Goal: Task Accomplishment & Management: Complete application form

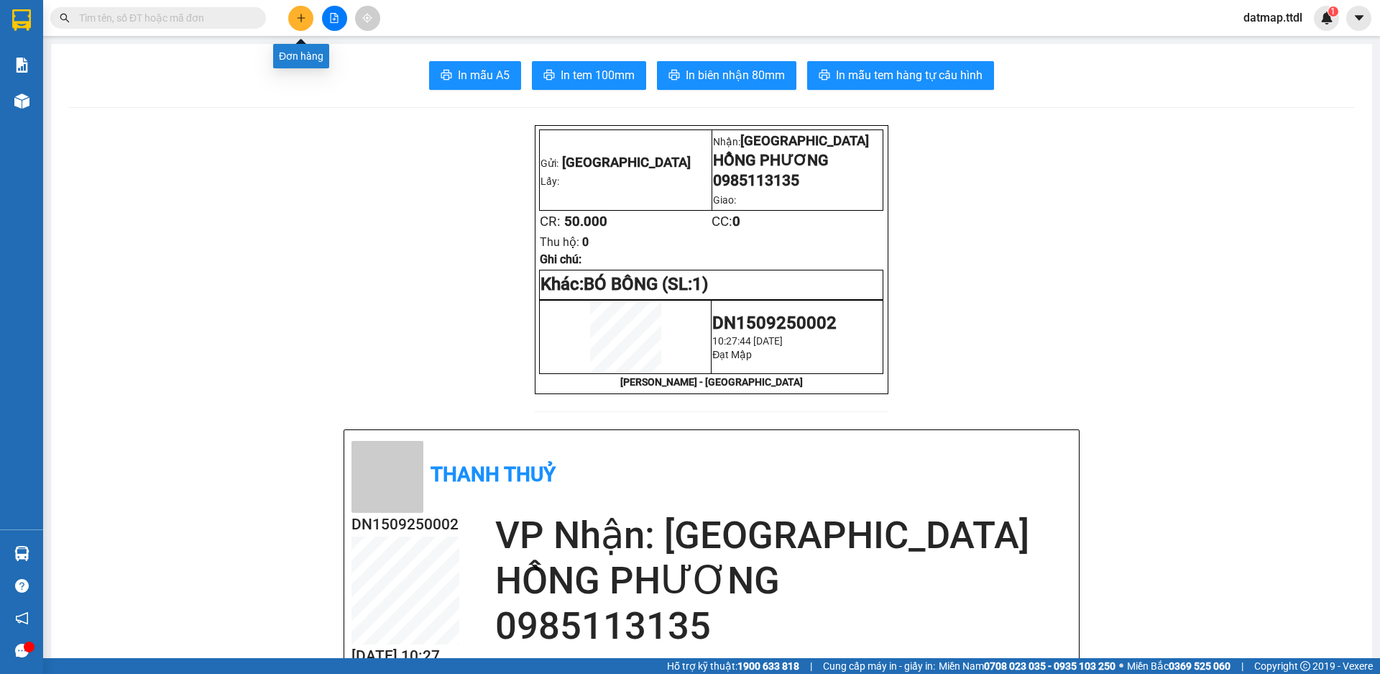
click at [298, 15] on icon "plus" at bounding box center [301, 18] width 10 height 10
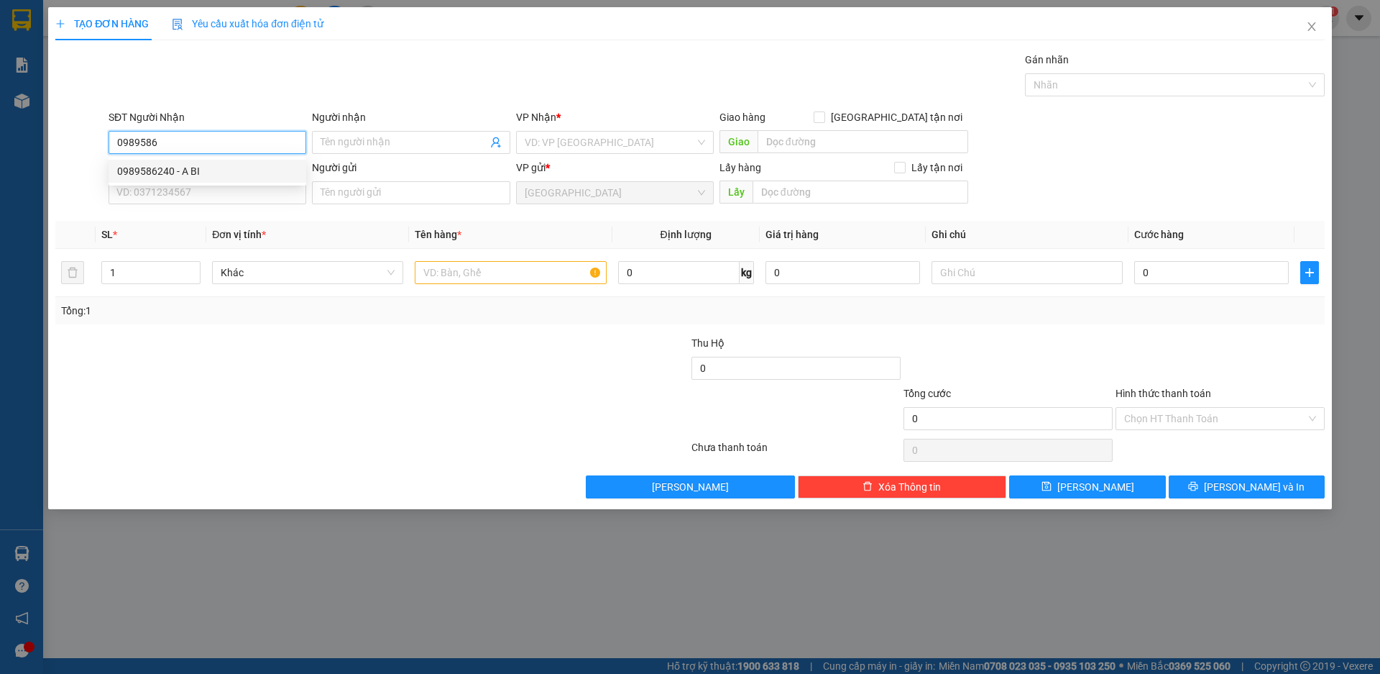
click at [188, 173] on div "0989586240 - A BI" at bounding box center [207, 171] width 180 height 16
type input "0989586240"
type input "A BI"
type input "0989586240"
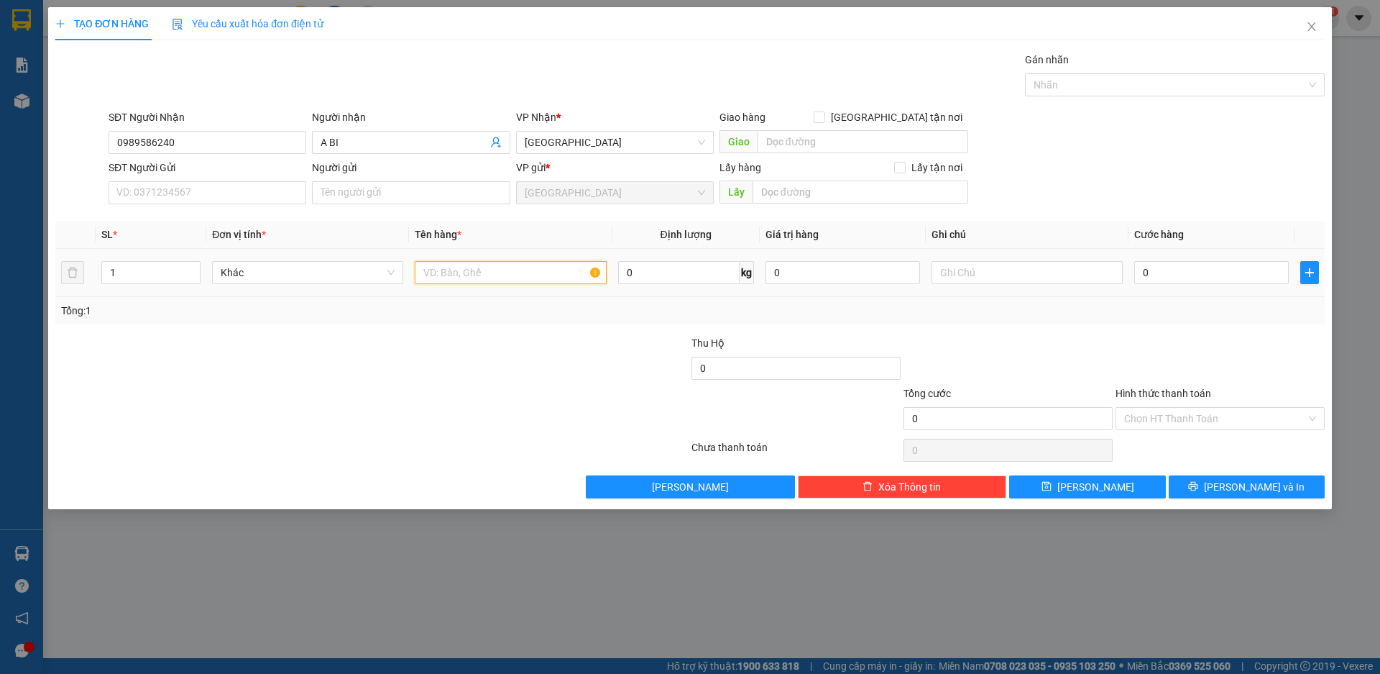
click at [487, 267] on input "text" at bounding box center [510, 272] width 191 height 23
type input "TRANH"
click at [1207, 270] on input "0" at bounding box center [1211, 272] width 155 height 23
type input "1"
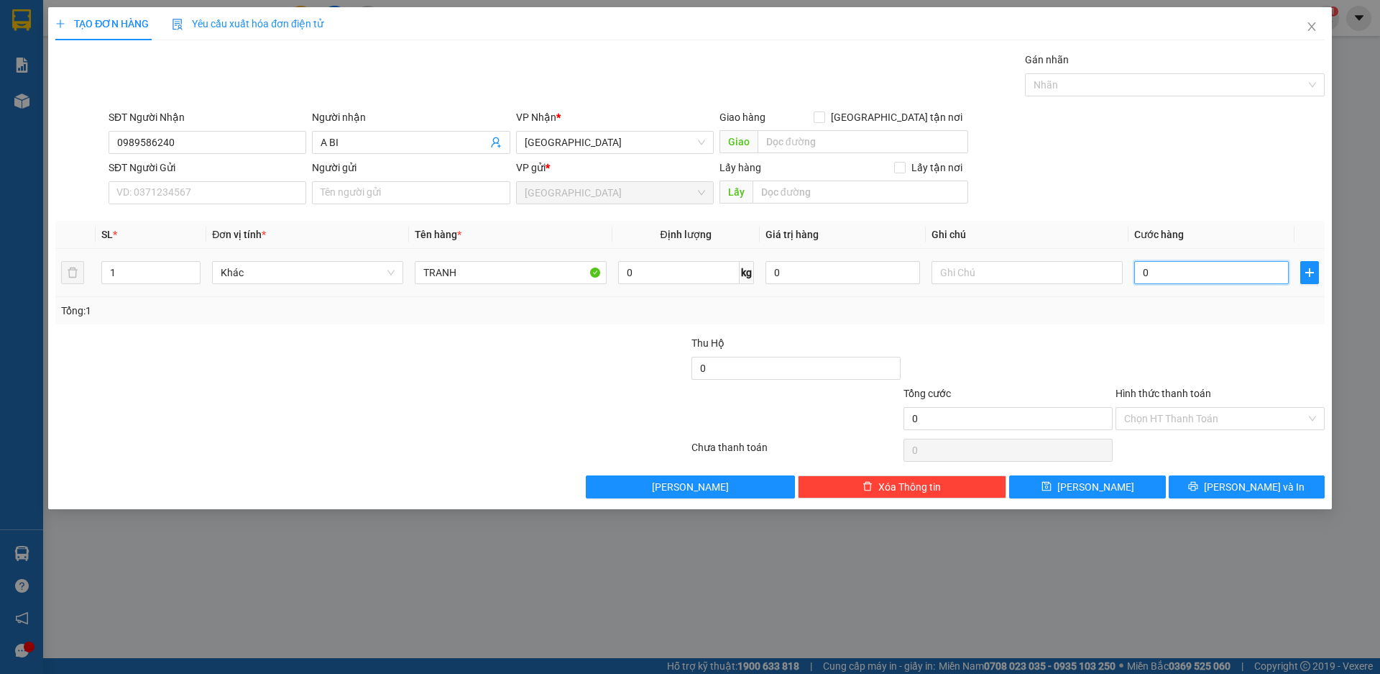
type input "1"
type input "10"
type input "100"
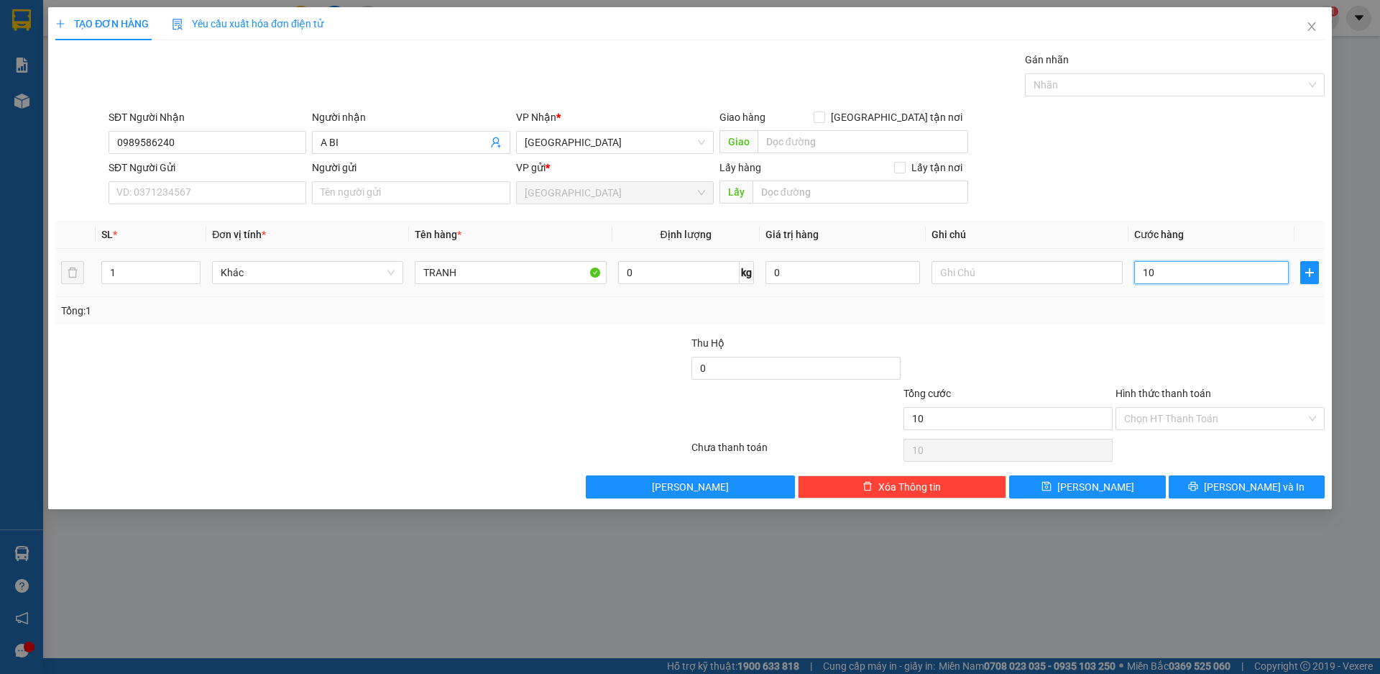
type input "100"
type input "1.000"
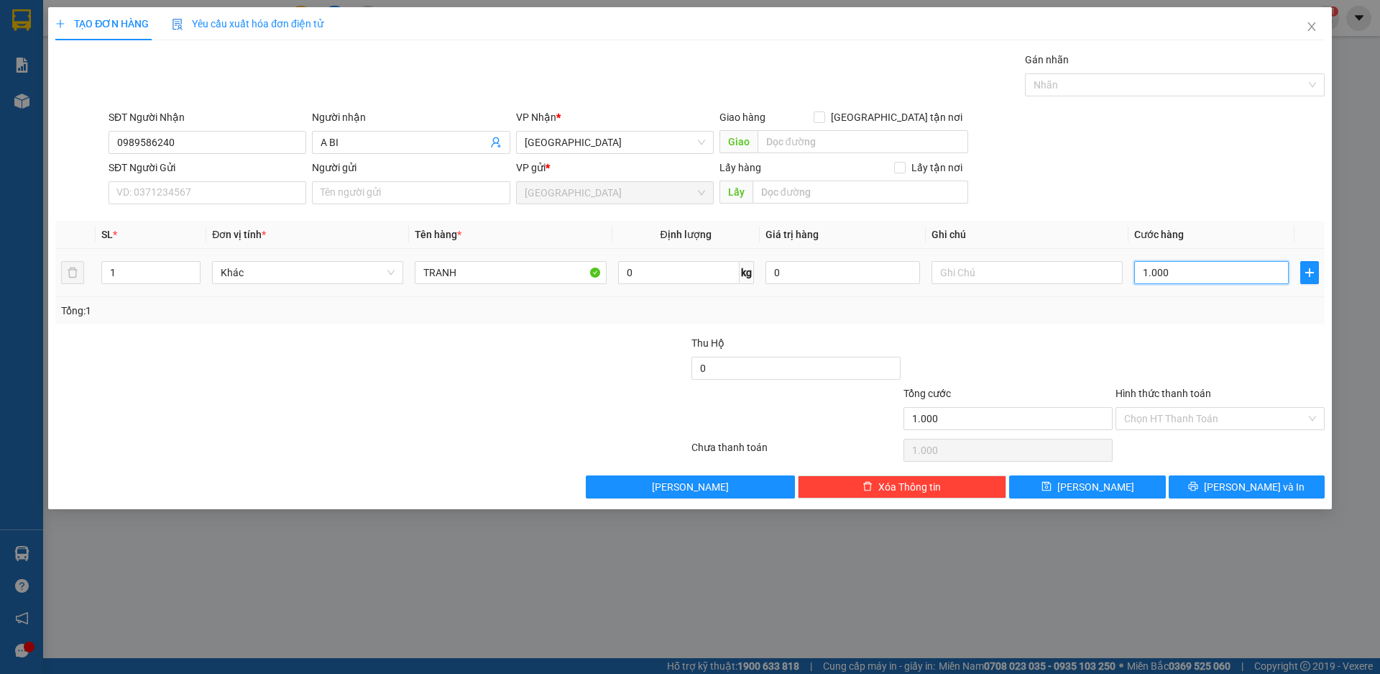
type input "10.000"
type input "100.000"
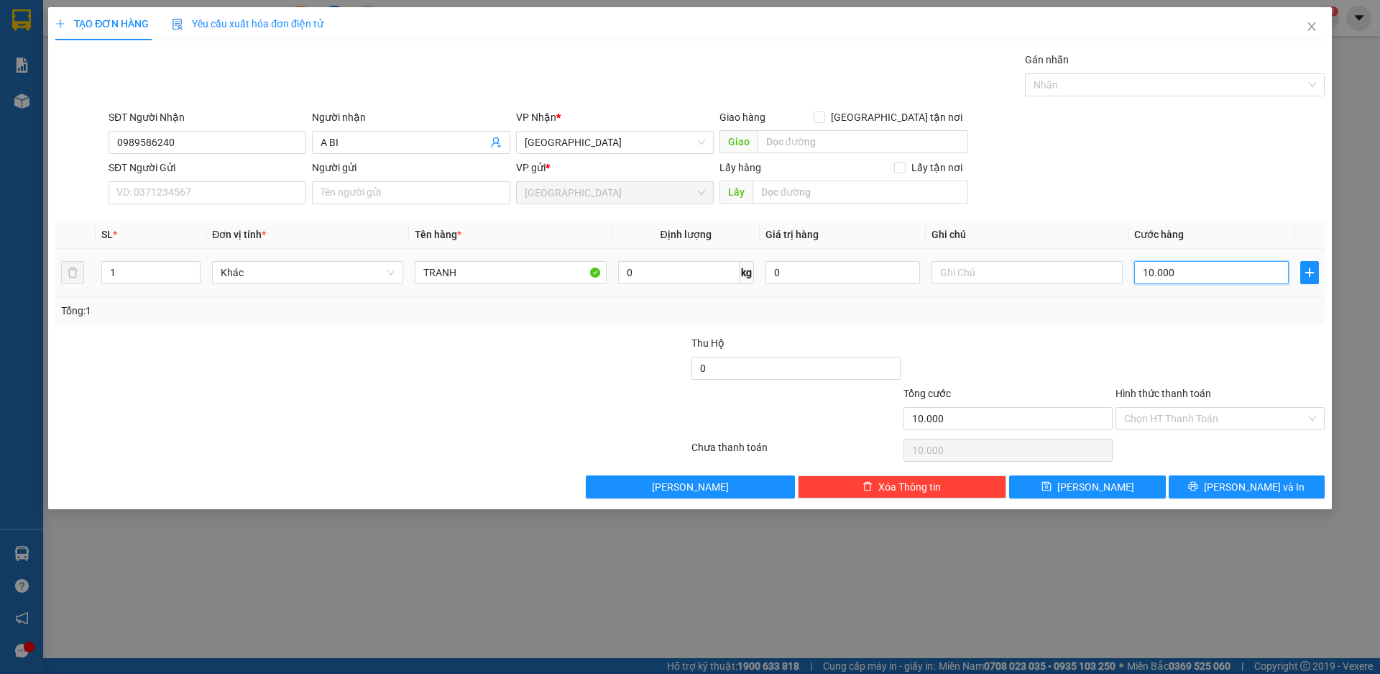
type input "100.000"
click at [1247, 488] on span "[PERSON_NAME] và In" at bounding box center [1254, 487] width 101 height 16
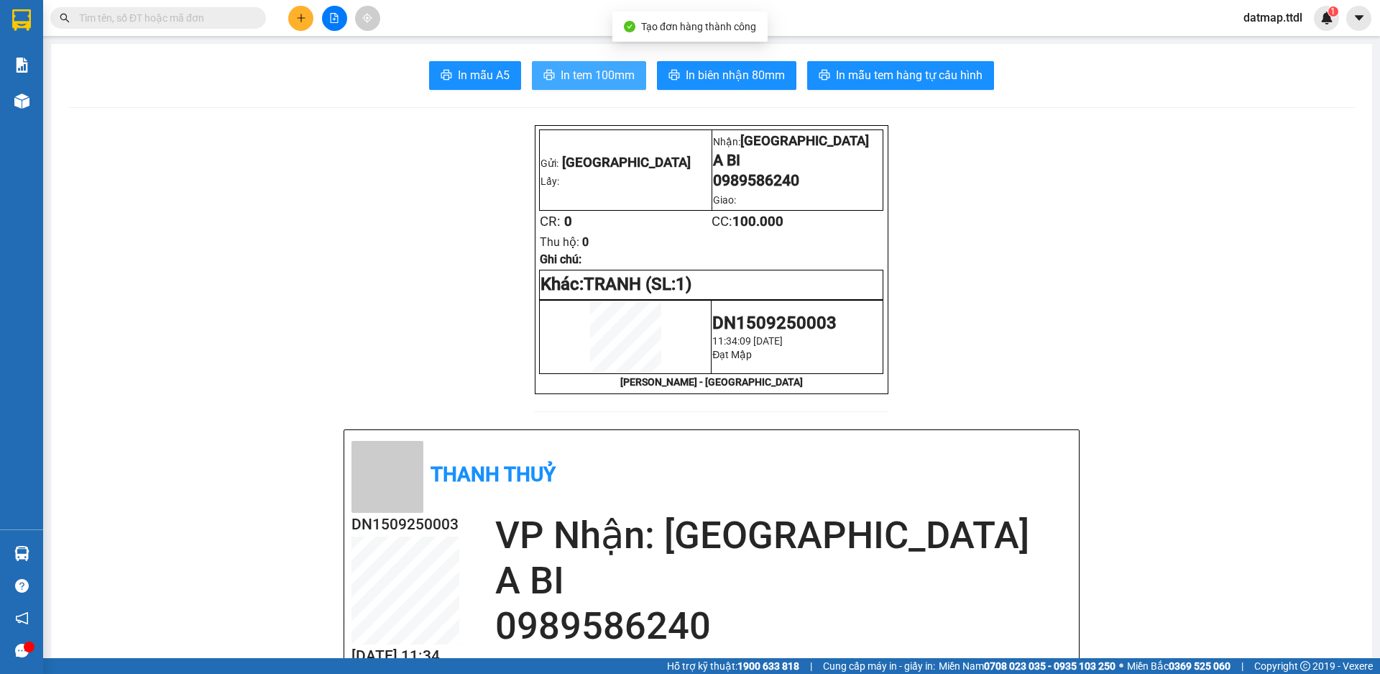
click at [576, 76] on span "In tem 100mm" at bounding box center [598, 75] width 74 height 18
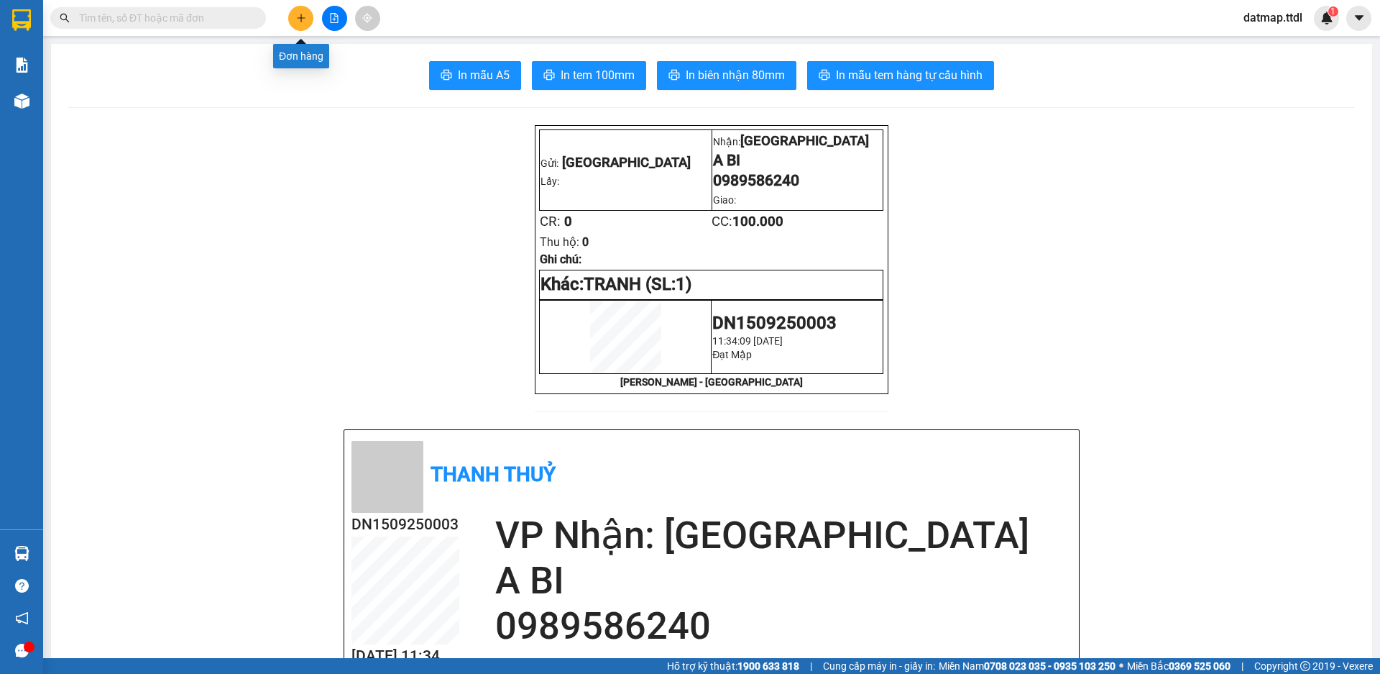
click at [302, 18] on icon "plus" at bounding box center [301, 17] width 8 height 1
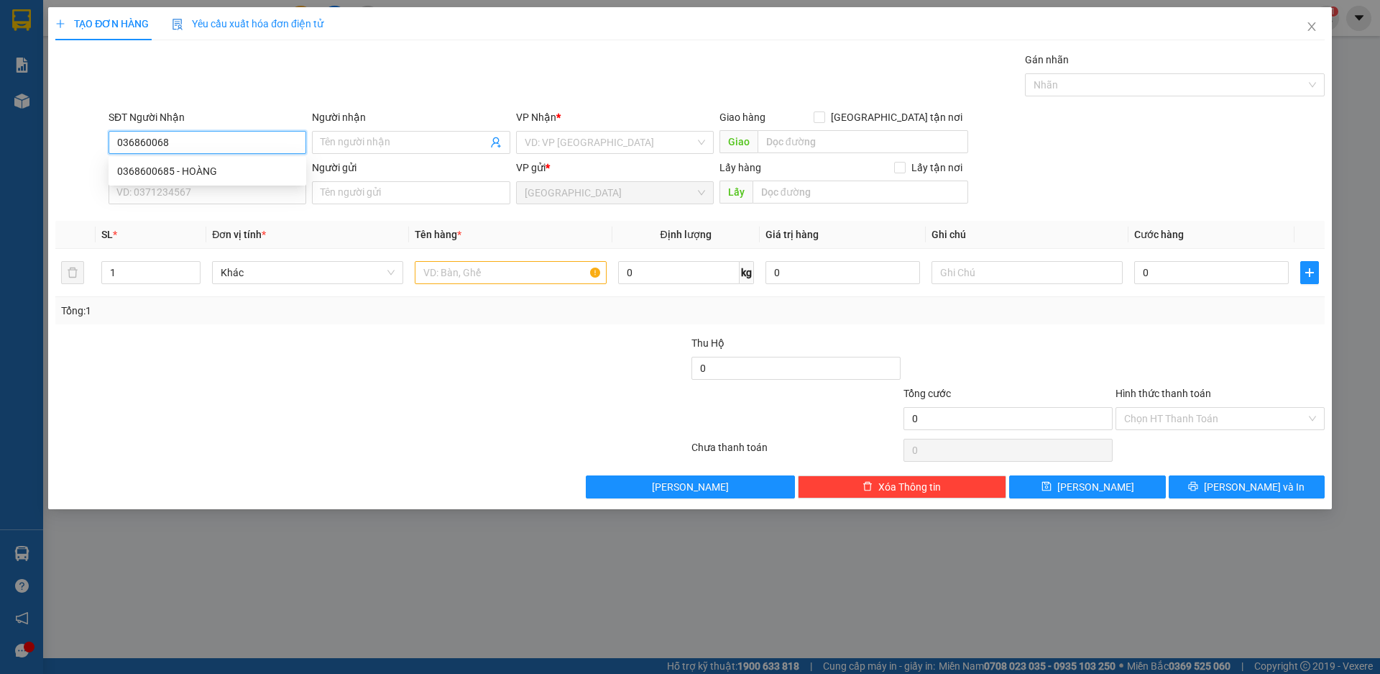
type input "0368600685"
click at [196, 170] on div "0368600685 - HOÀNG" at bounding box center [207, 171] width 180 height 16
type input "HOÀNG"
click at [253, 272] on span "Khác" at bounding box center [308, 273] width 174 height 22
type input "0368600685"
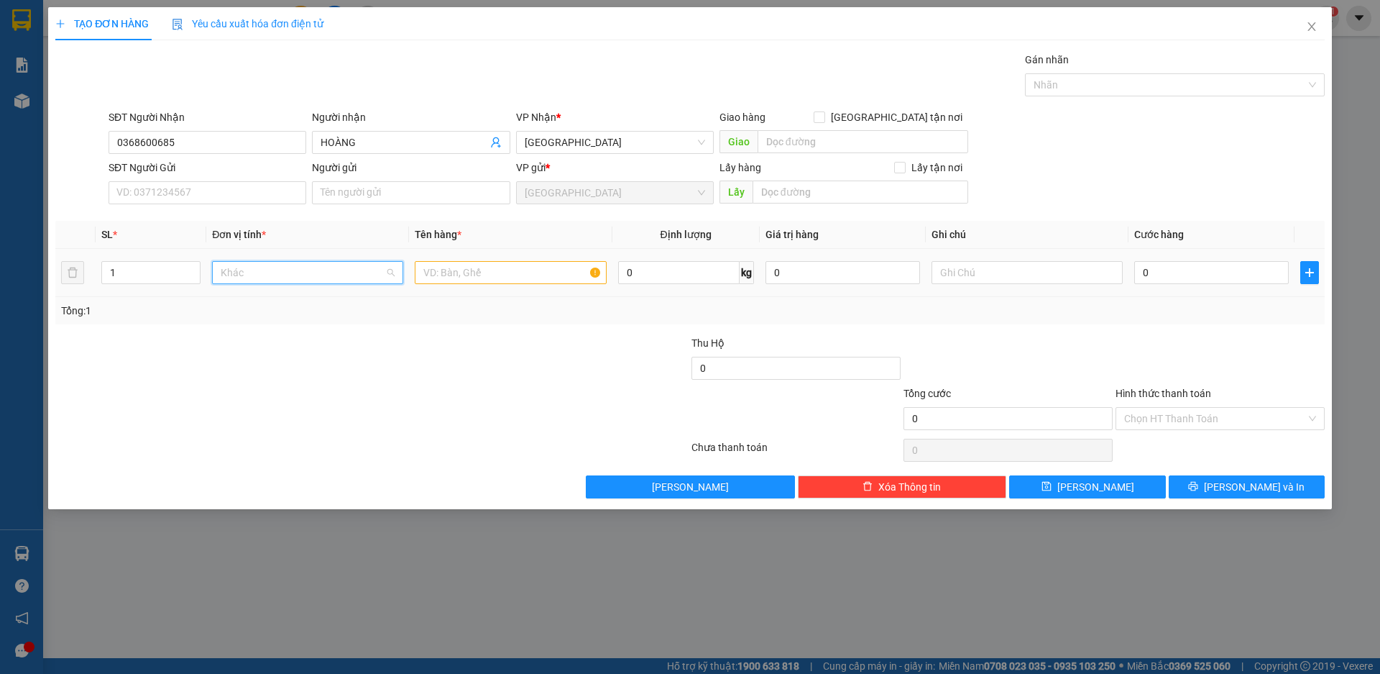
scroll to position [138, 0]
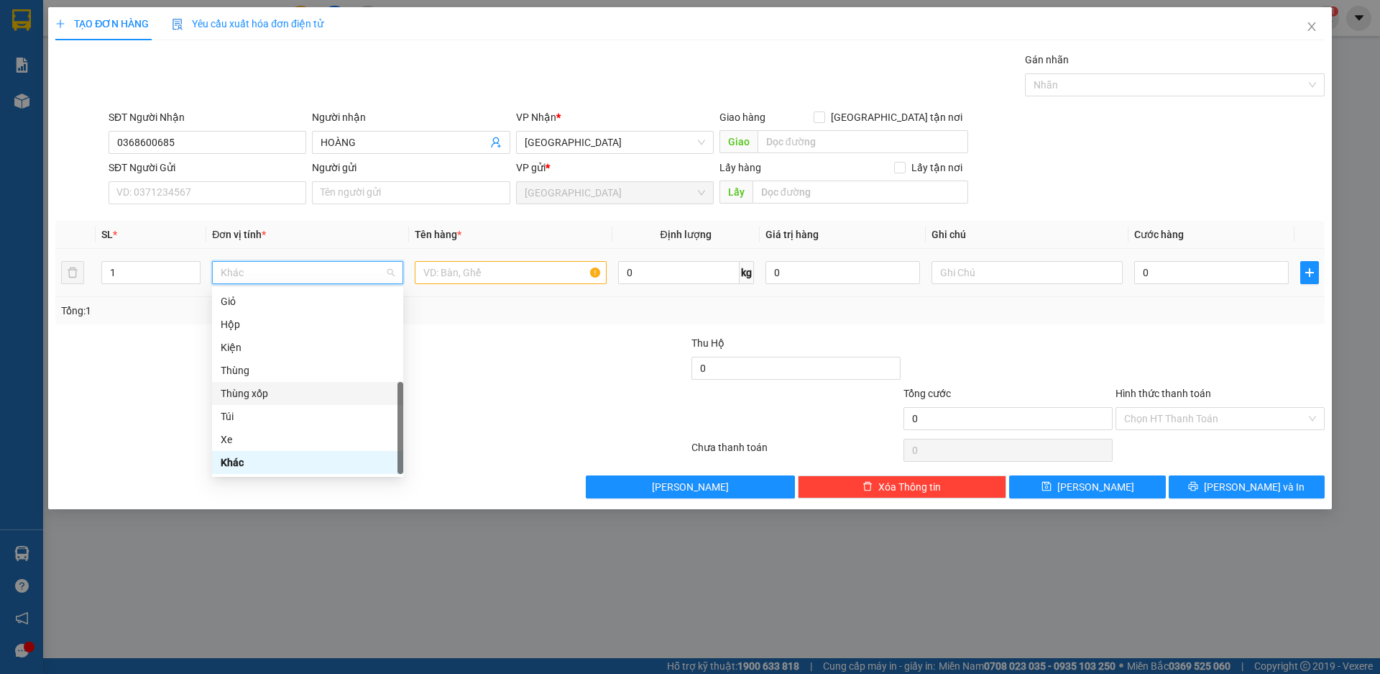
click at [261, 395] on div "Thùng xốp" at bounding box center [308, 393] width 174 height 16
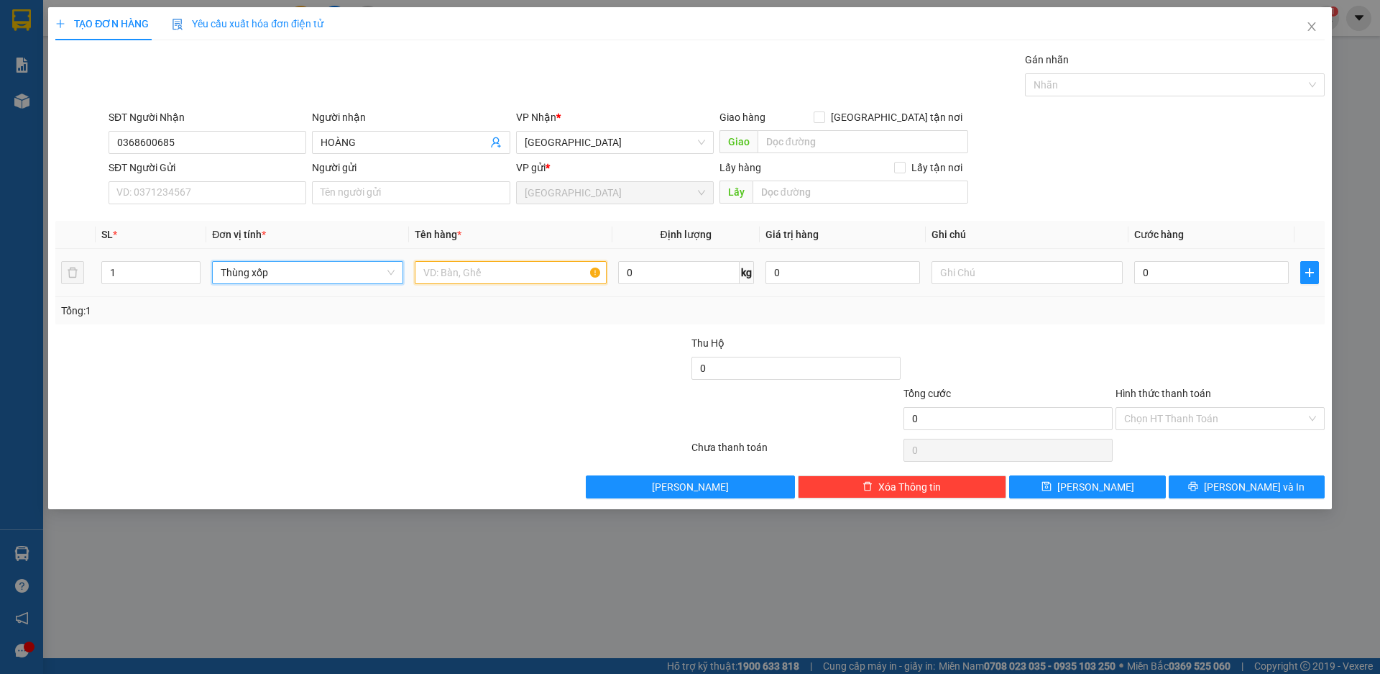
click at [466, 266] on input "text" at bounding box center [510, 272] width 191 height 23
click at [468, 271] on input "text" at bounding box center [510, 272] width 191 height 23
type input "T"
type input "A"
type input "ÁO QUẦN"
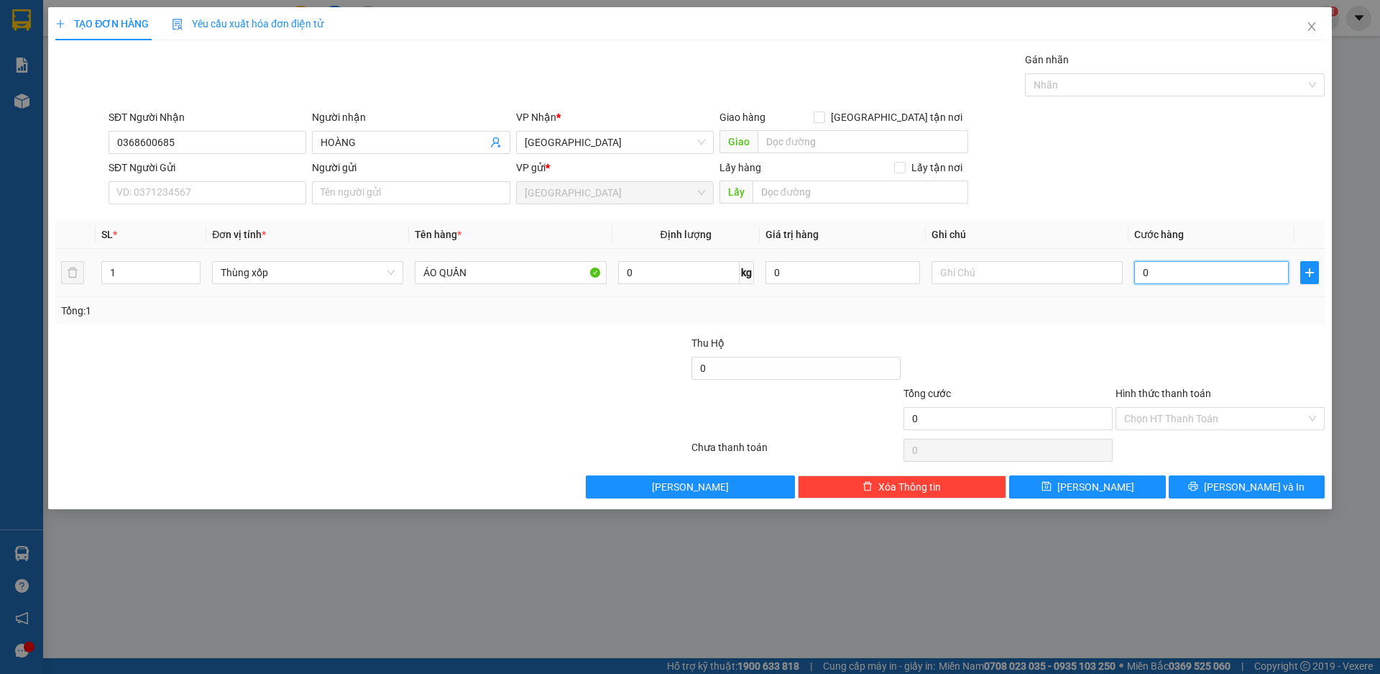
click at [1169, 273] on input "0" at bounding box center [1211, 272] width 155 height 23
type input "6"
type input "60"
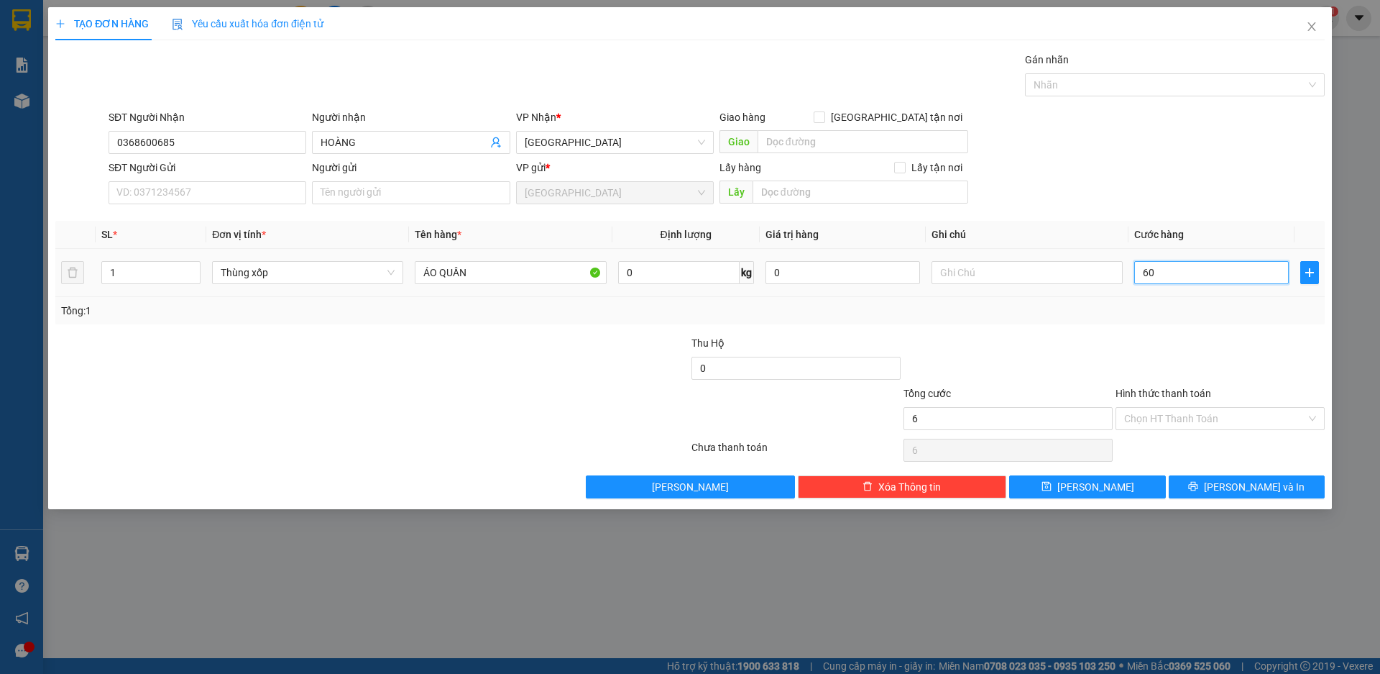
type input "60"
type input "600"
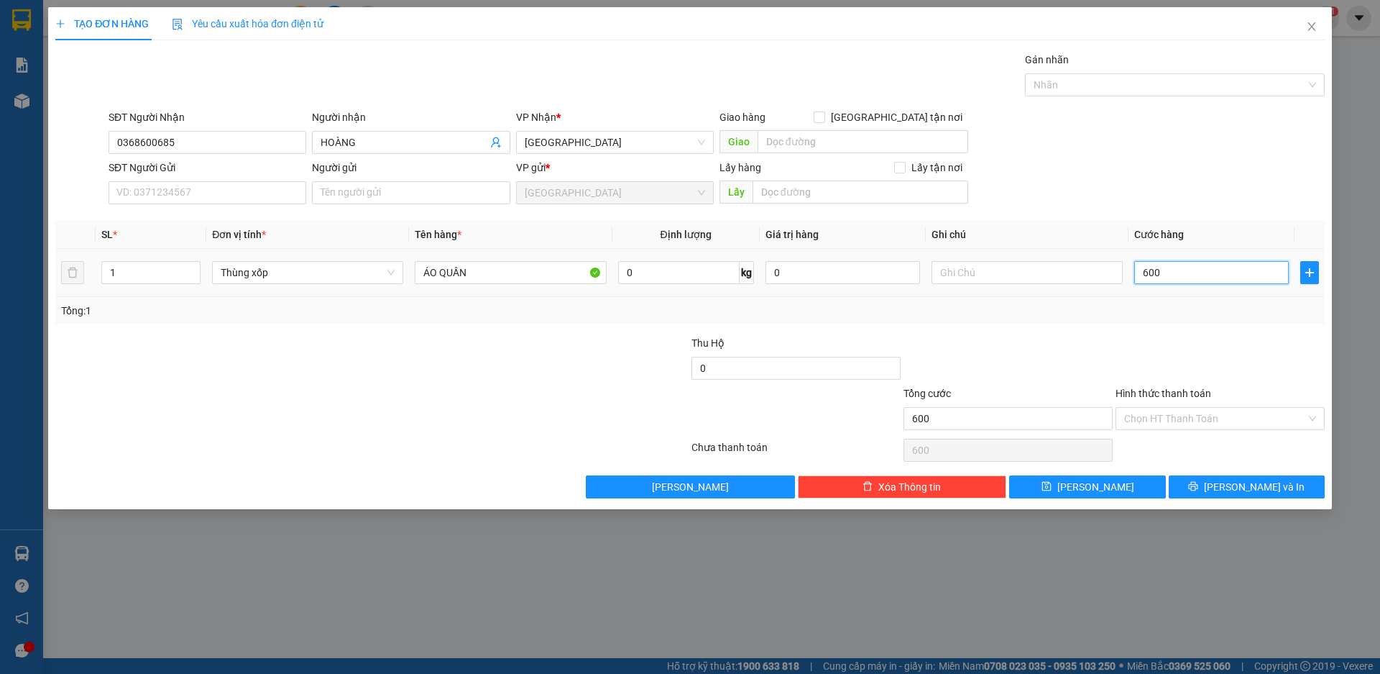
type input "6.000"
type input "60.000"
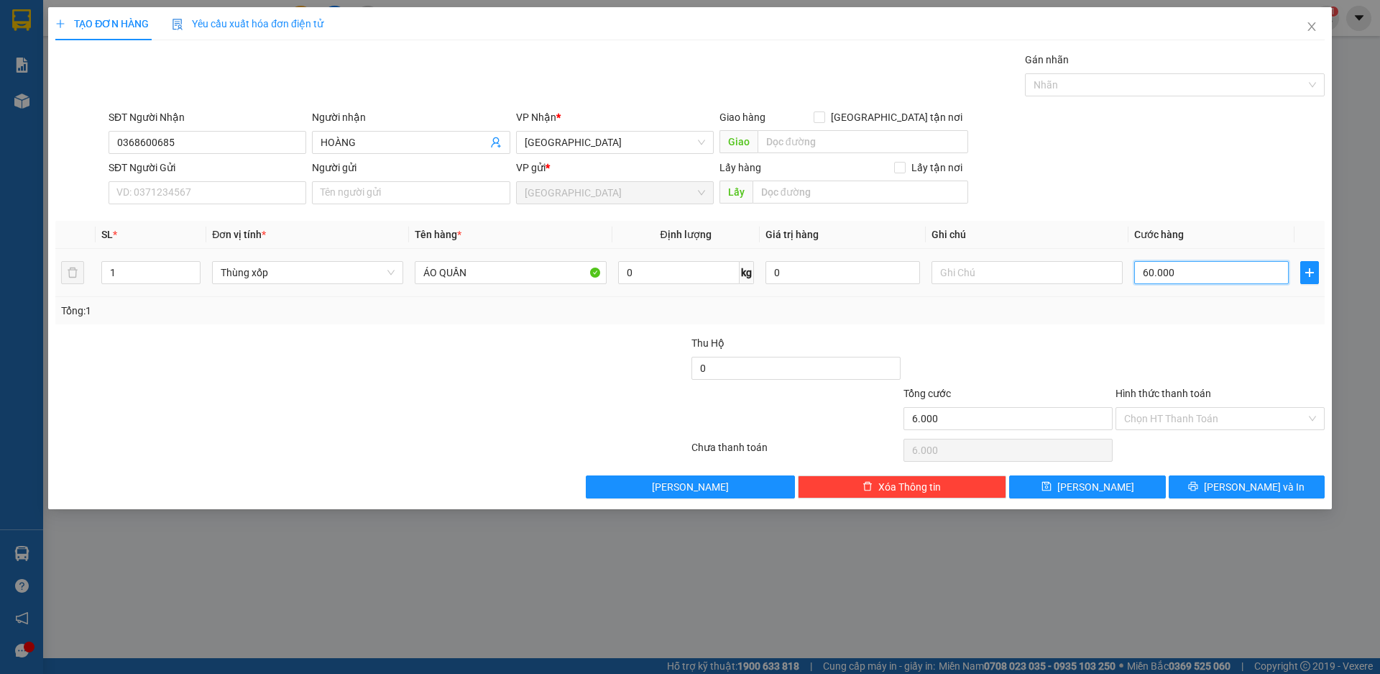
type input "60.000"
type input "600.000"
type input "60.000"
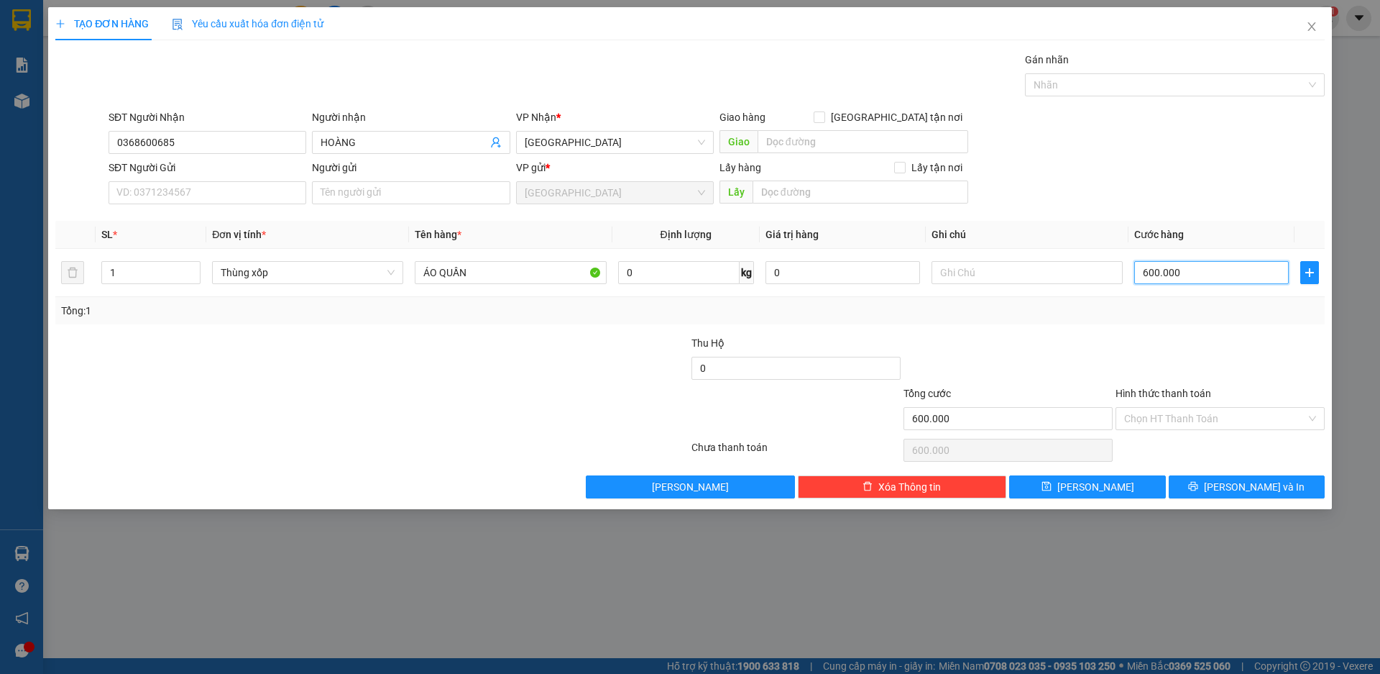
type input "60.000"
click at [1192, 422] on input "Hình thức thanh toán" at bounding box center [1215, 419] width 182 height 22
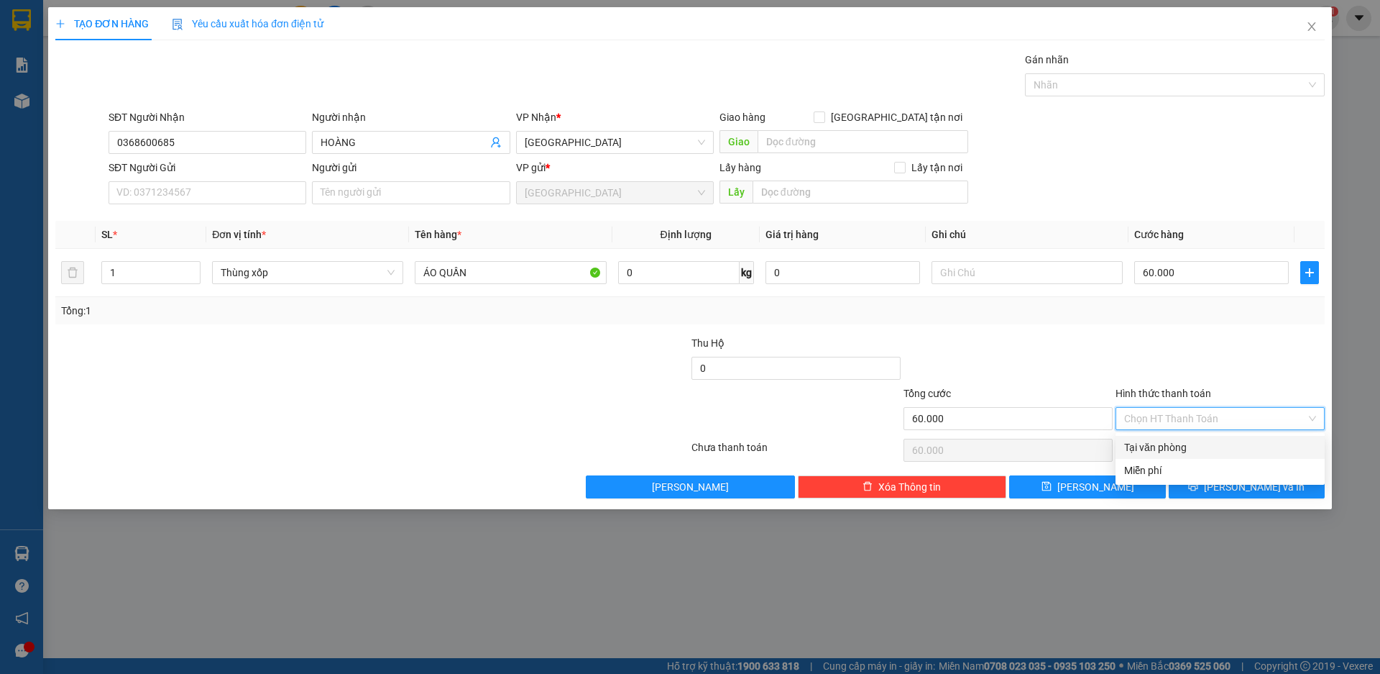
drag, startPoint x: 1190, startPoint y: 451, endPoint x: 1280, endPoint y: 481, distance: 94.6
click at [1191, 451] on div "Tại văn phòng" at bounding box center [1220, 447] width 192 height 16
type input "0"
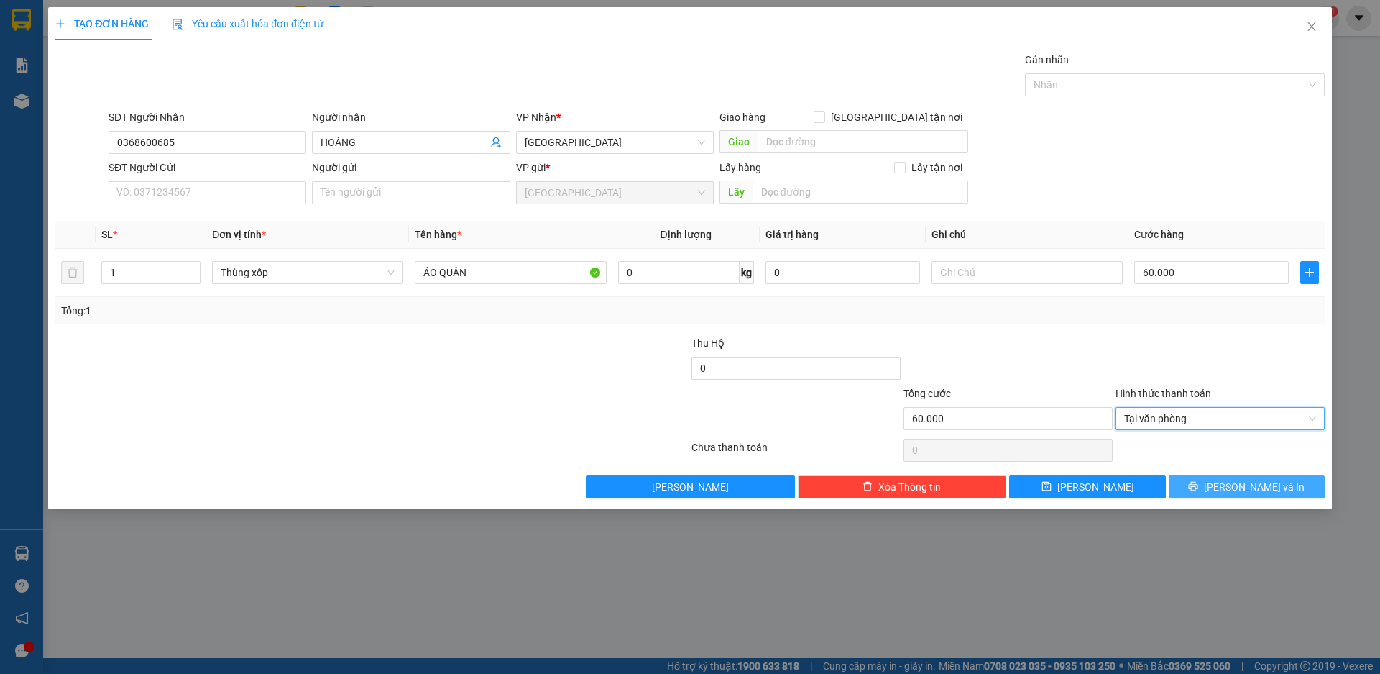
click at [1254, 492] on span "[PERSON_NAME] và In" at bounding box center [1254, 487] width 101 height 16
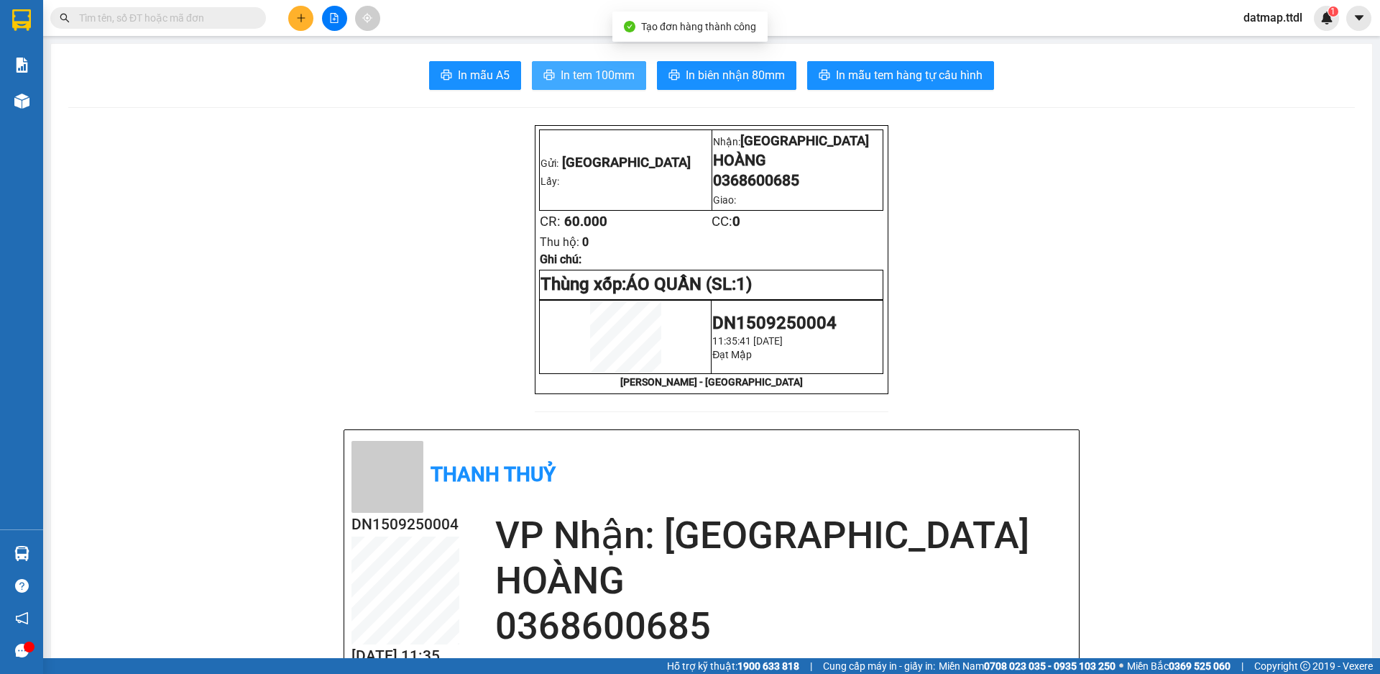
click at [587, 73] on span "In tem 100mm" at bounding box center [598, 75] width 74 height 18
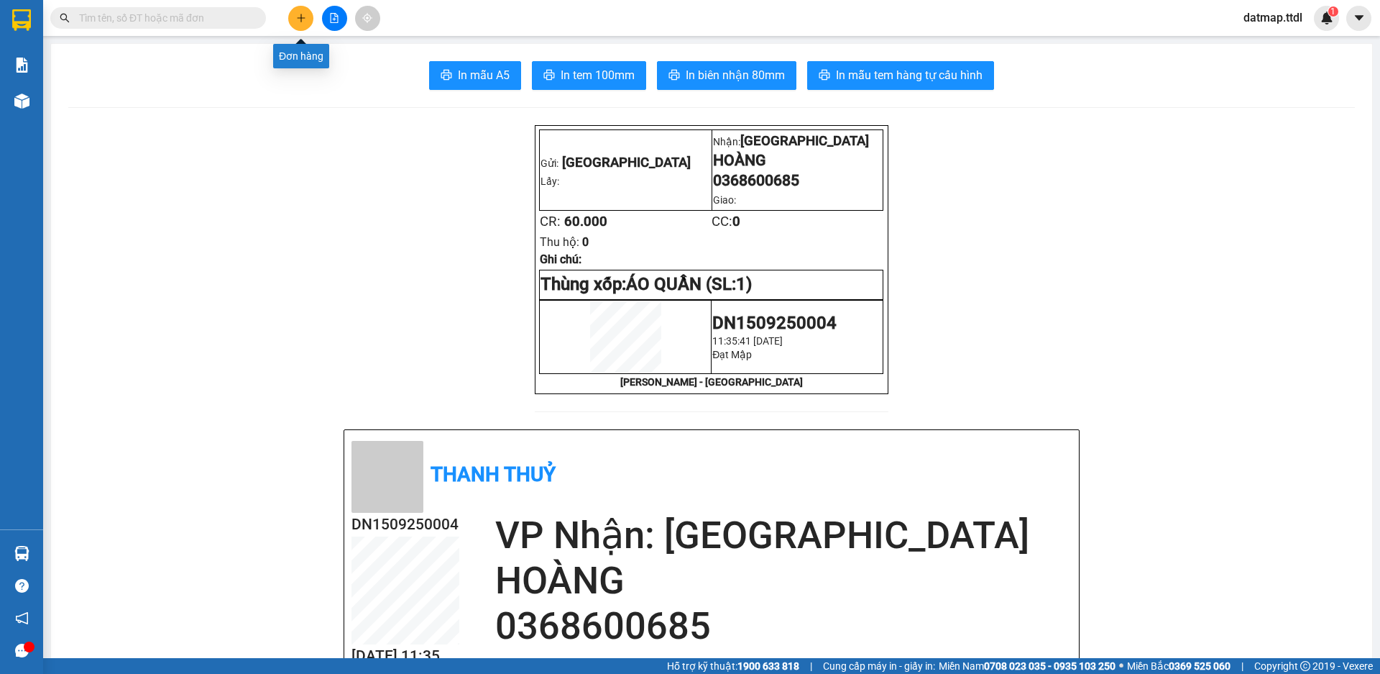
click at [298, 17] on icon "plus" at bounding box center [301, 18] width 10 height 10
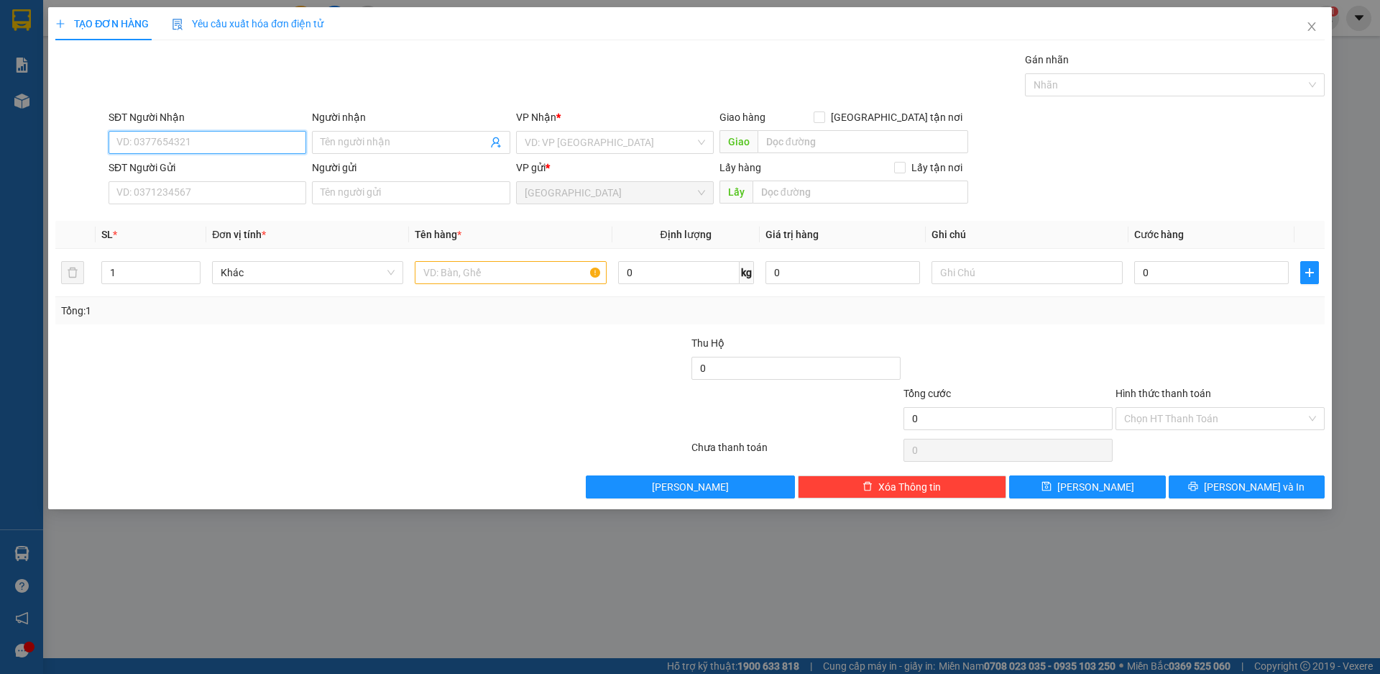
click at [271, 137] on input "SĐT Người Nhận" at bounding box center [208, 142] width 198 height 23
click at [234, 169] on div "02636285535 - TUYẾT XE TẢI" at bounding box center [207, 171] width 180 height 16
type input "02636285535"
type input "TUYẾT XE TẢI"
type input "02636285535"
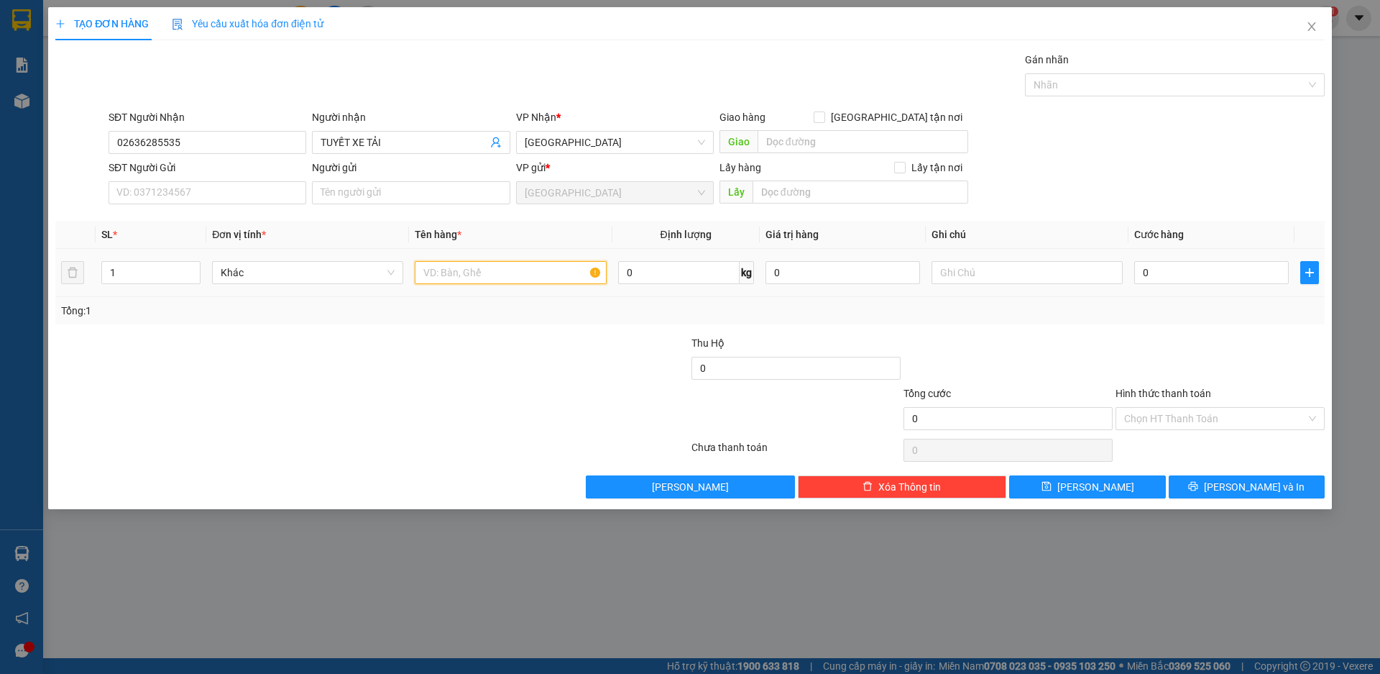
click at [459, 274] on input "text" at bounding box center [510, 272] width 191 height 23
type input "XỐP"
click at [1215, 405] on div "Hình thức thanh toán" at bounding box center [1220, 396] width 209 height 22
drag, startPoint x: 1208, startPoint y: 413, endPoint x: 1279, endPoint y: 479, distance: 96.1
click at [1210, 414] on input "Hình thức thanh toán" at bounding box center [1215, 419] width 182 height 22
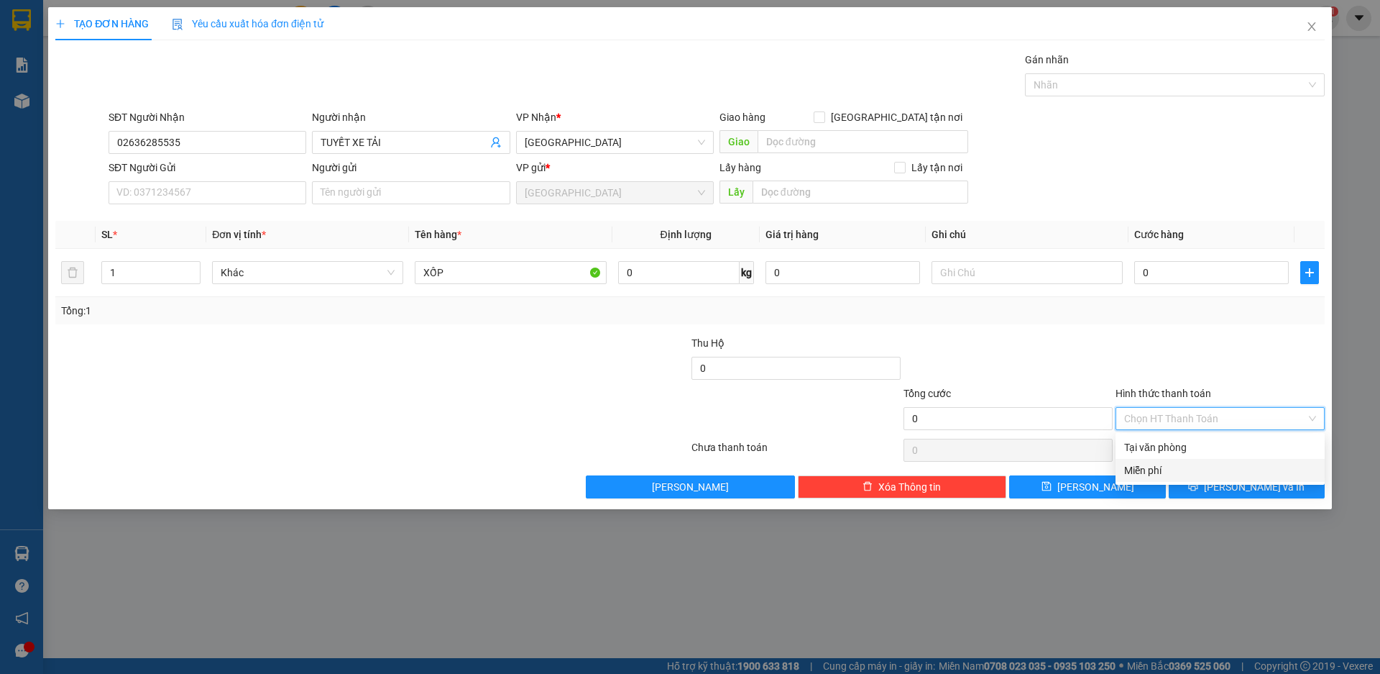
click at [1162, 468] on div "Miễn phí" at bounding box center [1220, 470] width 192 height 16
click at [1252, 490] on span "[PERSON_NAME] và In" at bounding box center [1254, 487] width 101 height 16
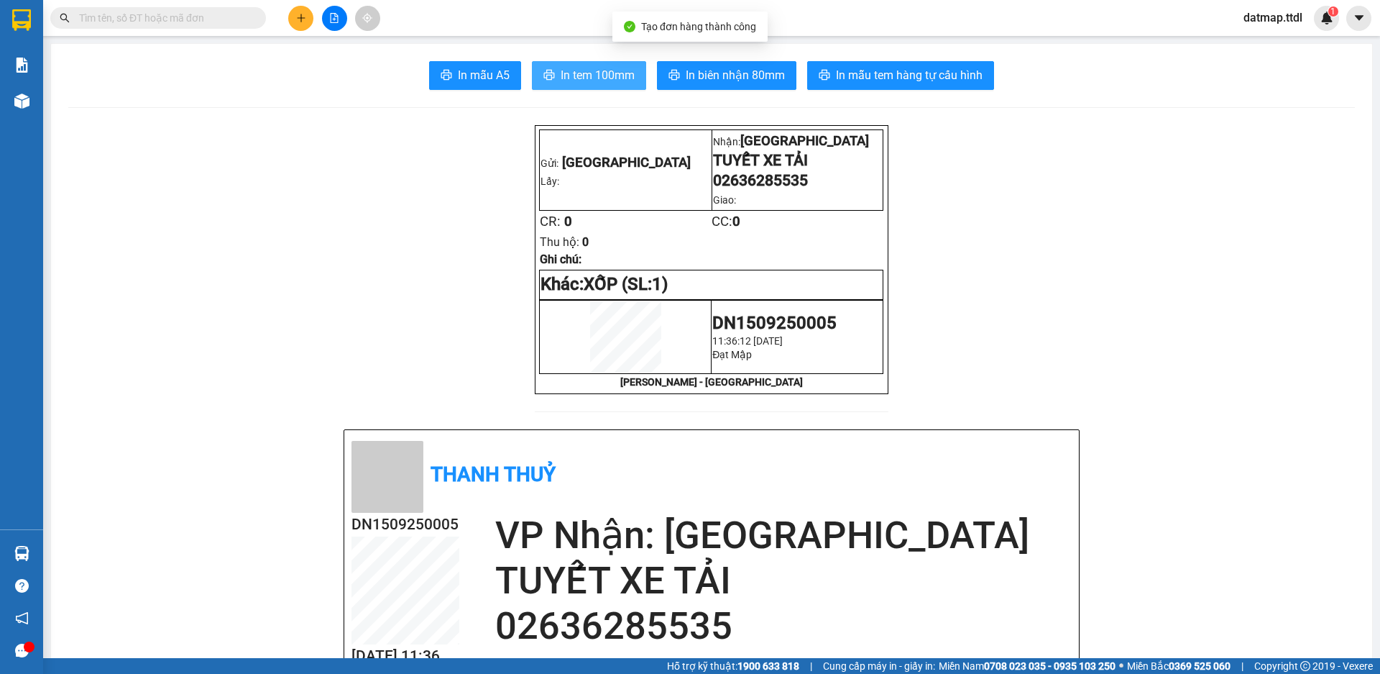
click at [588, 70] on span "In tem 100mm" at bounding box center [598, 75] width 74 height 18
click at [301, 14] on icon "plus" at bounding box center [300, 18] width 1 height 8
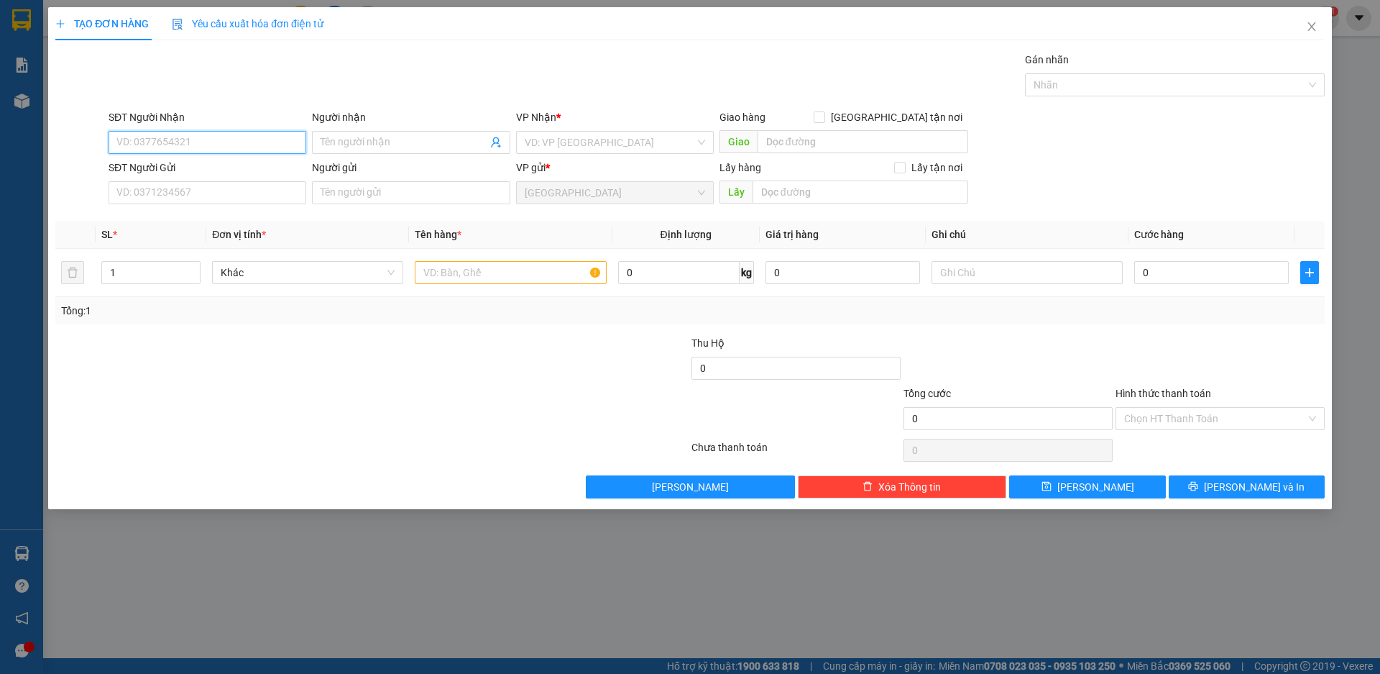
click at [238, 141] on input "SĐT Người Nhận" at bounding box center [208, 142] width 198 height 23
type input "0396640742"
click at [382, 144] on input "Người nhận" at bounding box center [404, 142] width 166 height 16
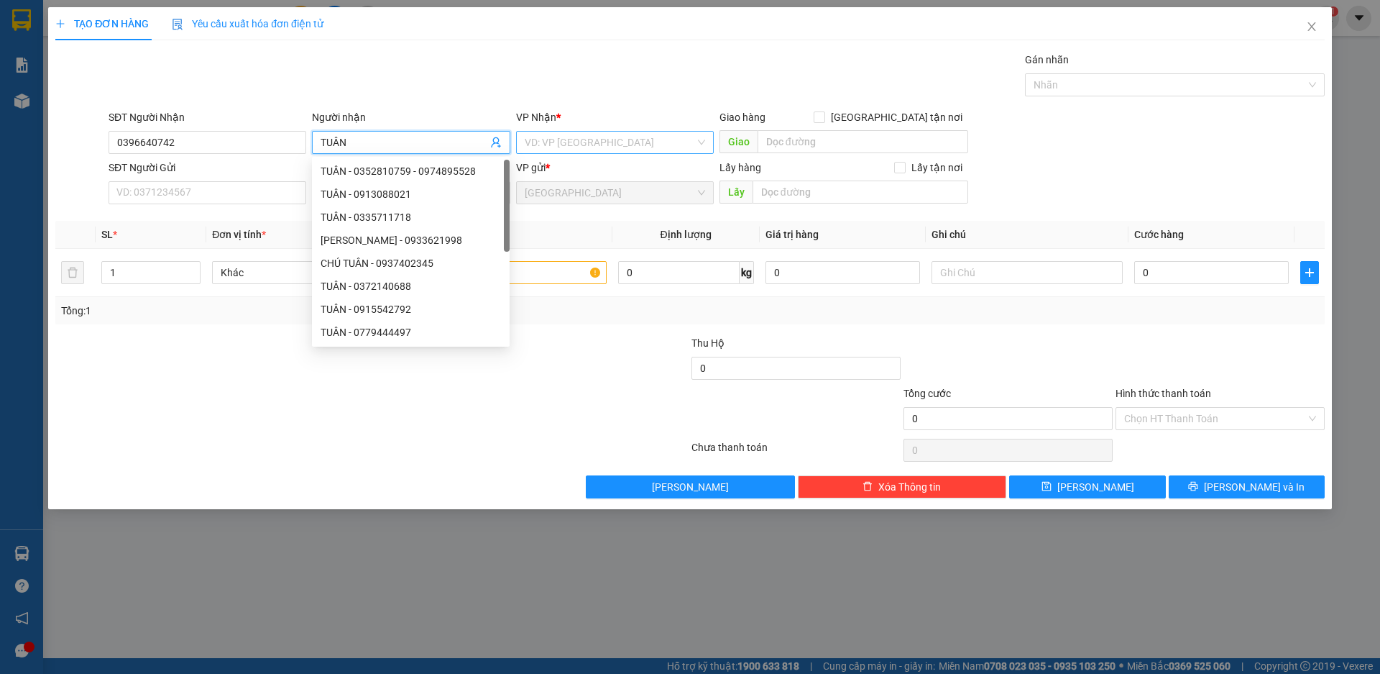
type input "TUÂN"
click at [584, 144] on input "search" at bounding box center [610, 143] width 170 height 22
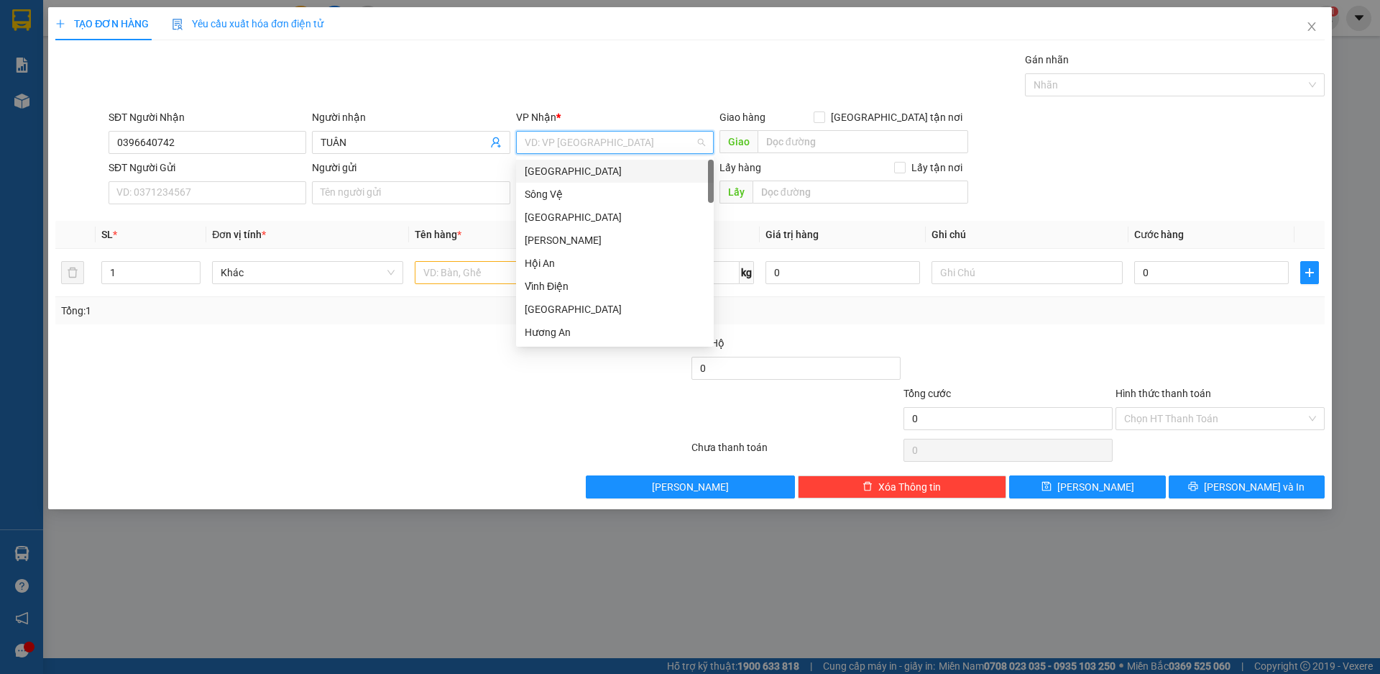
click at [558, 175] on div "[GEOGRAPHIC_DATA]" at bounding box center [615, 171] width 180 height 16
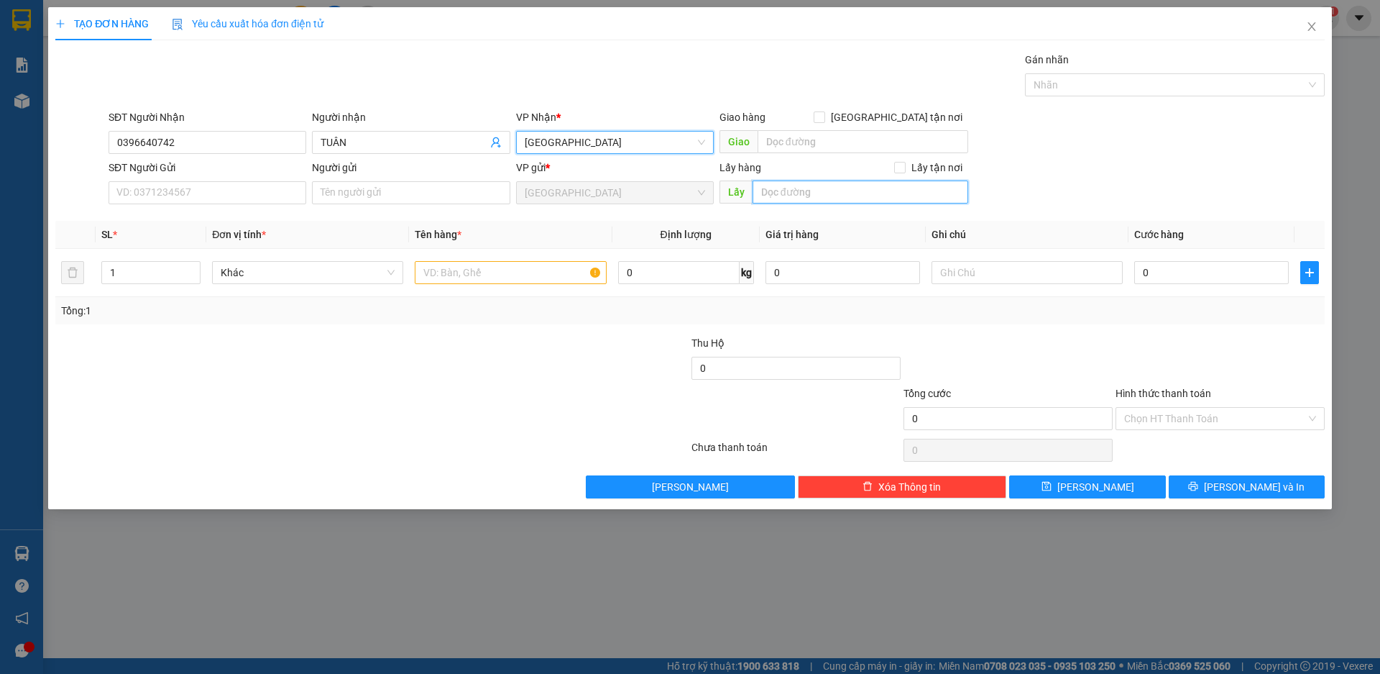
click at [832, 193] on input "text" at bounding box center [861, 191] width 216 height 23
type input "PHÙ MĨ"
click at [901, 167] on input "Lấy tận nơi" at bounding box center [899, 167] width 10 height 10
checkbox input "true"
click at [459, 270] on input "text" at bounding box center [510, 272] width 191 height 23
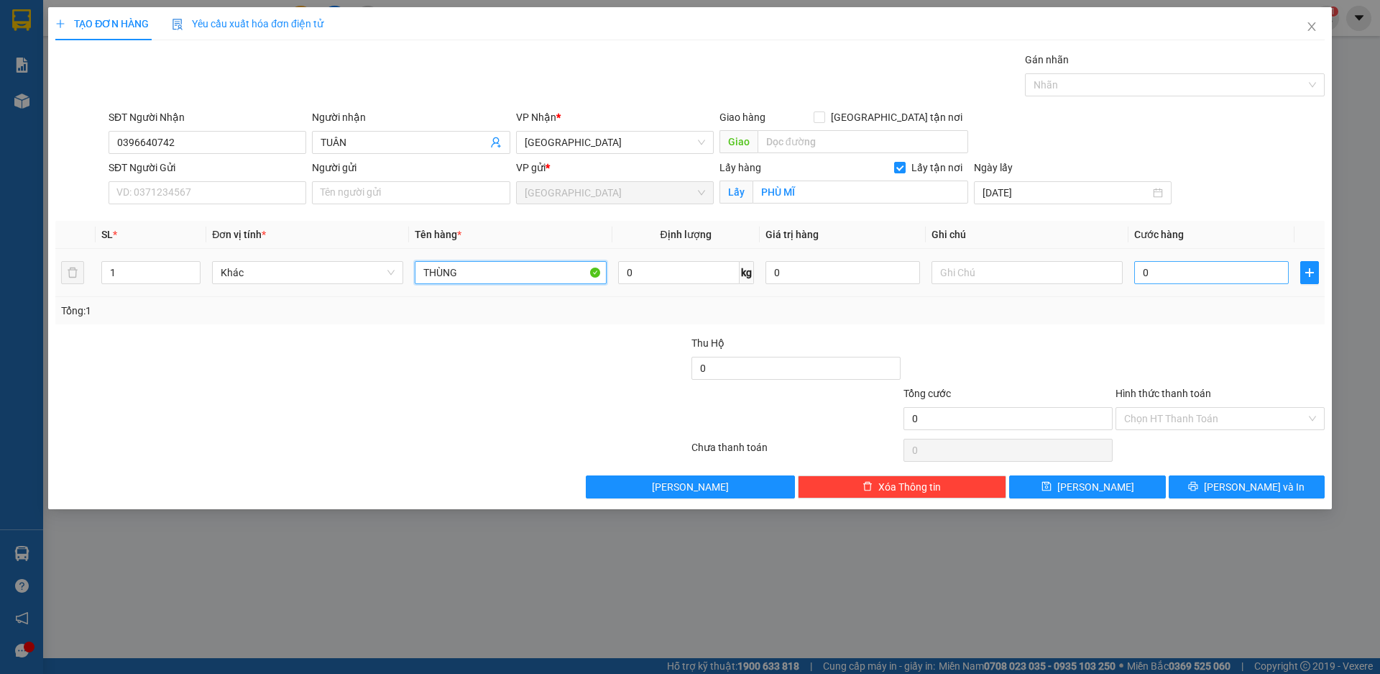
type input "THÙNG"
click at [1153, 270] on input "0" at bounding box center [1211, 272] width 155 height 23
type input "7"
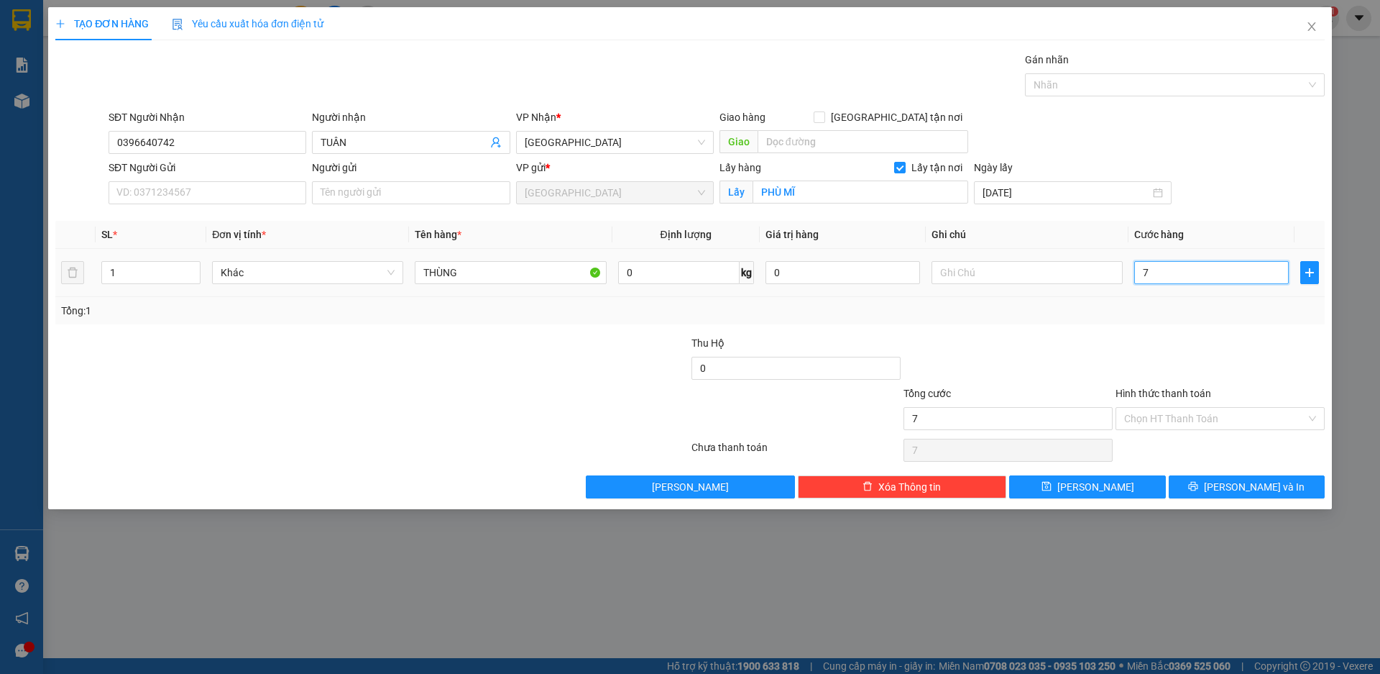
type input "70"
type input "700"
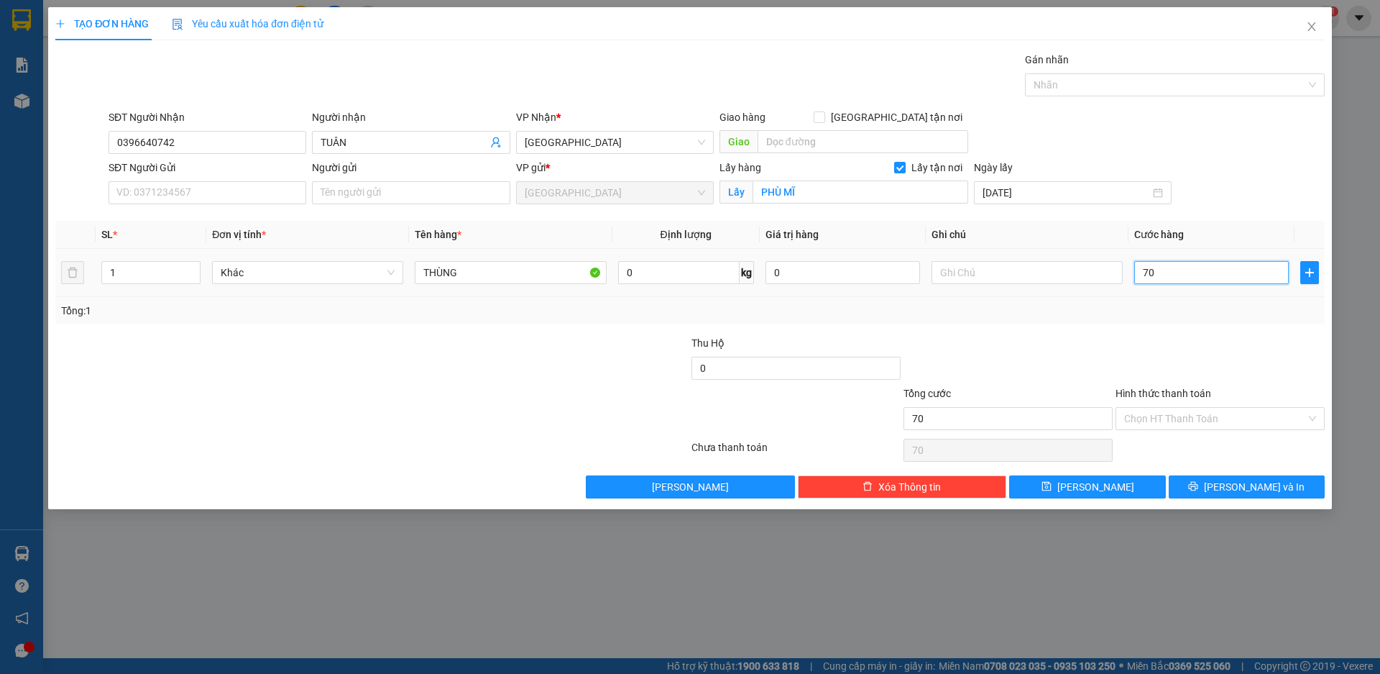
type input "700"
type input "7.000"
type input "70.000"
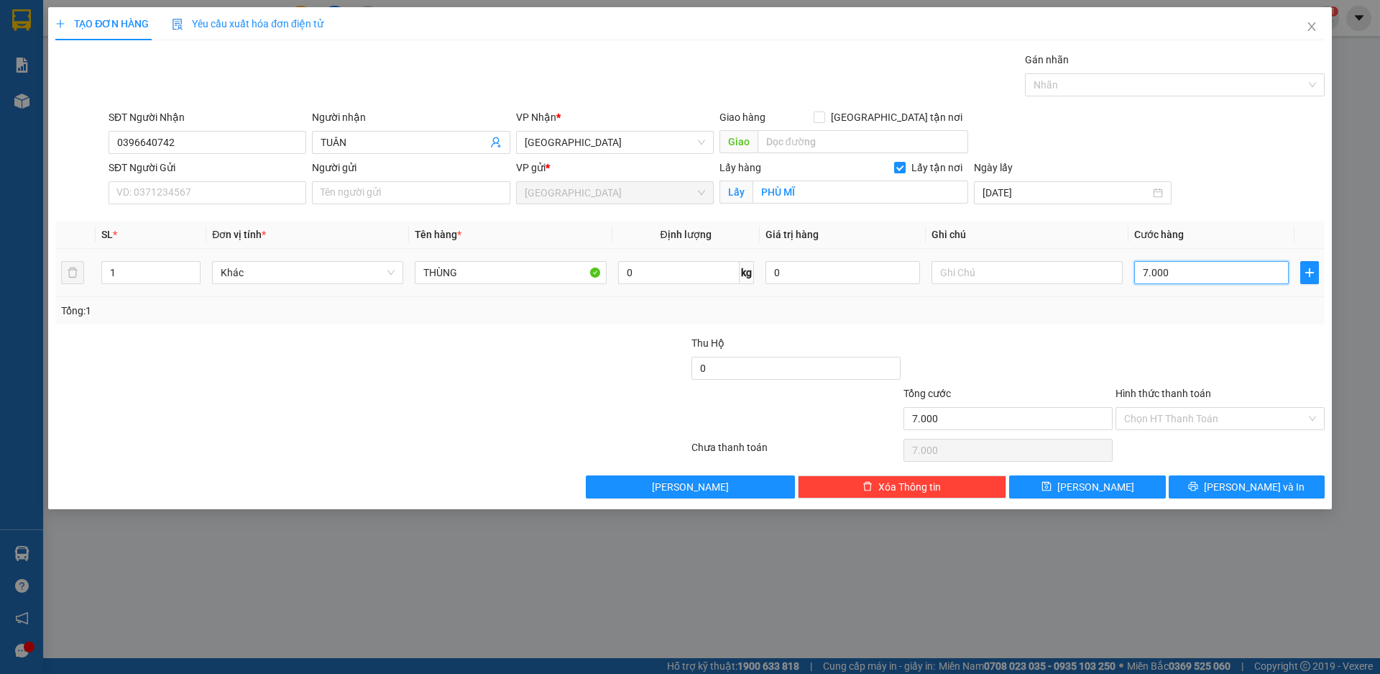
type input "70.000"
click at [1093, 487] on span "[PERSON_NAME]" at bounding box center [1095, 487] width 77 height 16
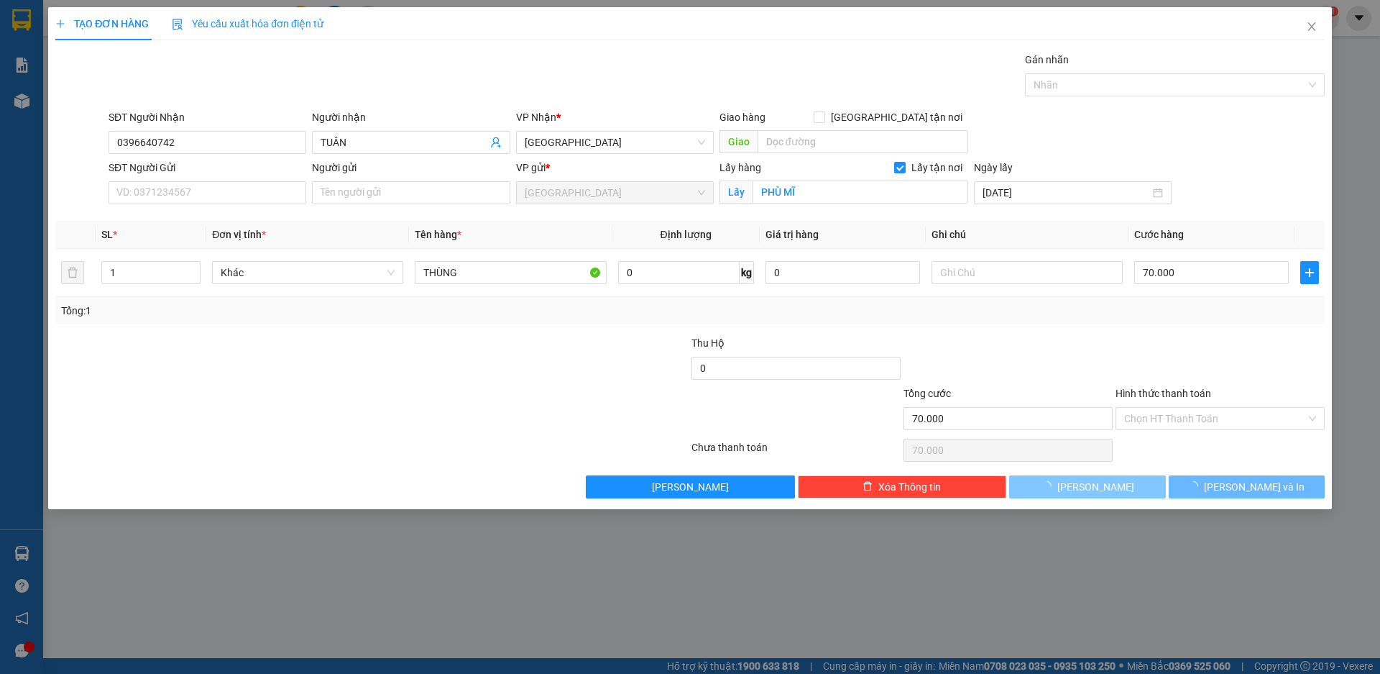
checkbox input "false"
type input "0"
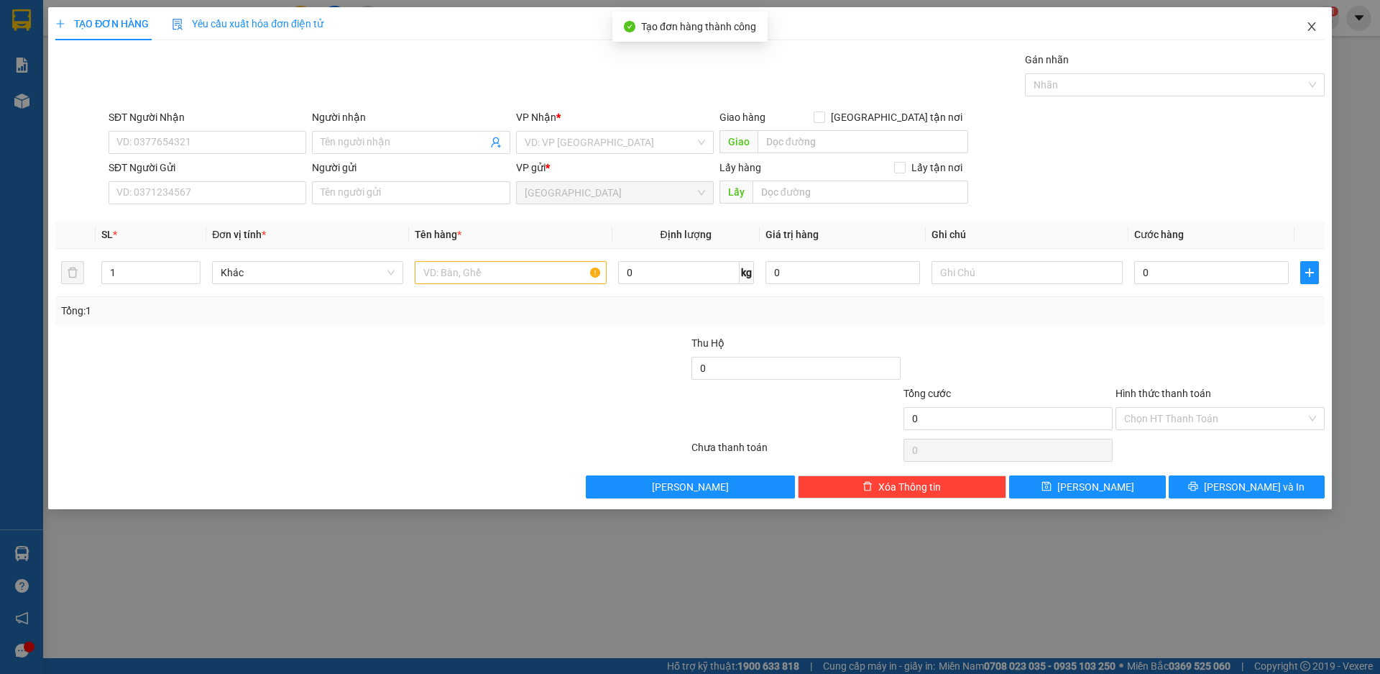
click at [1315, 29] on icon "close" at bounding box center [1312, 27] width 12 height 12
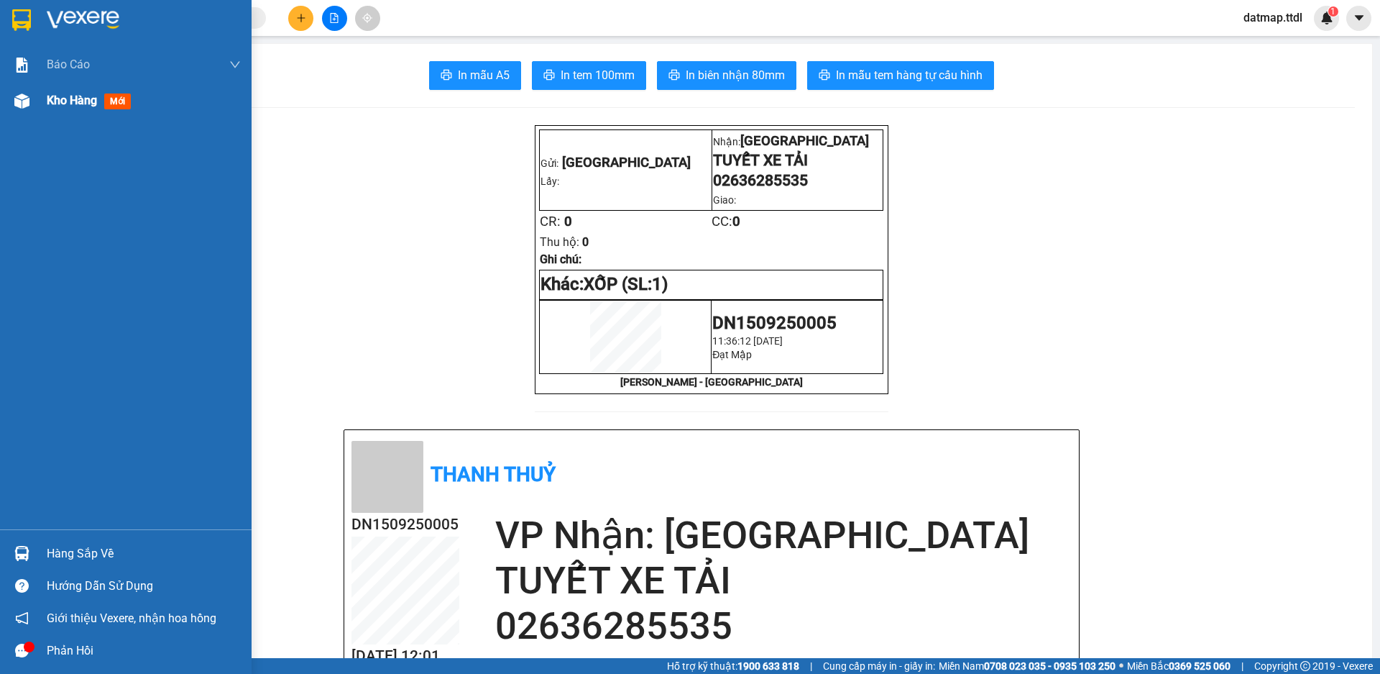
click at [71, 101] on span "Kho hàng" at bounding box center [72, 100] width 50 height 14
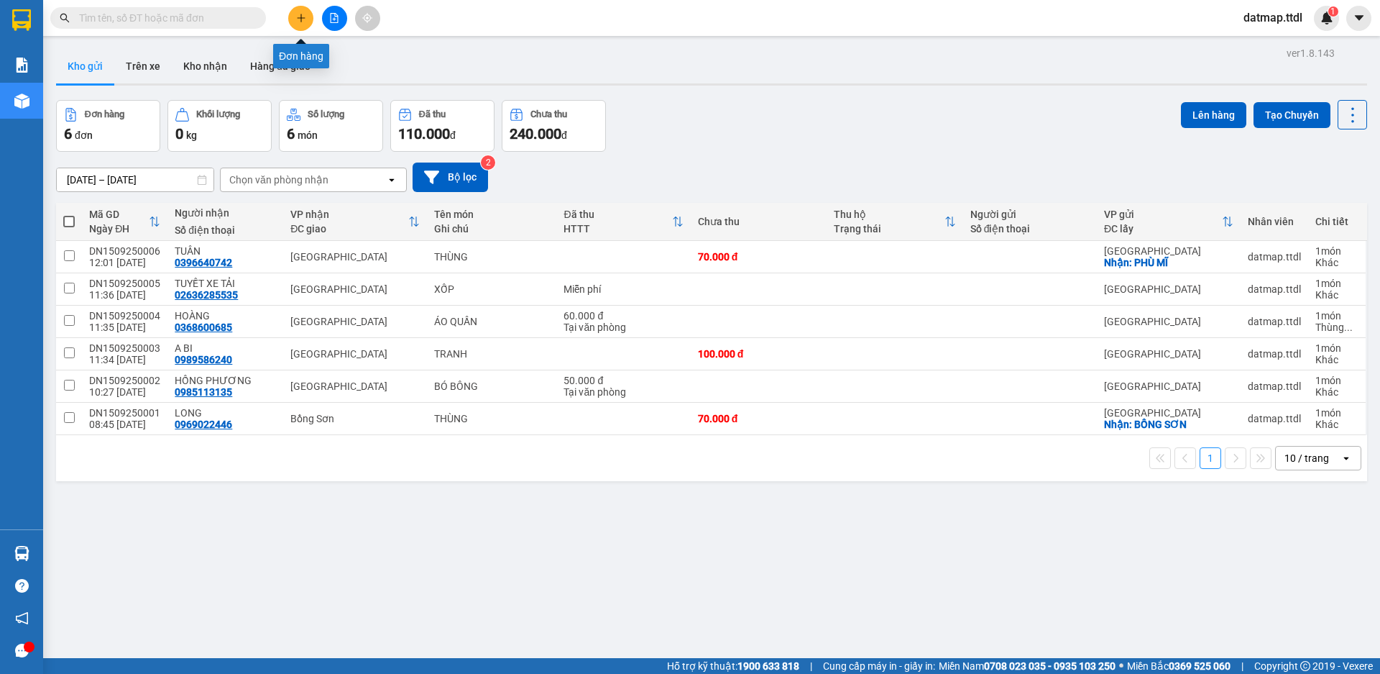
click at [303, 15] on icon "plus" at bounding box center [301, 18] width 10 height 10
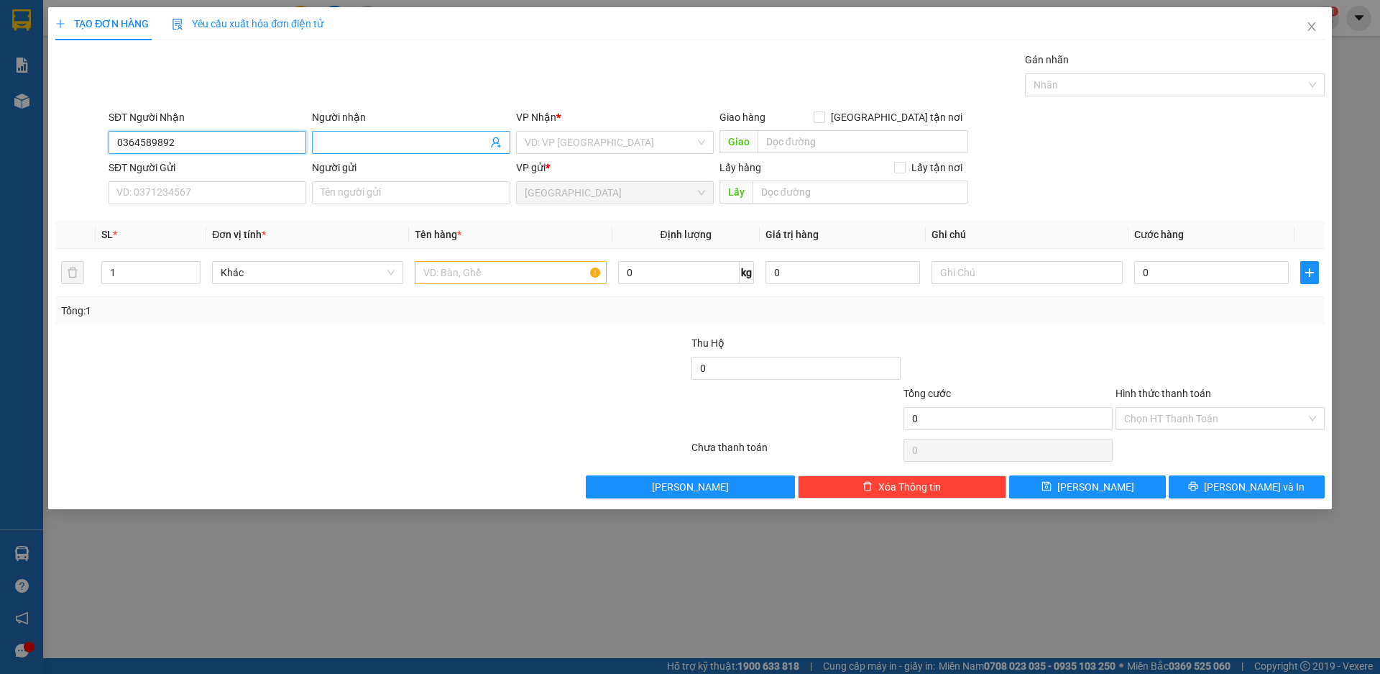
type input "0364589892"
click at [385, 141] on input "Người nhận" at bounding box center [404, 142] width 166 height 16
type input "NGUYÊN TRƯỜNG"
click at [565, 140] on input "search" at bounding box center [610, 143] width 170 height 22
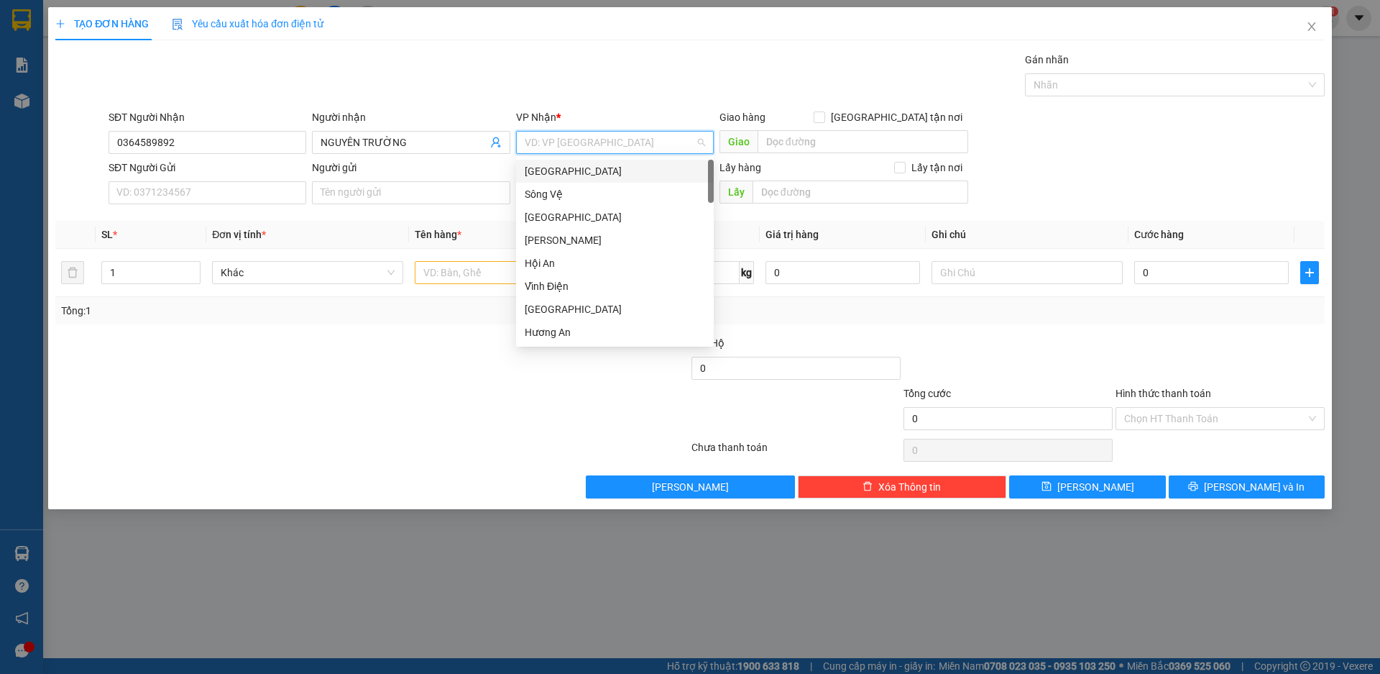
click at [541, 168] on div "[GEOGRAPHIC_DATA]" at bounding box center [615, 171] width 180 height 16
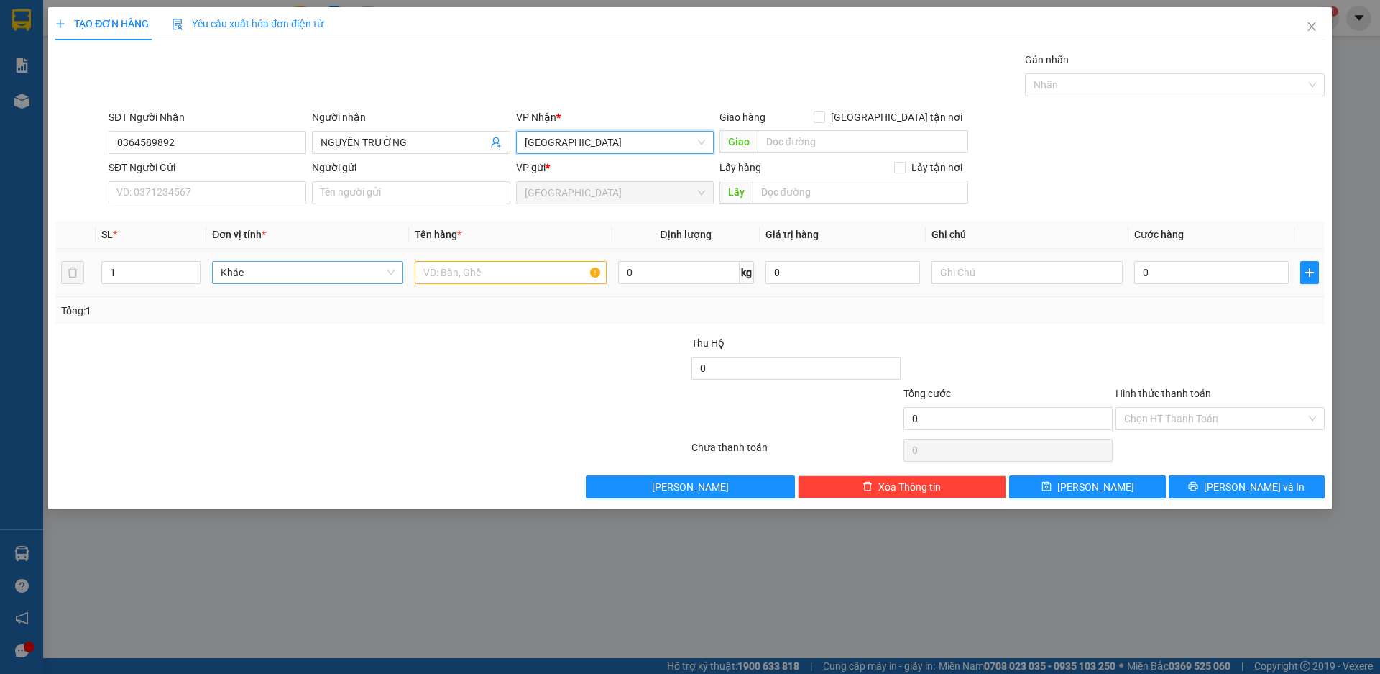
click at [353, 267] on span "Khác" at bounding box center [308, 273] width 174 height 22
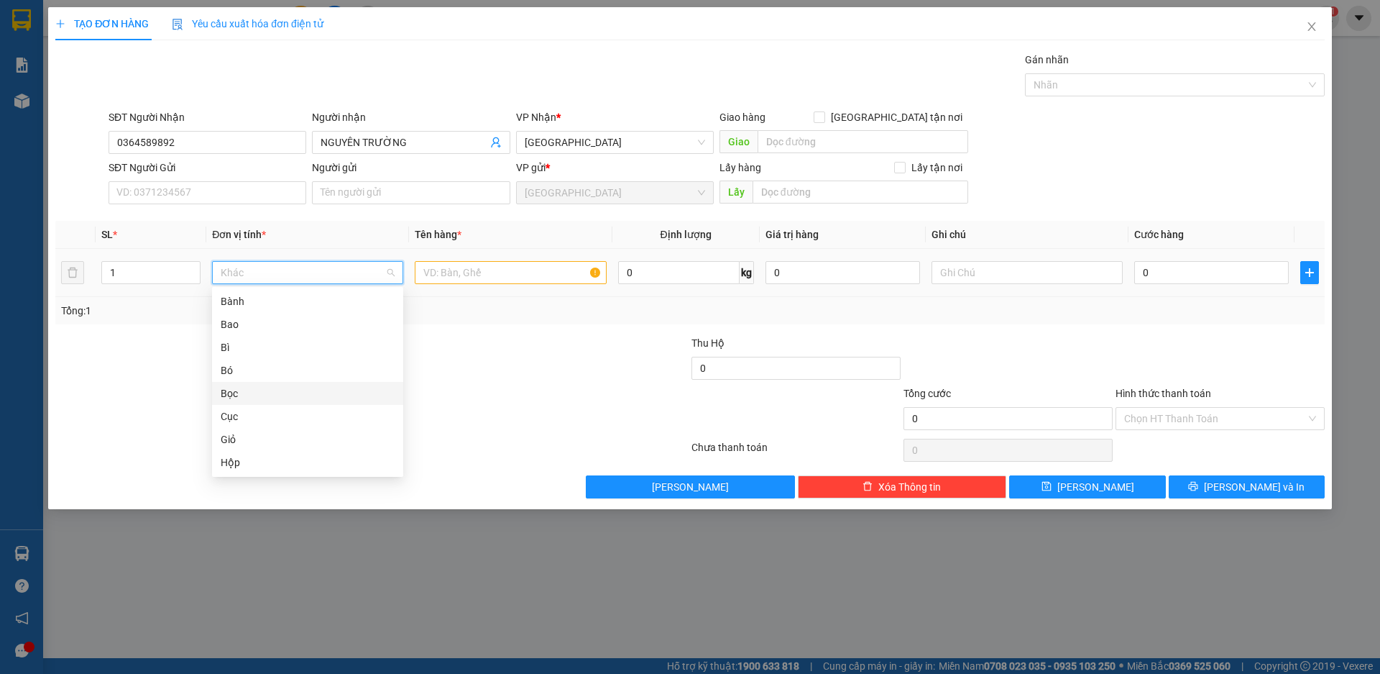
drag, startPoint x: 239, startPoint y: 397, endPoint x: 295, endPoint y: 386, distance: 57.1
click at [239, 396] on div "Bọc" at bounding box center [308, 393] width 174 height 16
click at [477, 269] on input "text" at bounding box center [510, 272] width 191 height 23
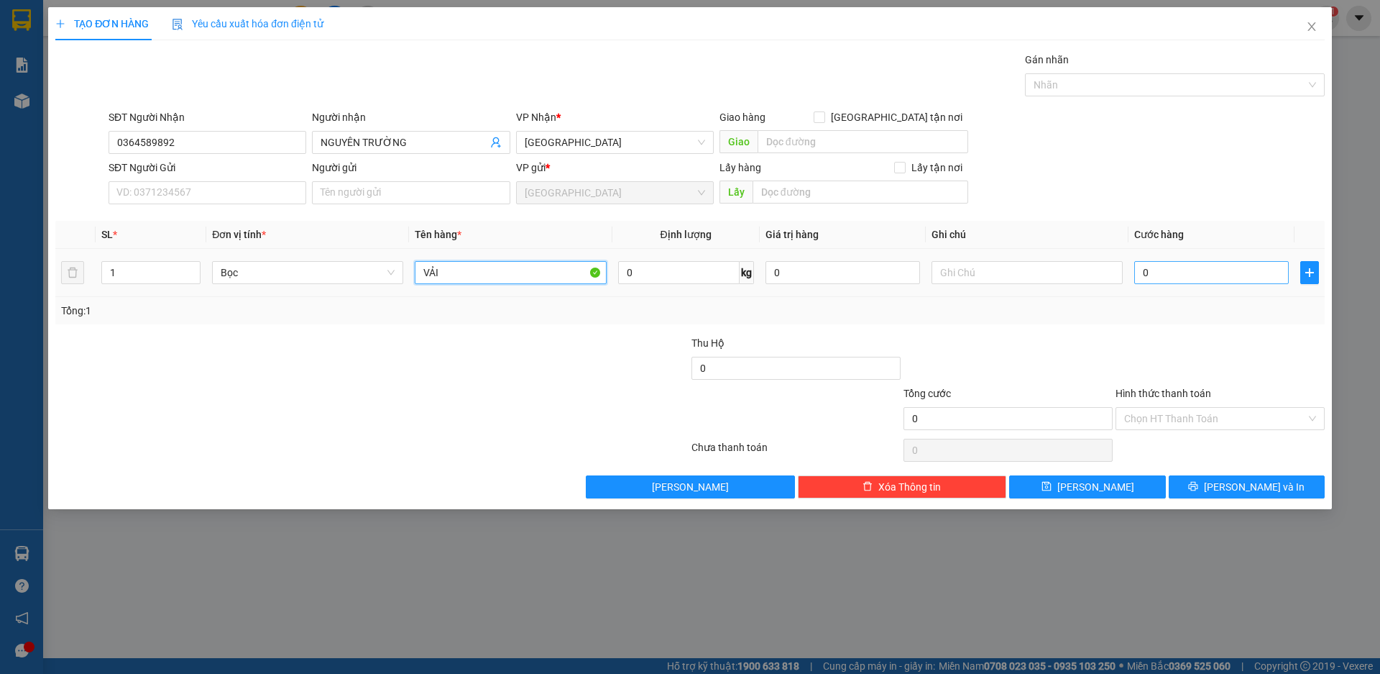
type input "VẢI"
click at [1156, 272] on input "0" at bounding box center [1211, 272] width 155 height 23
type input "5"
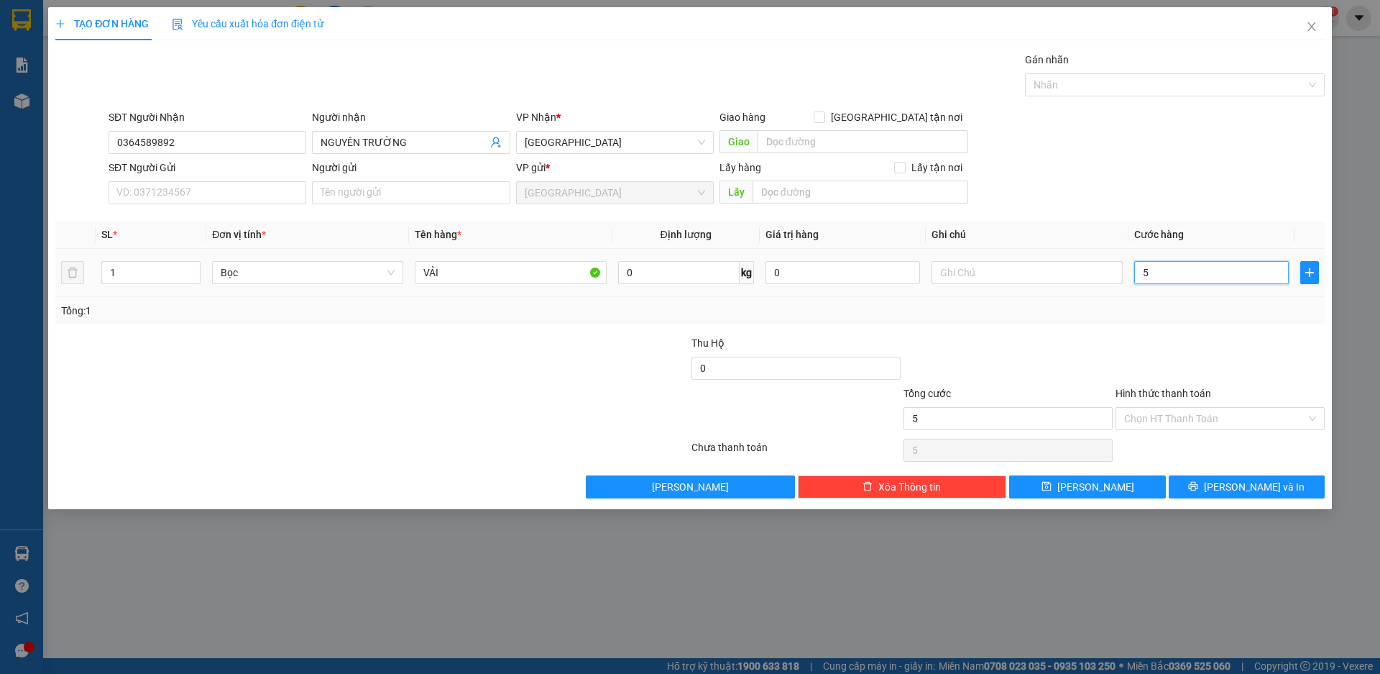
type input "50"
type input "500"
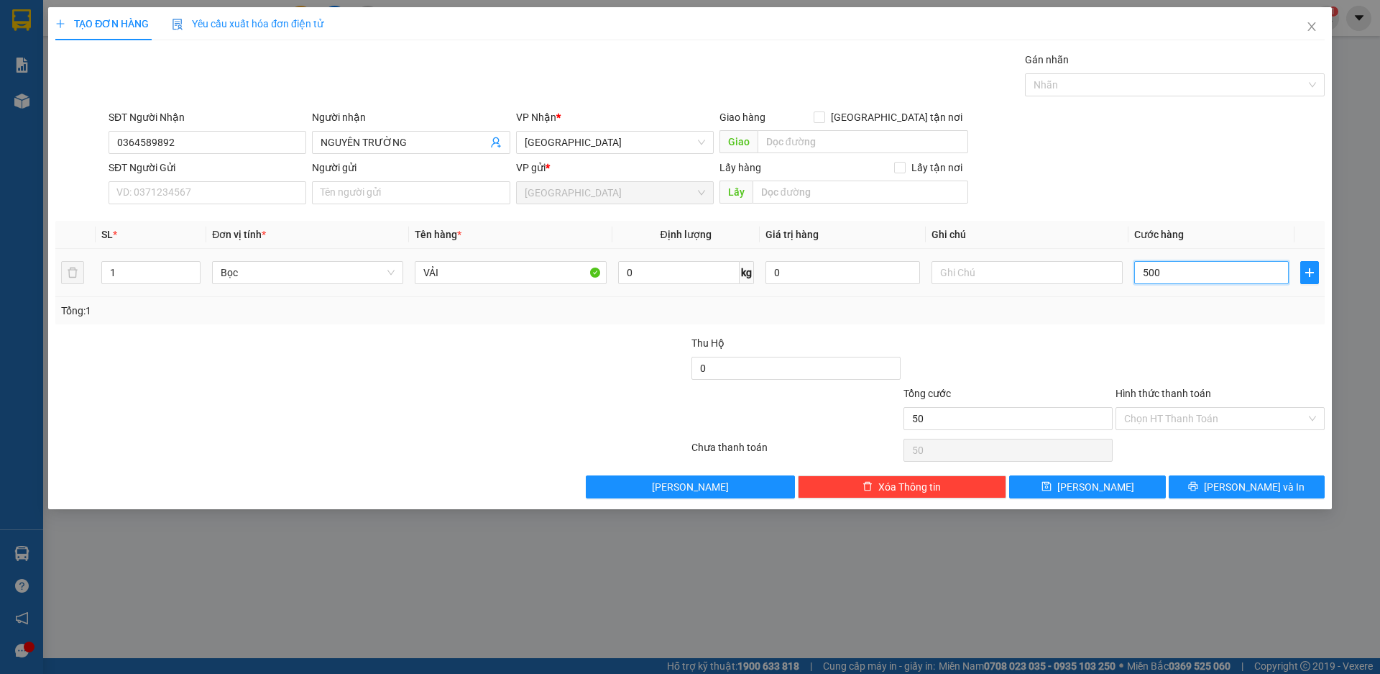
type input "500"
type input "5.000"
type input "50.000"
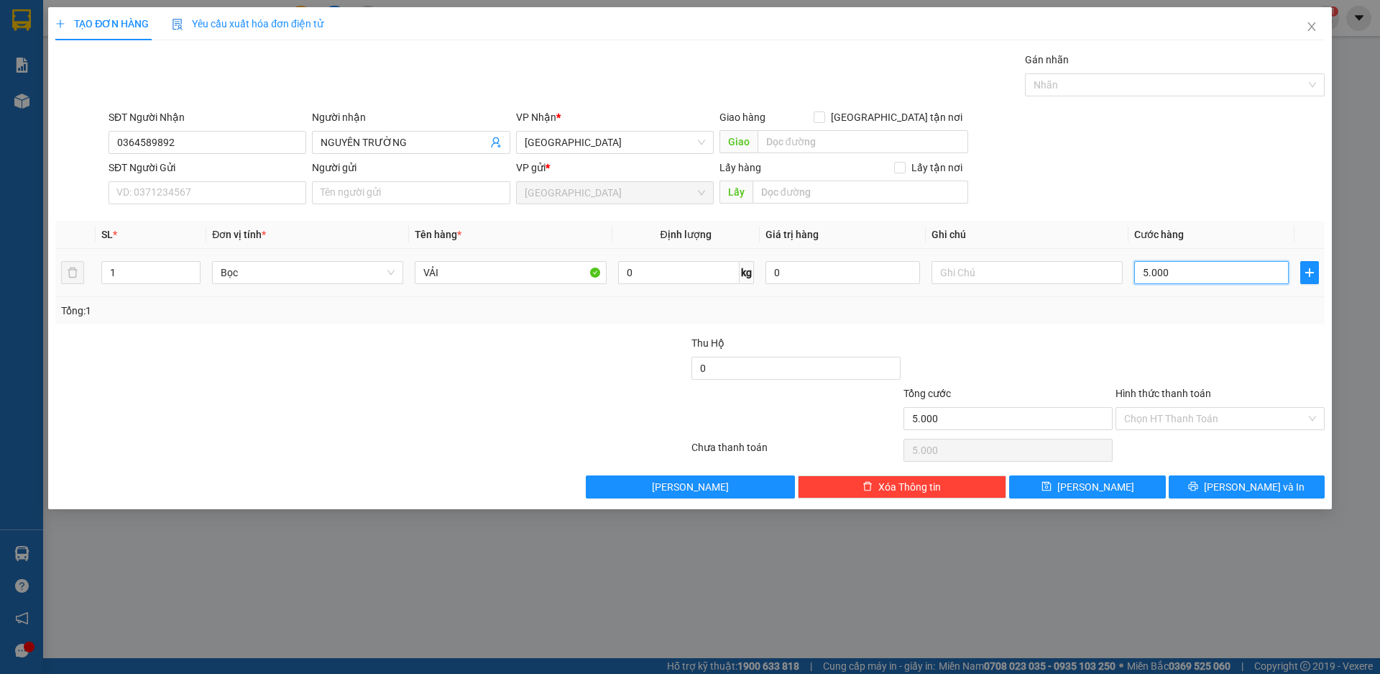
type input "50.000"
click at [1252, 484] on span "[PERSON_NAME] và In" at bounding box center [1254, 487] width 101 height 16
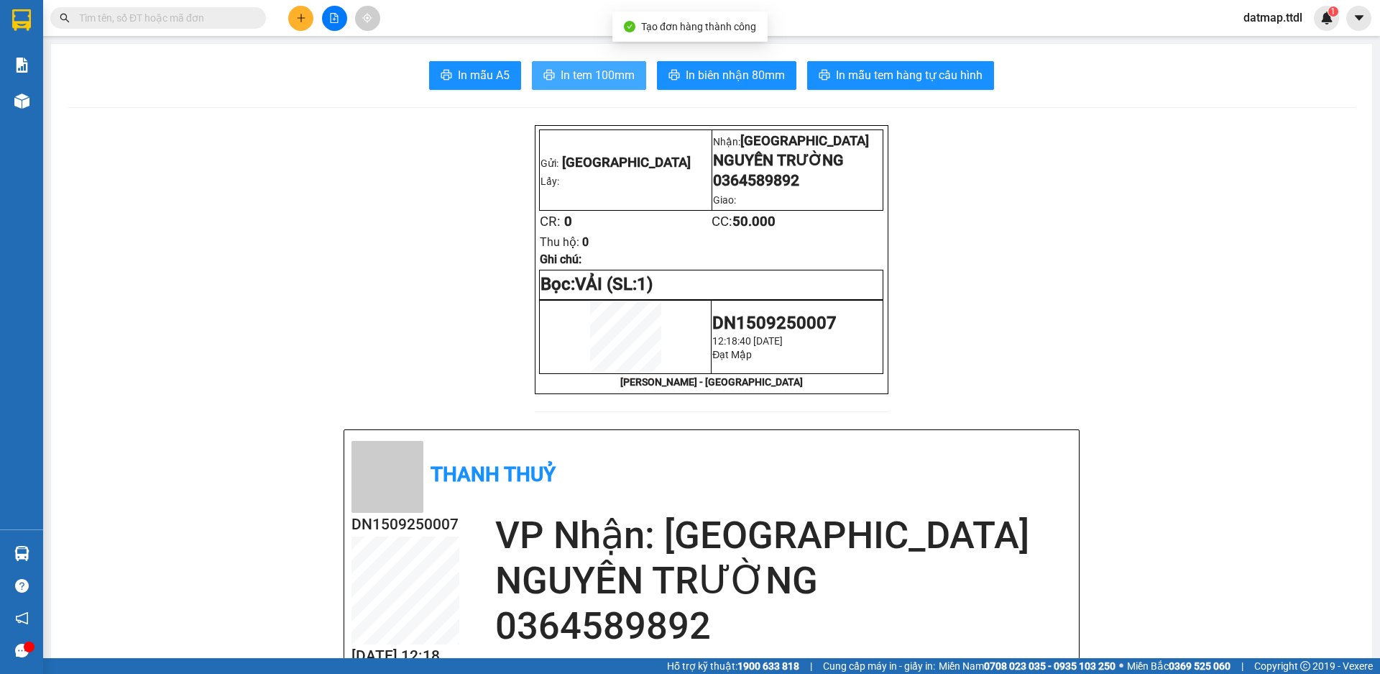
click at [595, 70] on span "In tem 100mm" at bounding box center [598, 75] width 74 height 18
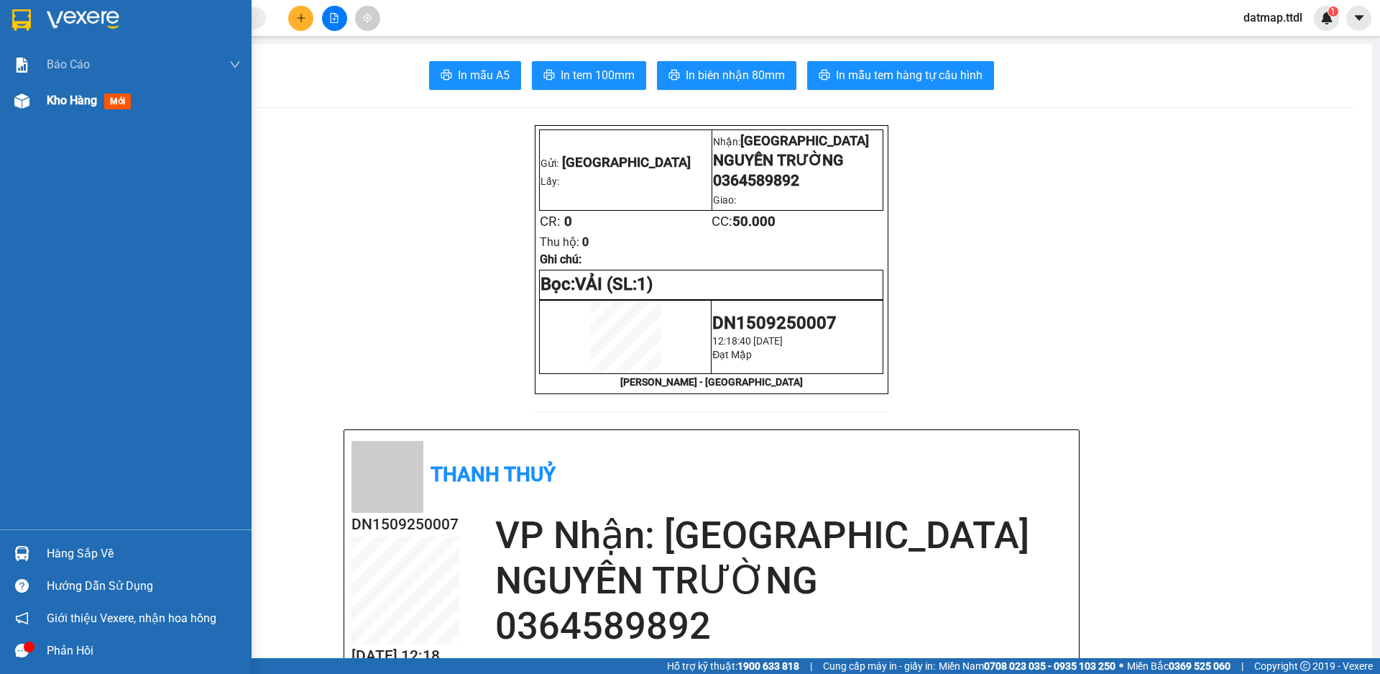
click at [77, 96] on span "Kho hàng" at bounding box center [72, 100] width 50 height 14
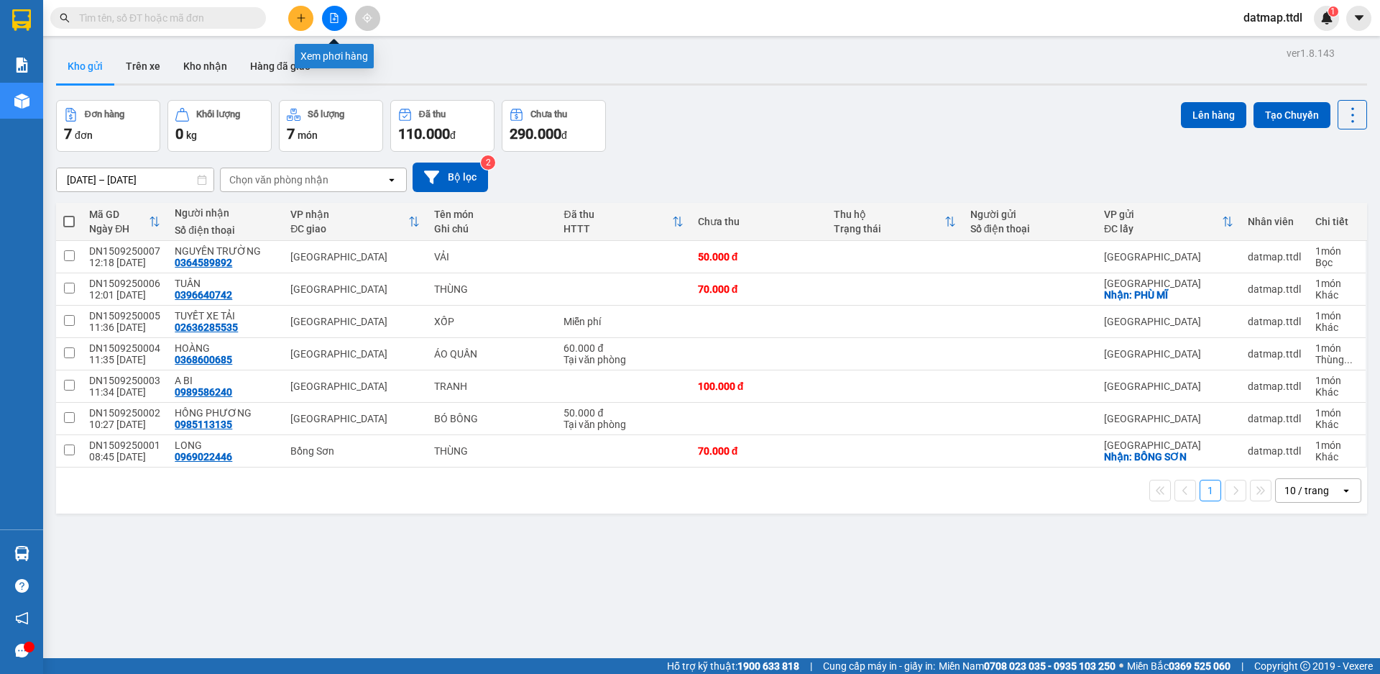
click at [324, 17] on button at bounding box center [334, 18] width 25 height 25
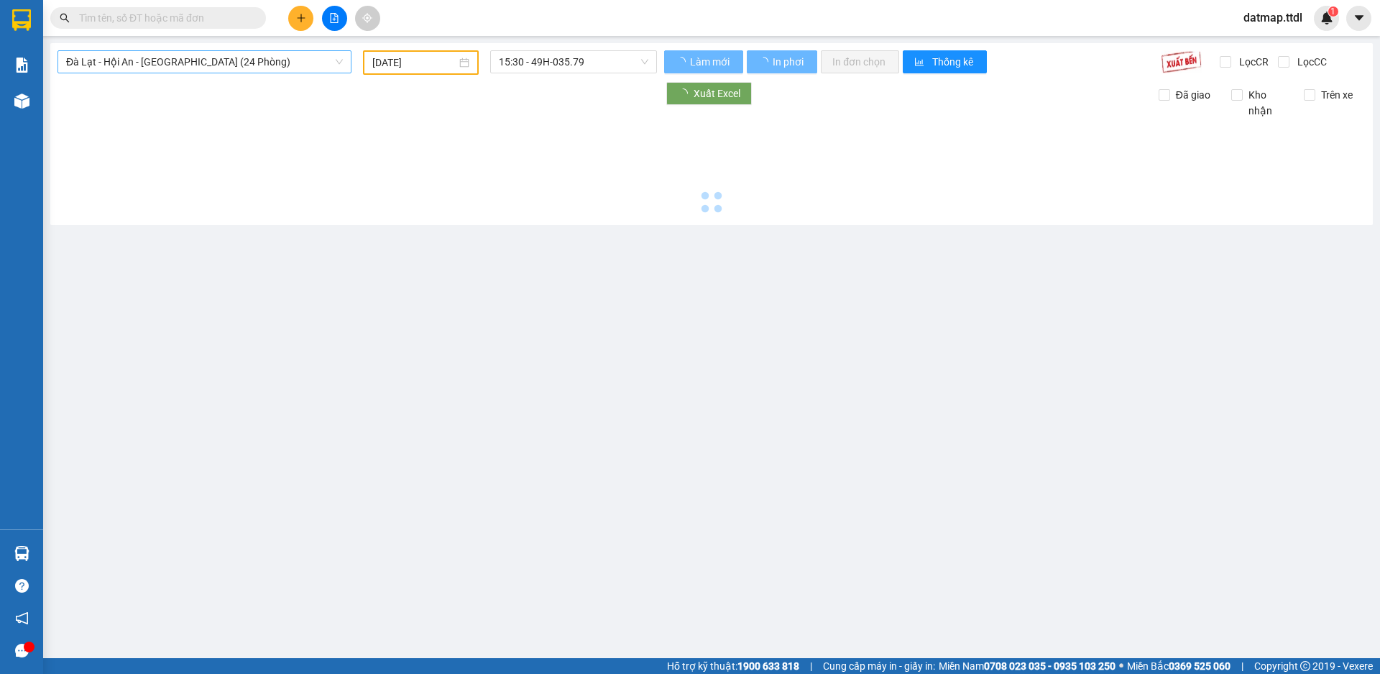
click at [175, 53] on span "Đà Lạt - Hội An - [GEOGRAPHIC_DATA] (24 Phòng)" at bounding box center [204, 62] width 277 height 22
type input "[DATE]"
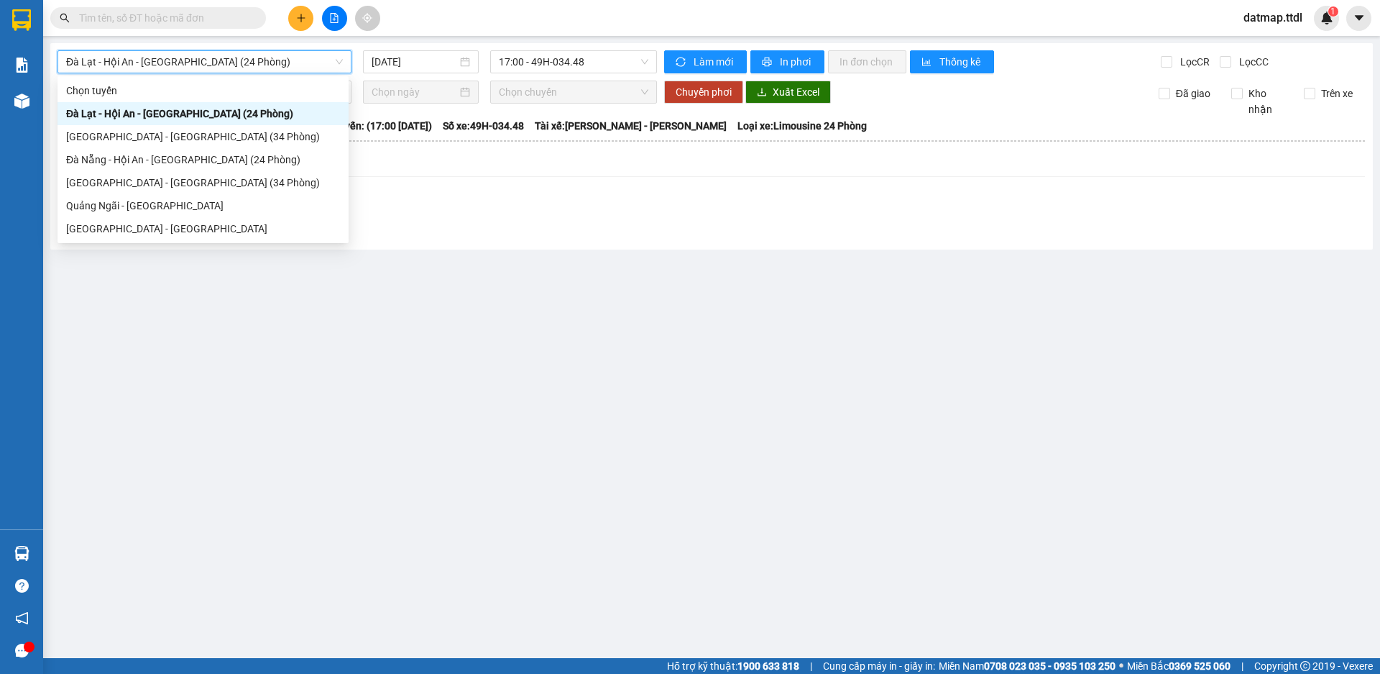
click at [175, 59] on span "Đà Lạt - Hội An - [GEOGRAPHIC_DATA] (24 Phòng)" at bounding box center [204, 62] width 277 height 22
click at [178, 62] on span "Đà Lạt - Hội An - [GEOGRAPHIC_DATA] (24 Phòng)" at bounding box center [204, 62] width 277 height 22
click at [153, 132] on div "[GEOGRAPHIC_DATA] - [GEOGRAPHIC_DATA] (34 Phòng)" at bounding box center [204, 137] width 277 height 16
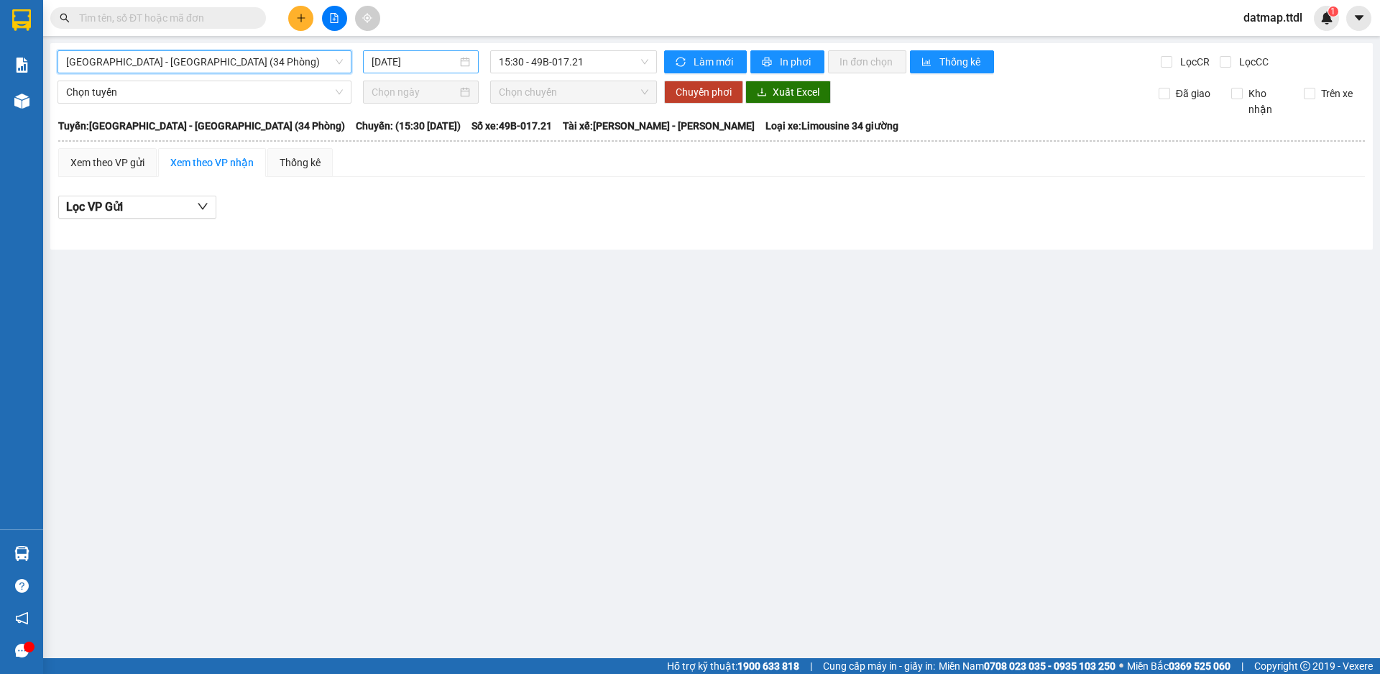
click at [430, 61] on input "[DATE]" at bounding box center [415, 62] width 86 height 16
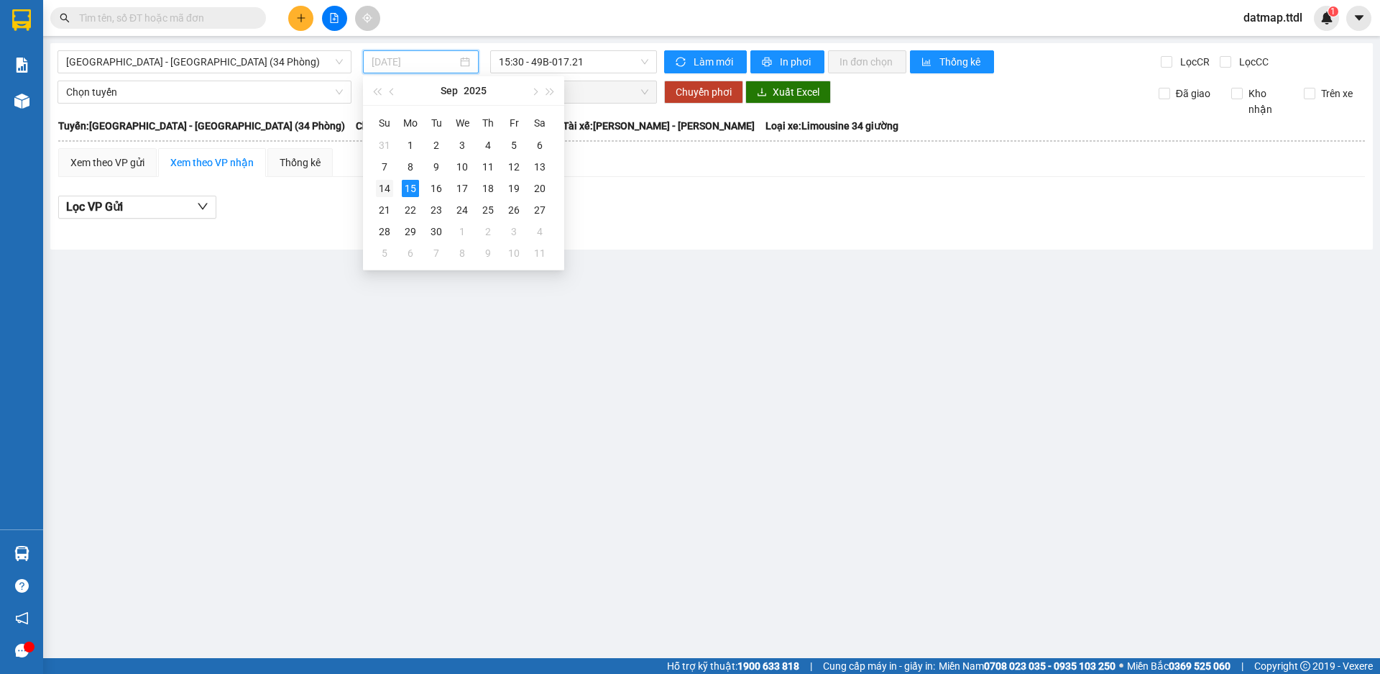
click at [382, 190] on div "14" at bounding box center [384, 188] width 17 height 17
type input "[DATE]"
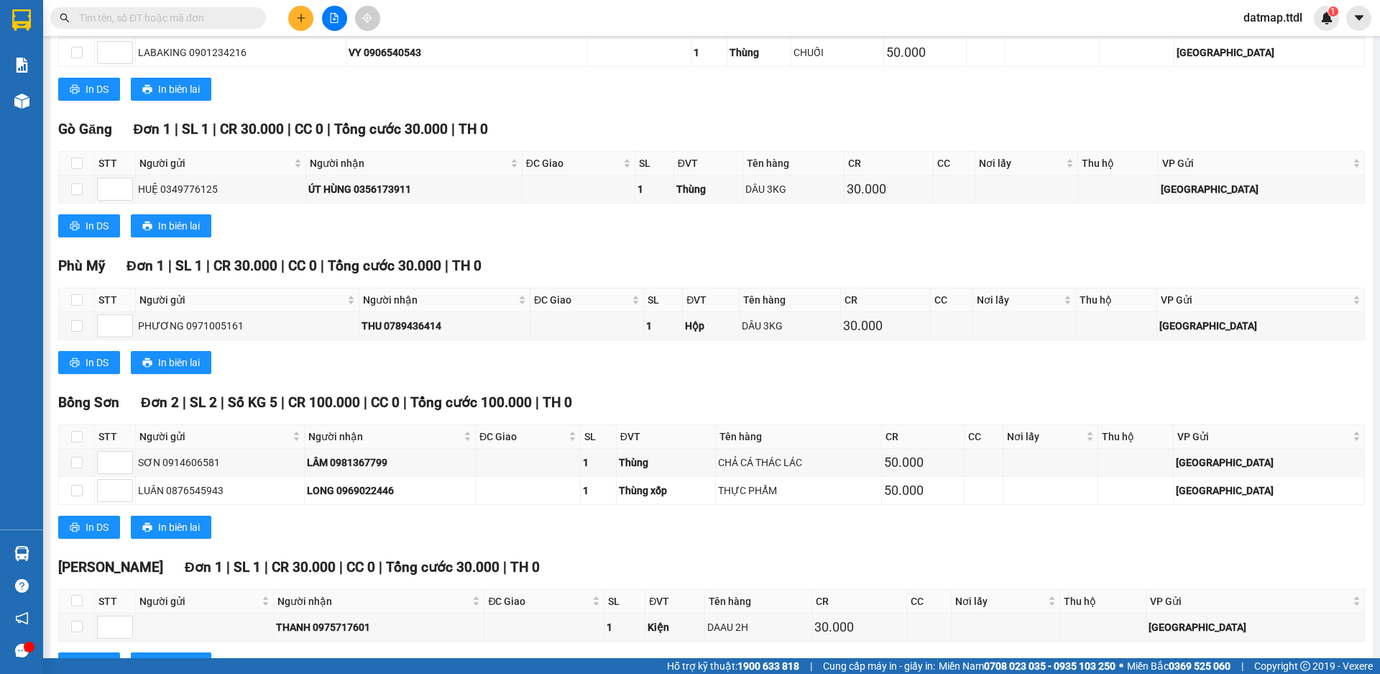
scroll to position [216, 0]
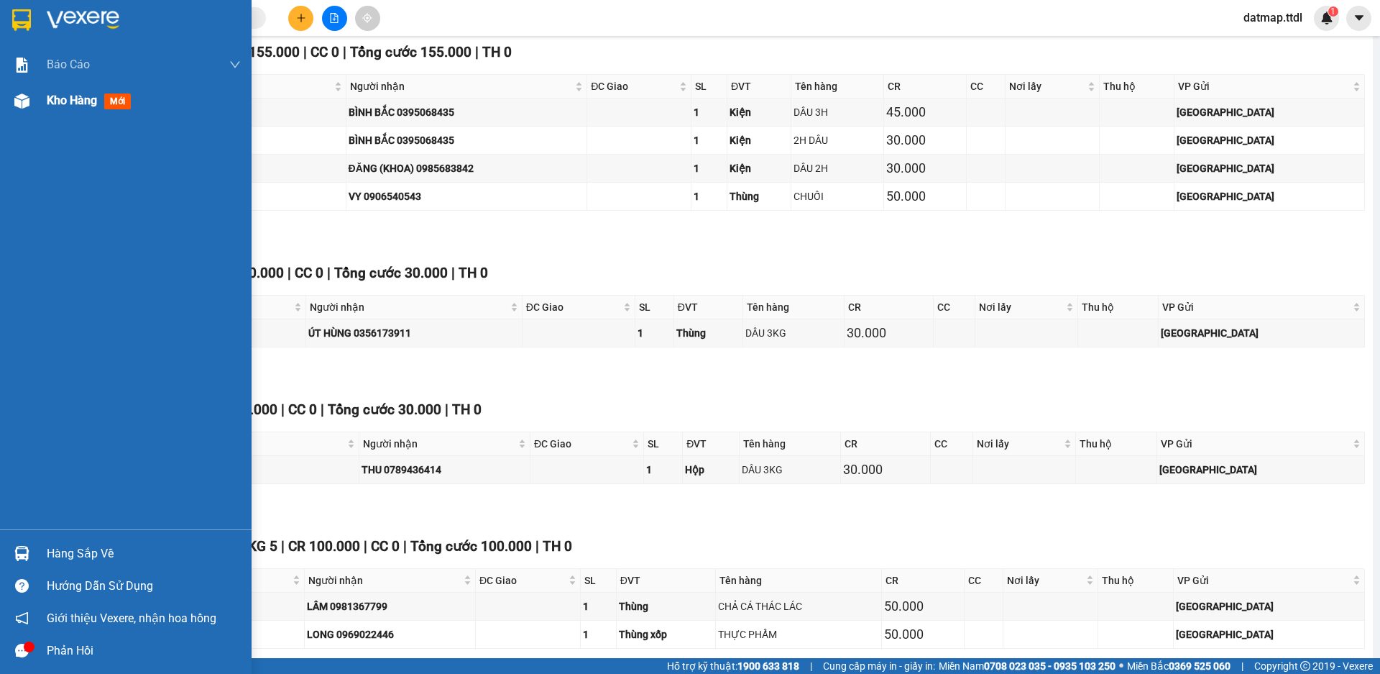
click at [64, 96] on span "Kho hàng" at bounding box center [72, 100] width 50 height 14
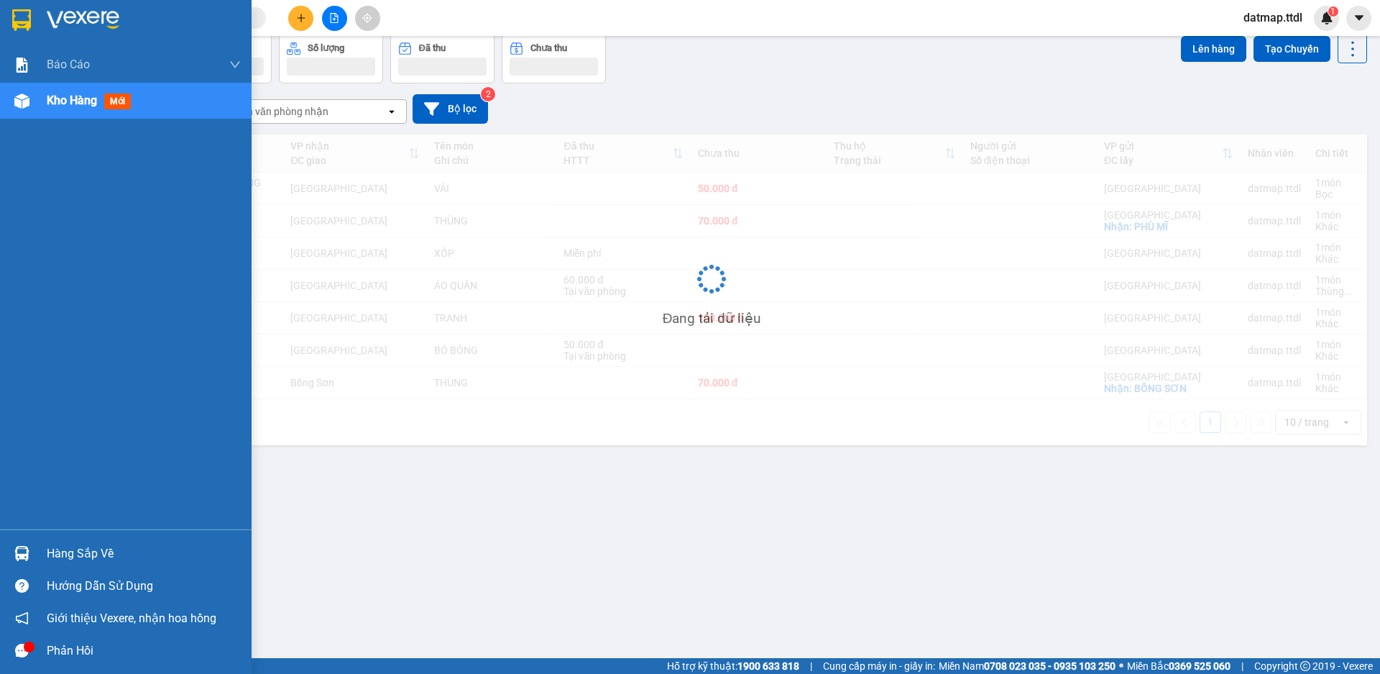
scroll to position [66, 0]
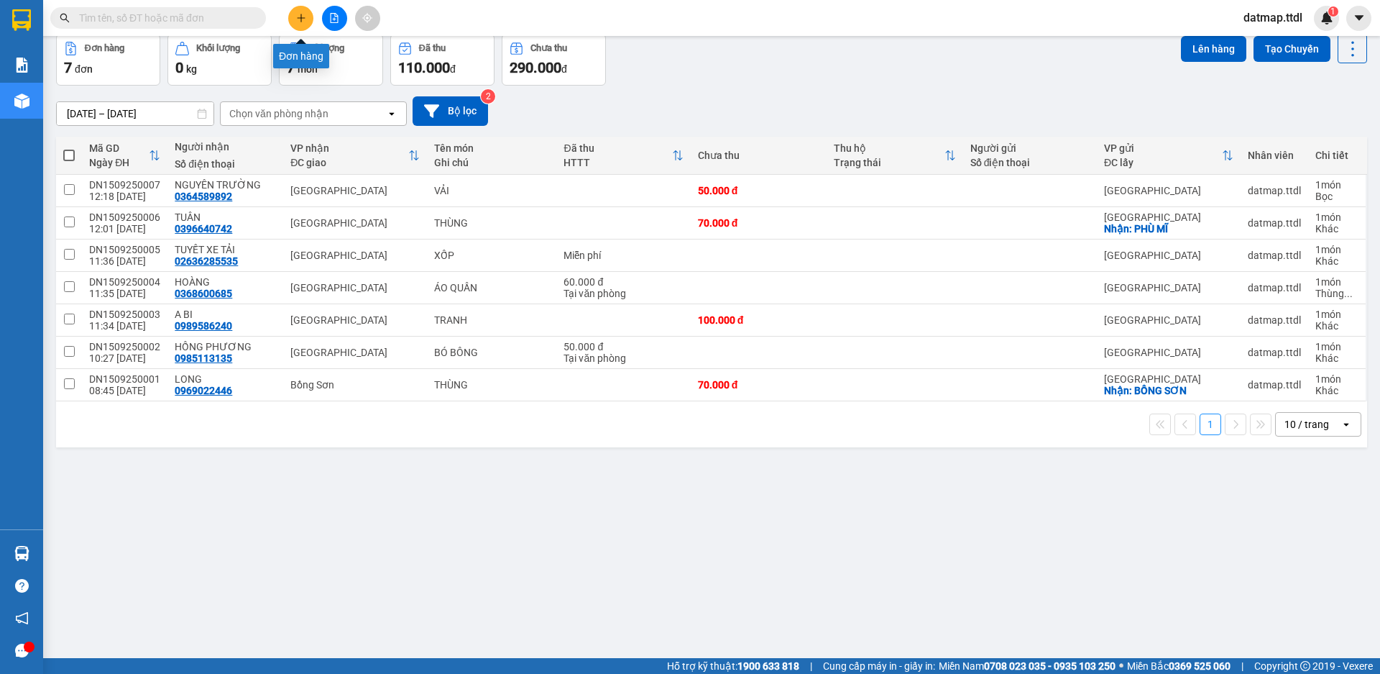
click at [300, 19] on icon "plus" at bounding box center [301, 18] width 10 height 10
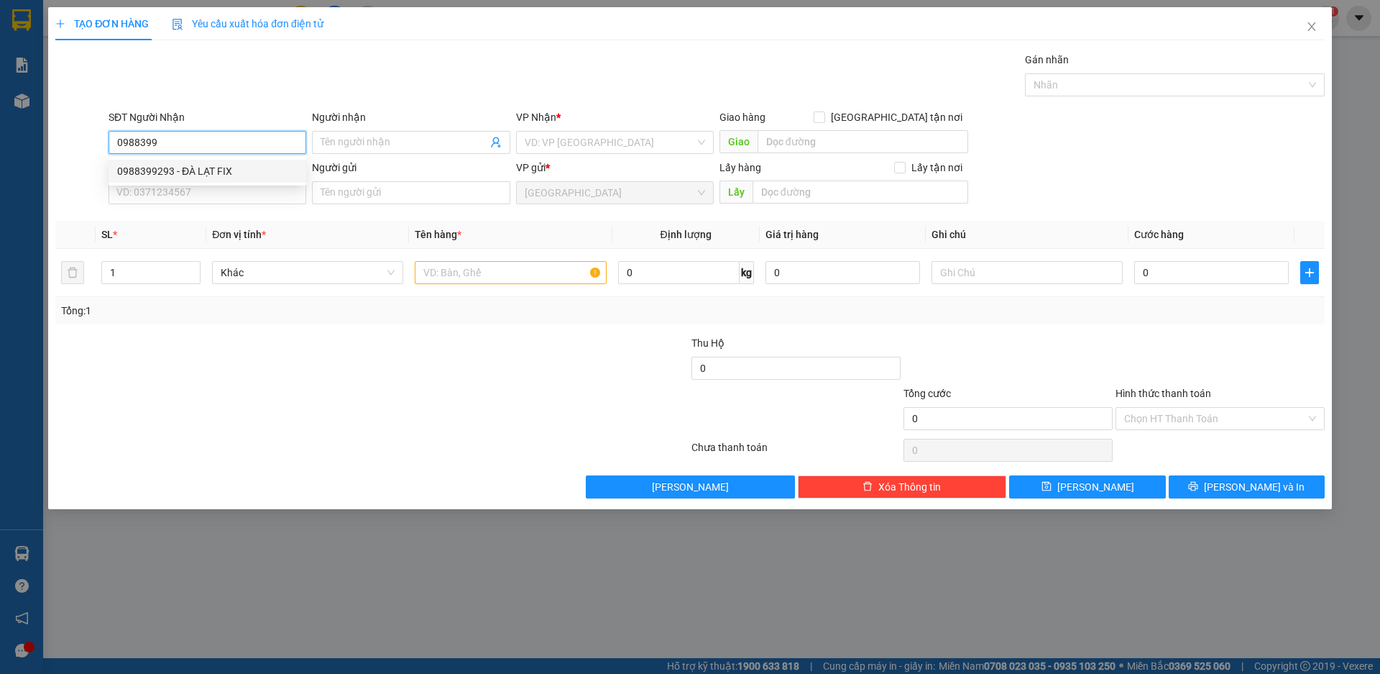
click at [185, 169] on div "0988399293 - ĐÀ LẠT FIX" at bounding box center [207, 171] width 180 height 16
type input "0988399293"
type input "ĐÀ LẠT FIX"
type input "0988399293"
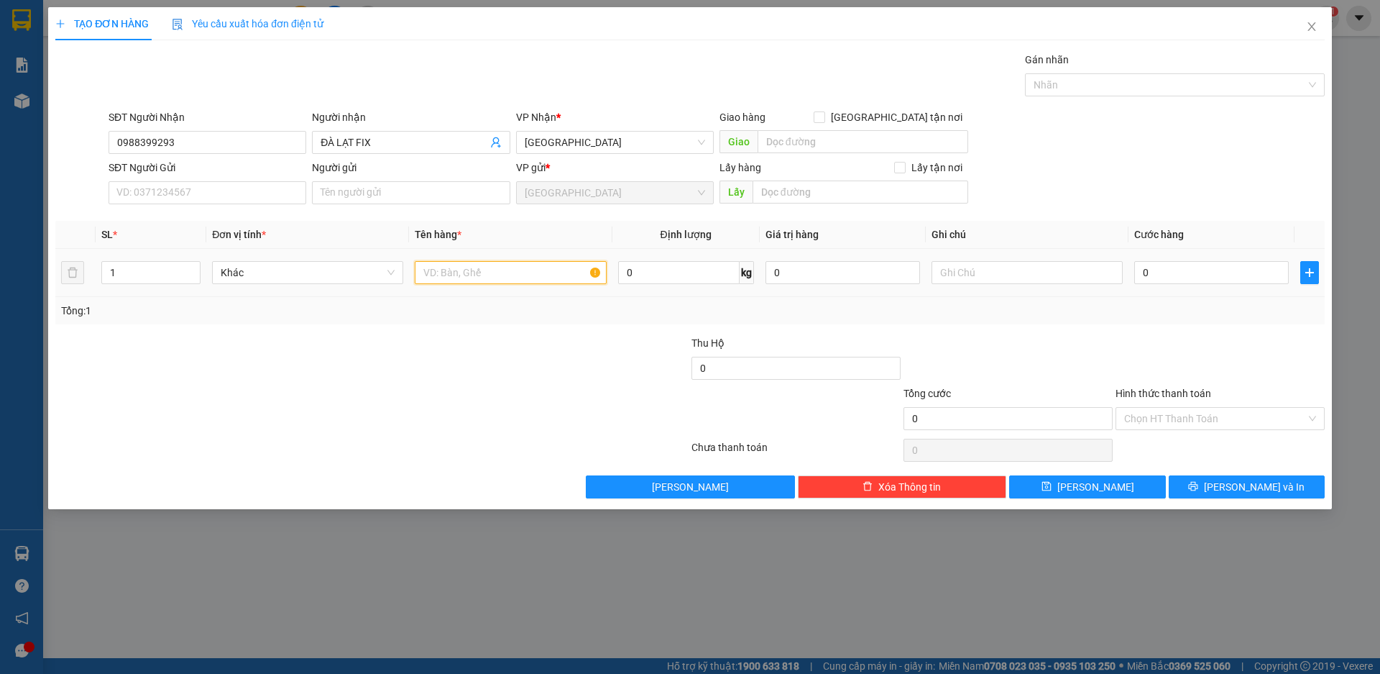
click at [443, 263] on input "text" at bounding box center [510, 272] width 191 height 23
type input "LINH KIỆN"
click at [1158, 274] on input "0" at bounding box center [1211, 272] width 155 height 23
type input "4"
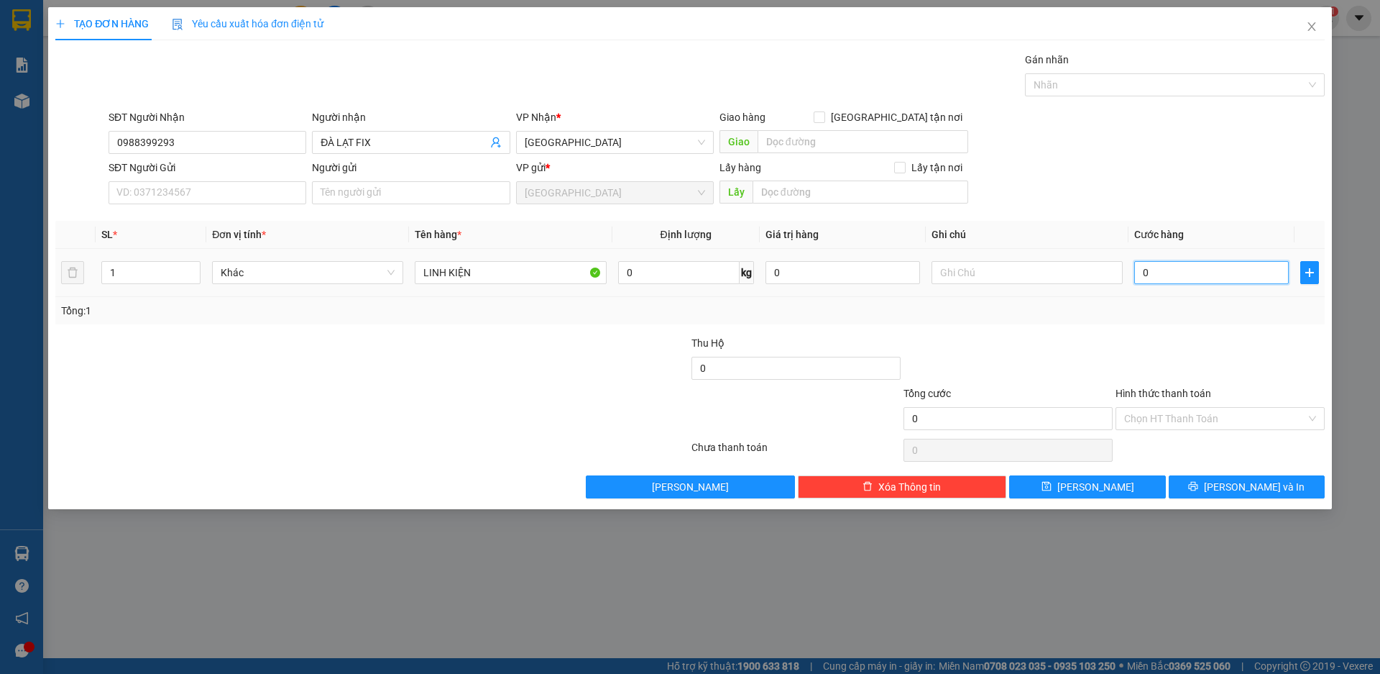
type input "4"
type input "40"
type input "400"
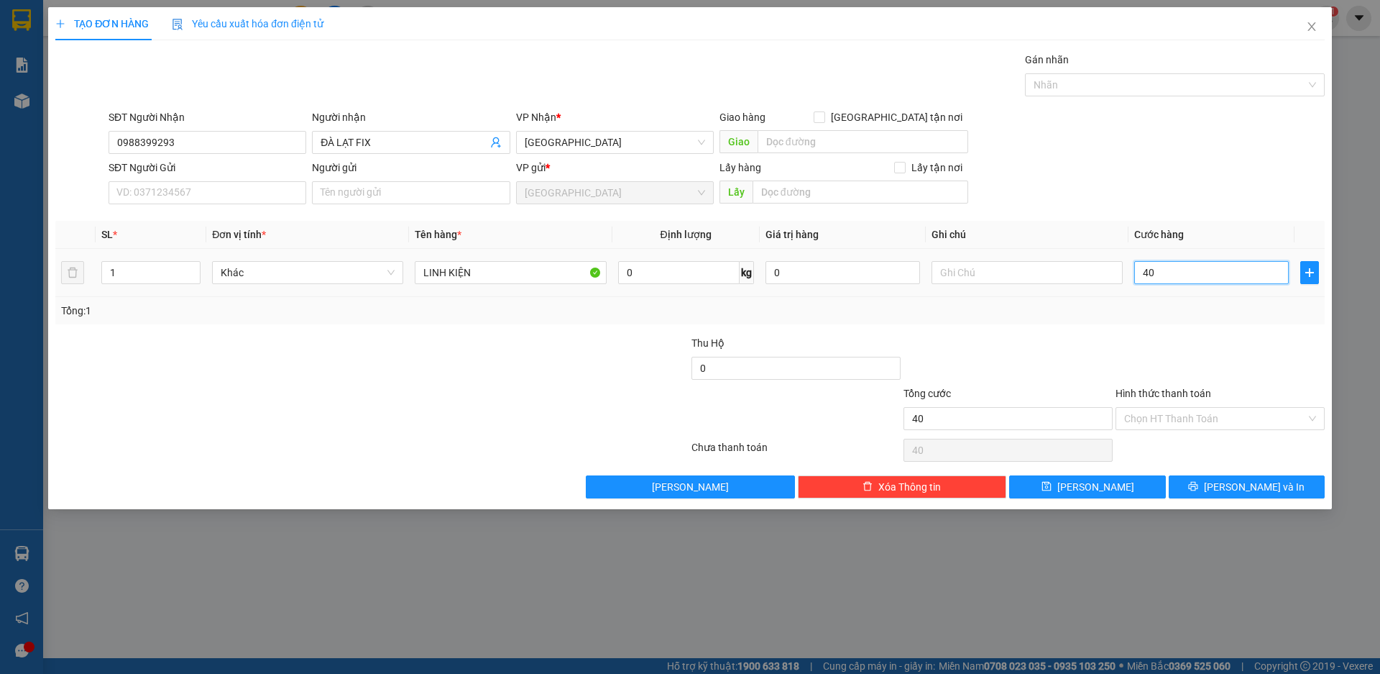
type input "400"
type input "4.000"
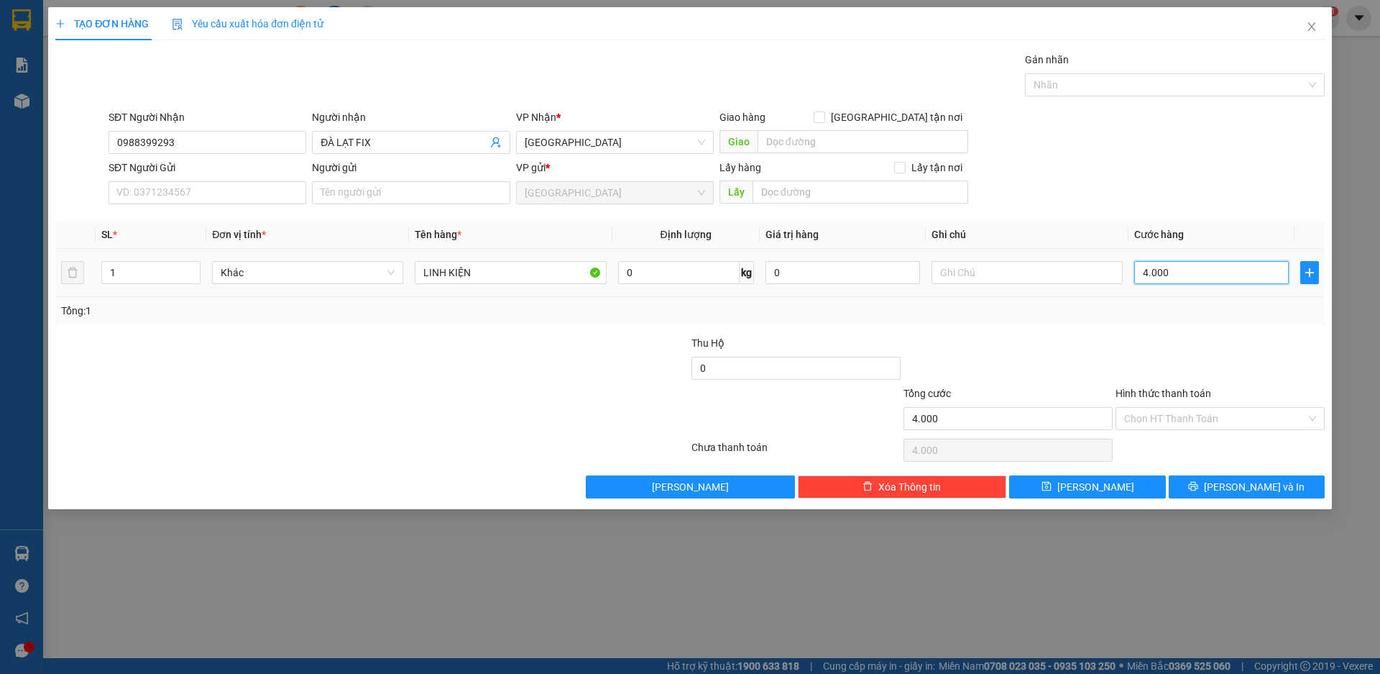
type input "40.000"
click at [1247, 479] on span "[PERSON_NAME] và In" at bounding box center [1254, 487] width 101 height 16
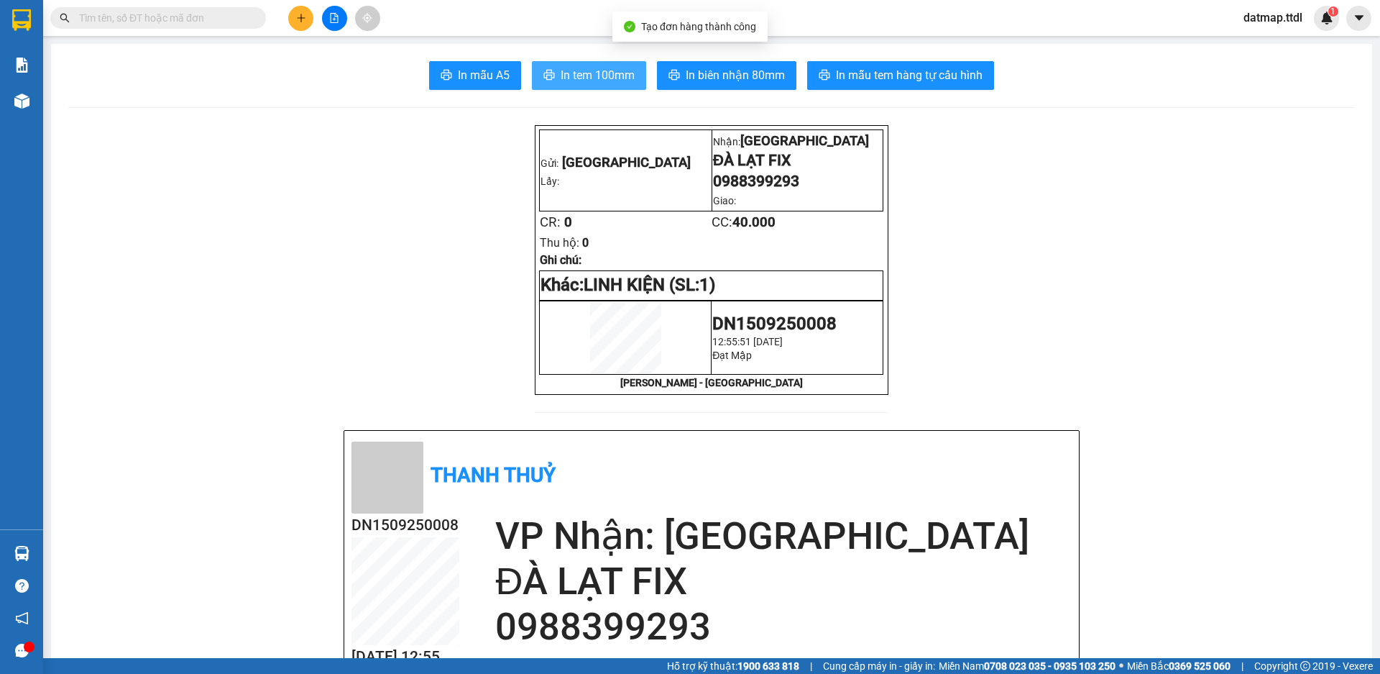
click at [594, 75] on span "In tem 100mm" at bounding box center [598, 75] width 74 height 18
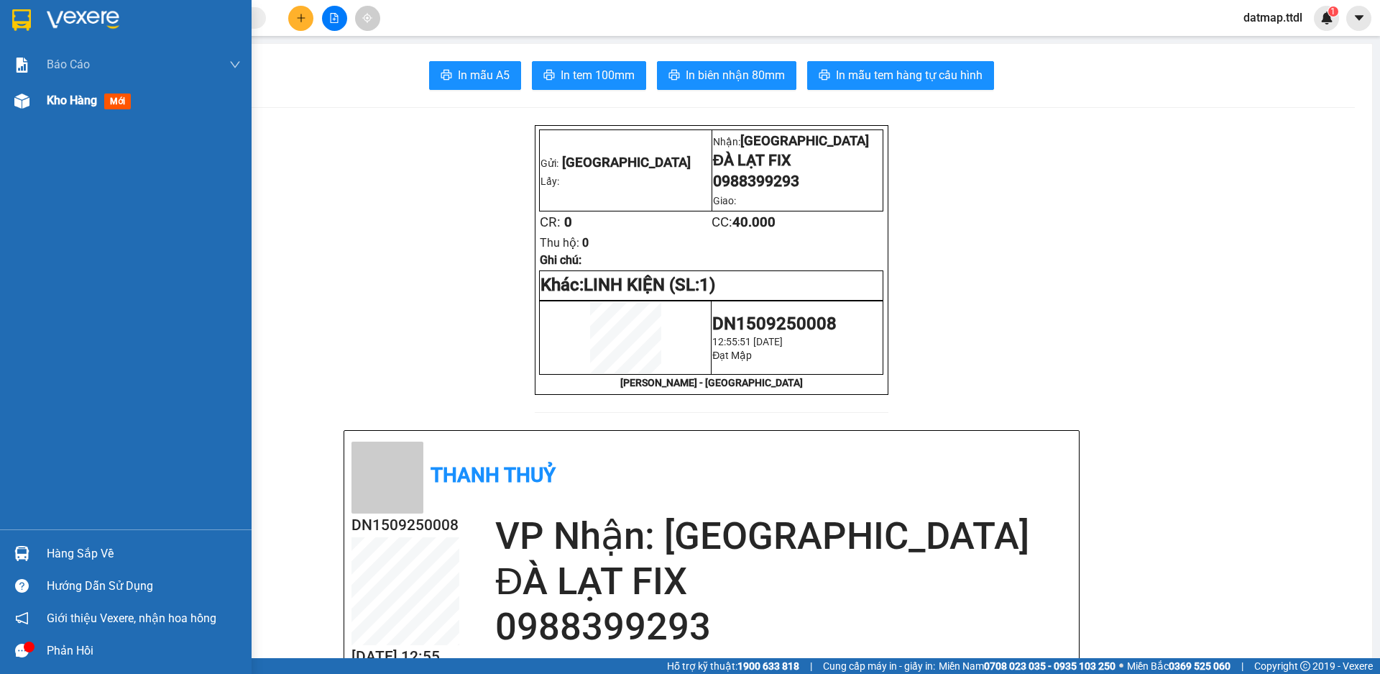
click at [61, 102] on span "Kho hàng" at bounding box center [72, 100] width 50 height 14
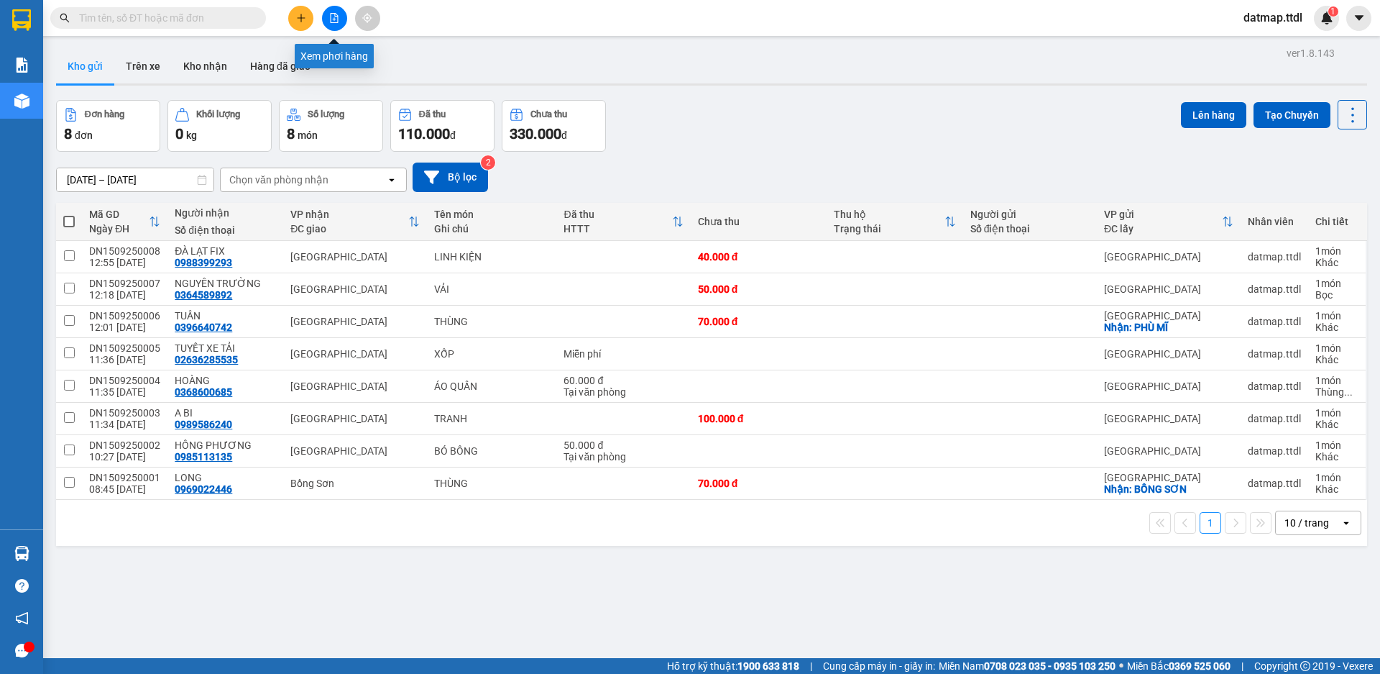
click at [337, 14] on icon "file-add" at bounding box center [334, 18] width 10 height 10
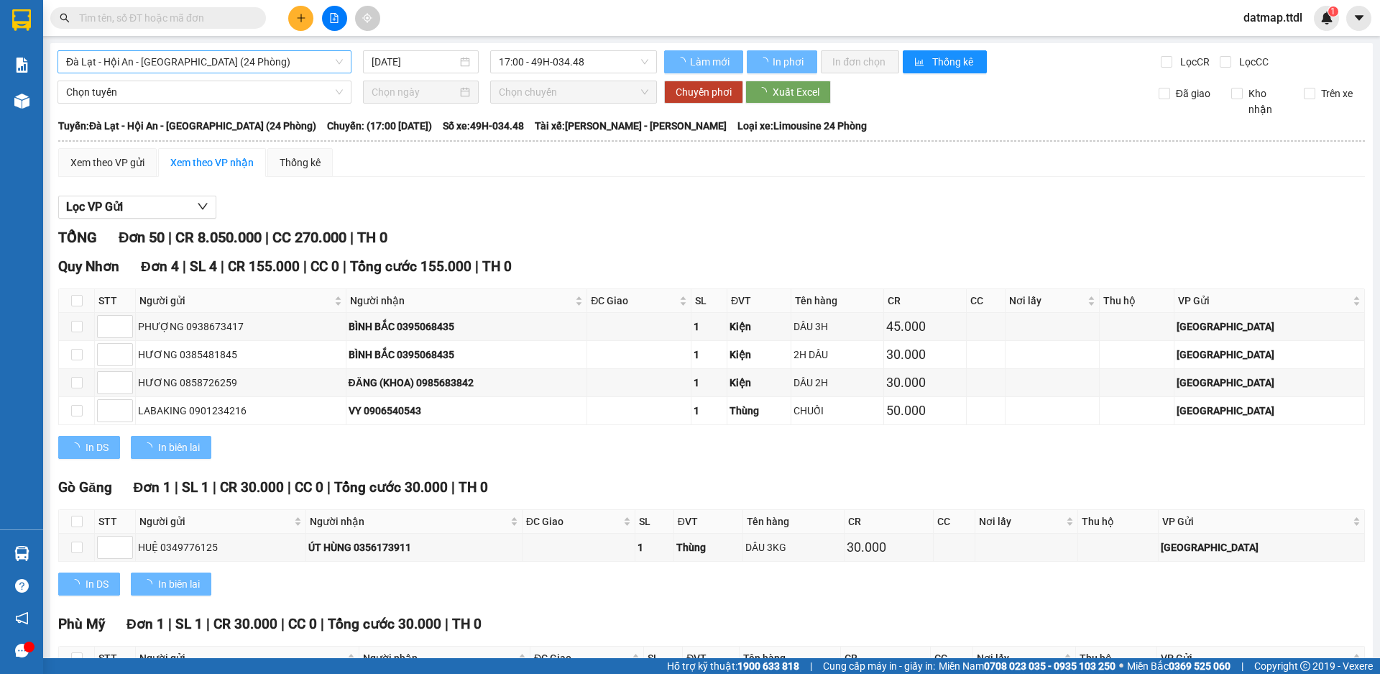
type input "[DATE]"
click at [250, 68] on span "Đà Lạt - Hội An - [GEOGRAPHIC_DATA] (24 Phòng)" at bounding box center [204, 62] width 277 height 22
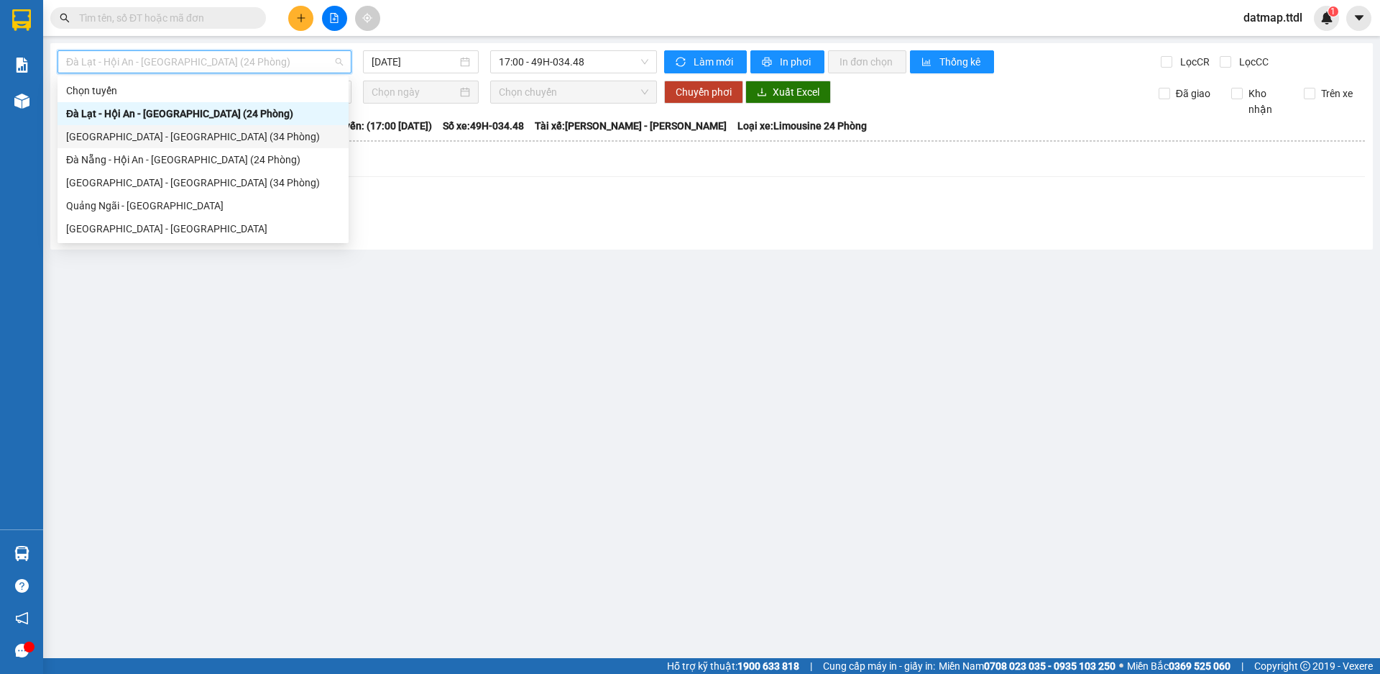
click at [153, 138] on div "[GEOGRAPHIC_DATA] - [GEOGRAPHIC_DATA] (34 Phòng)" at bounding box center [203, 137] width 274 height 16
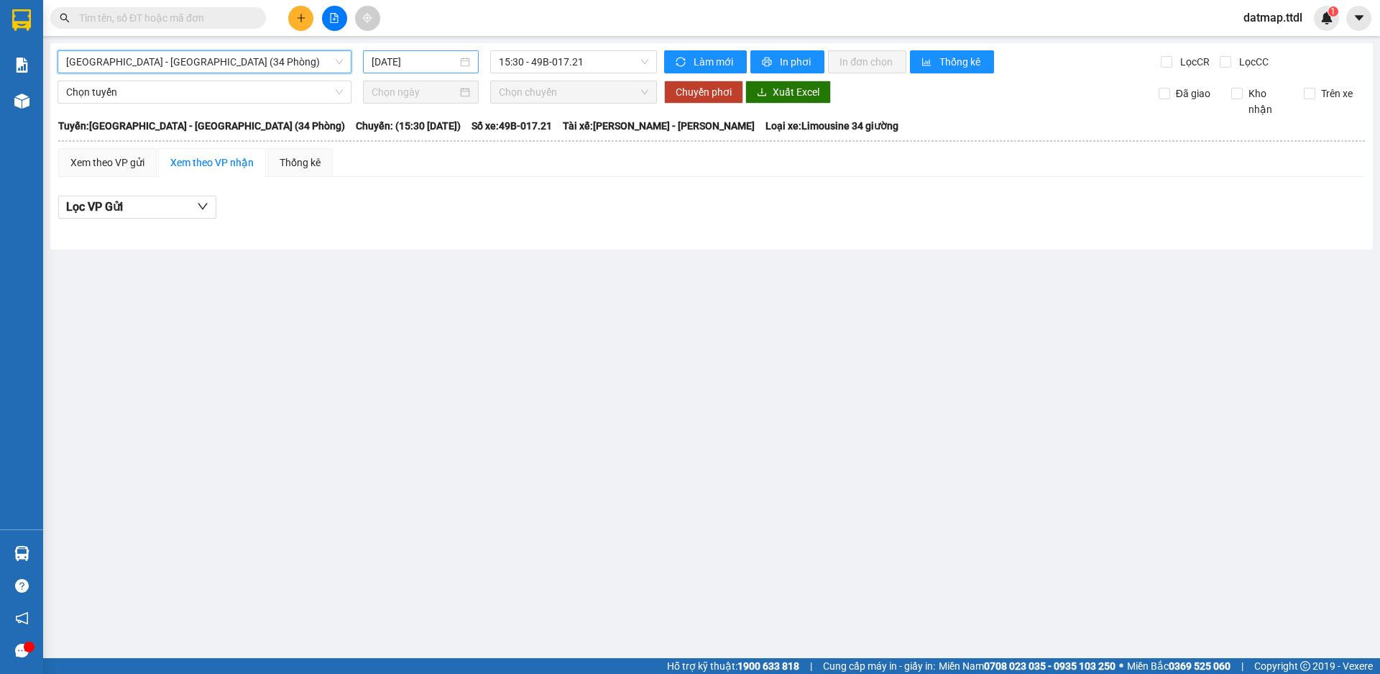
click at [411, 60] on input "[DATE]" at bounding box center [415, 62] width 86 height 16
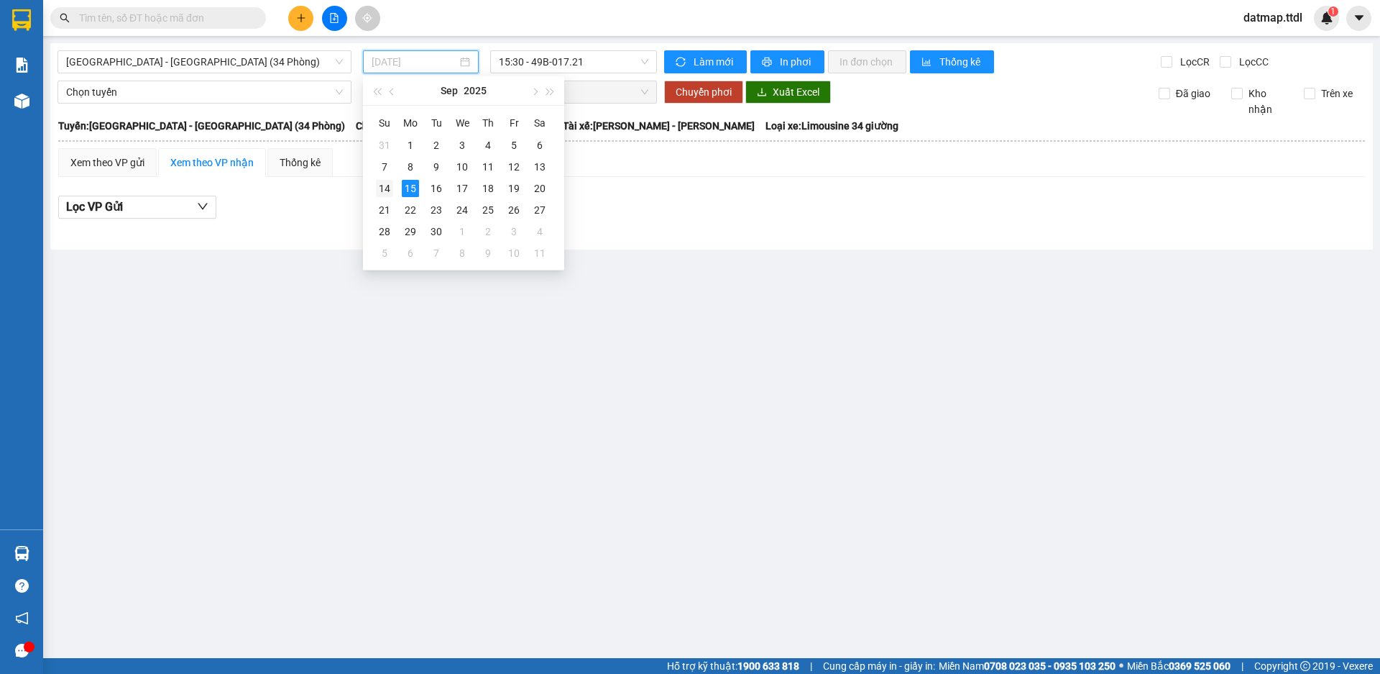
click at [386, 185] on div "14" at bounding box center [384, 188] width 17 height 17
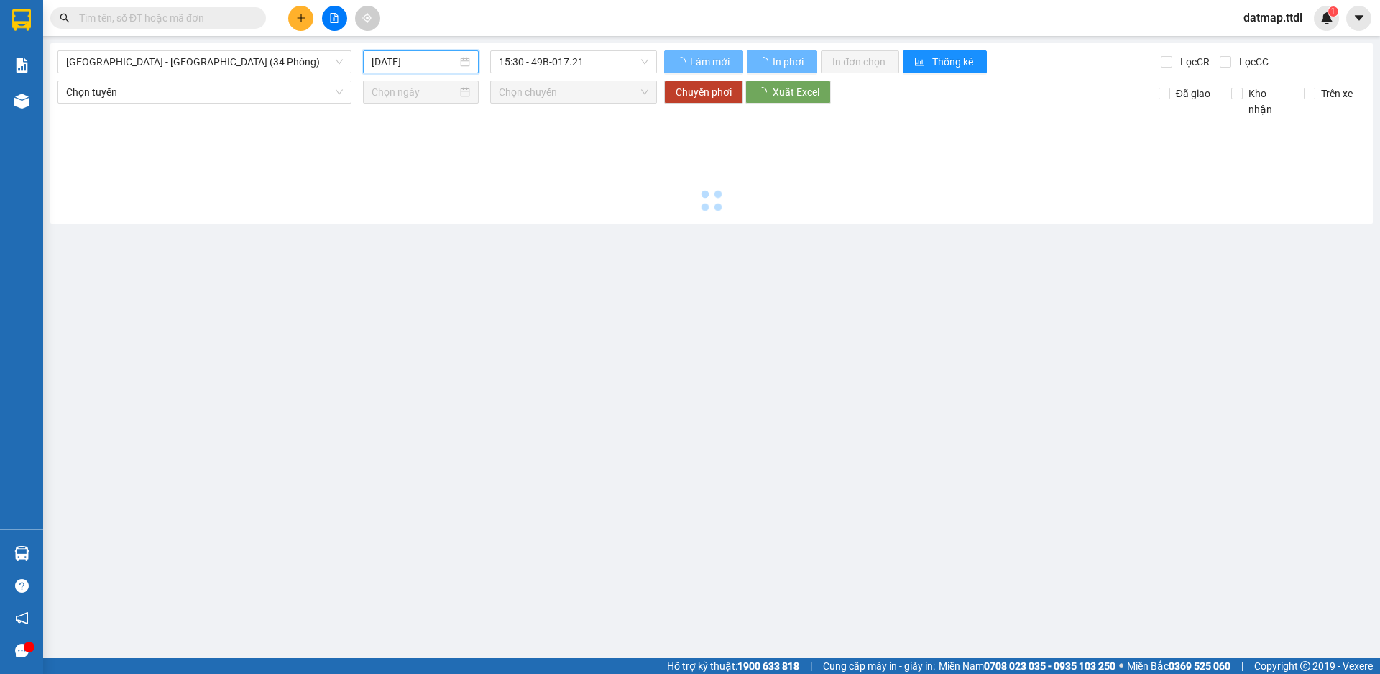
type input "[DATE]"
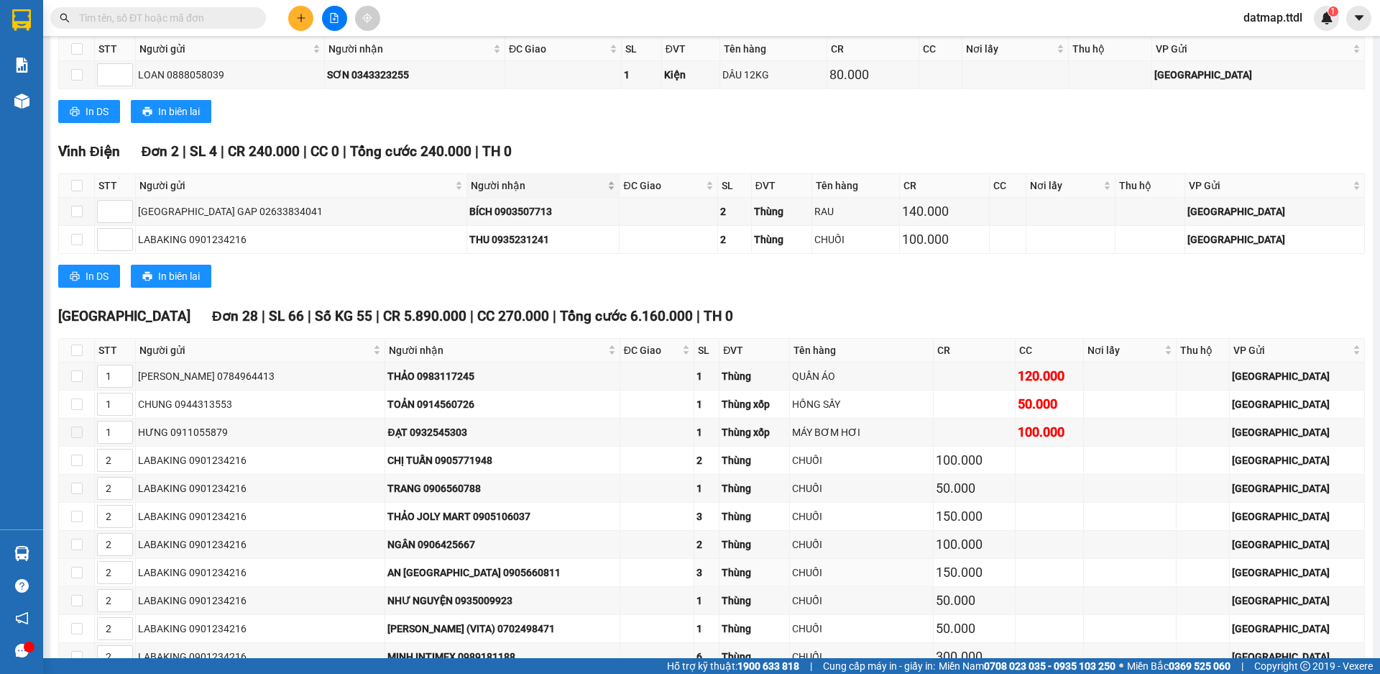
scroll to position [1581, 0]
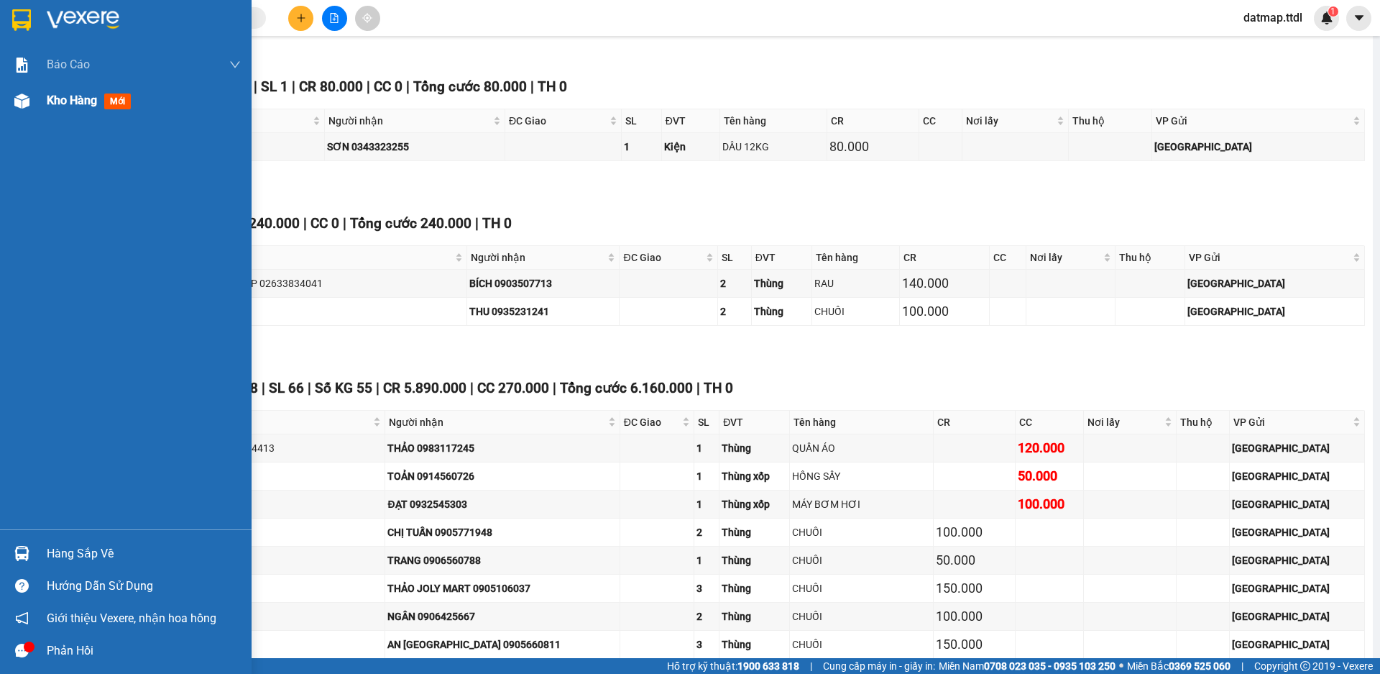
click at [63, 105] on span "Kho hàng" at bounding box center [72, 100] width 50 height 14
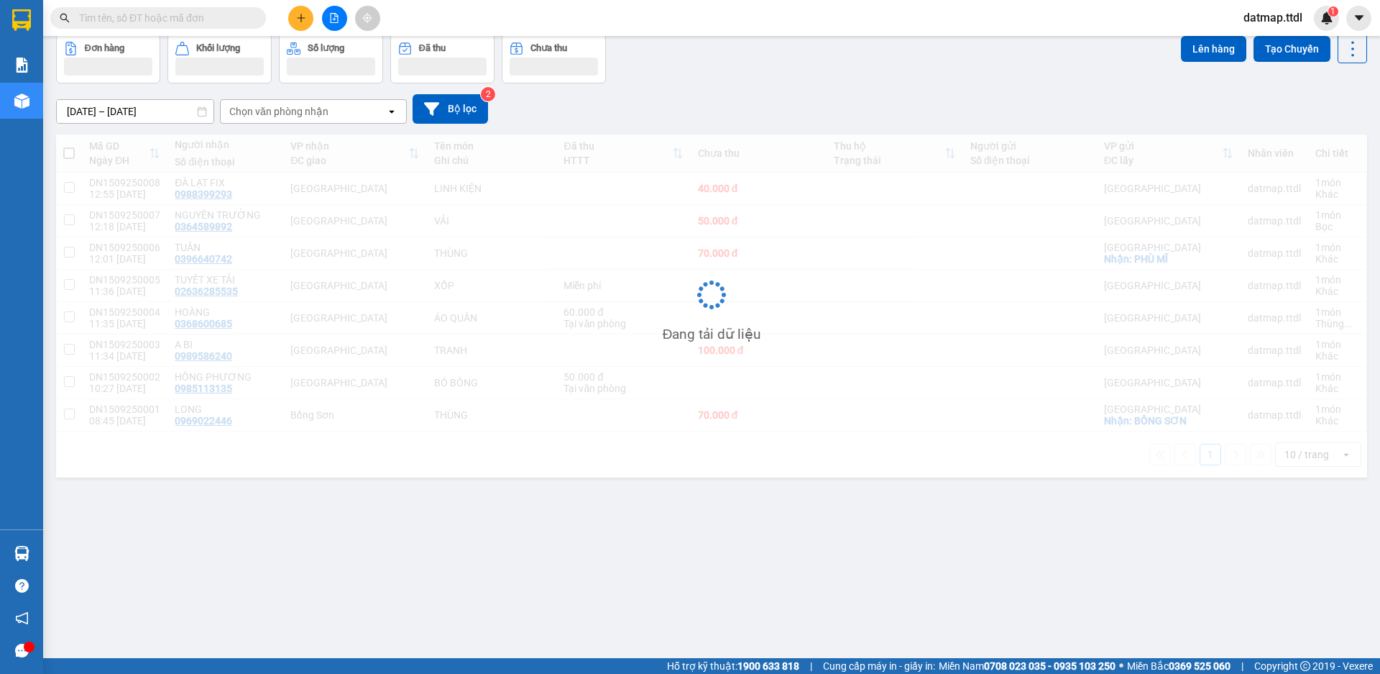
scroll to position [66, 0]
